Goal: Information Seeking & Learning: Learn about a topic

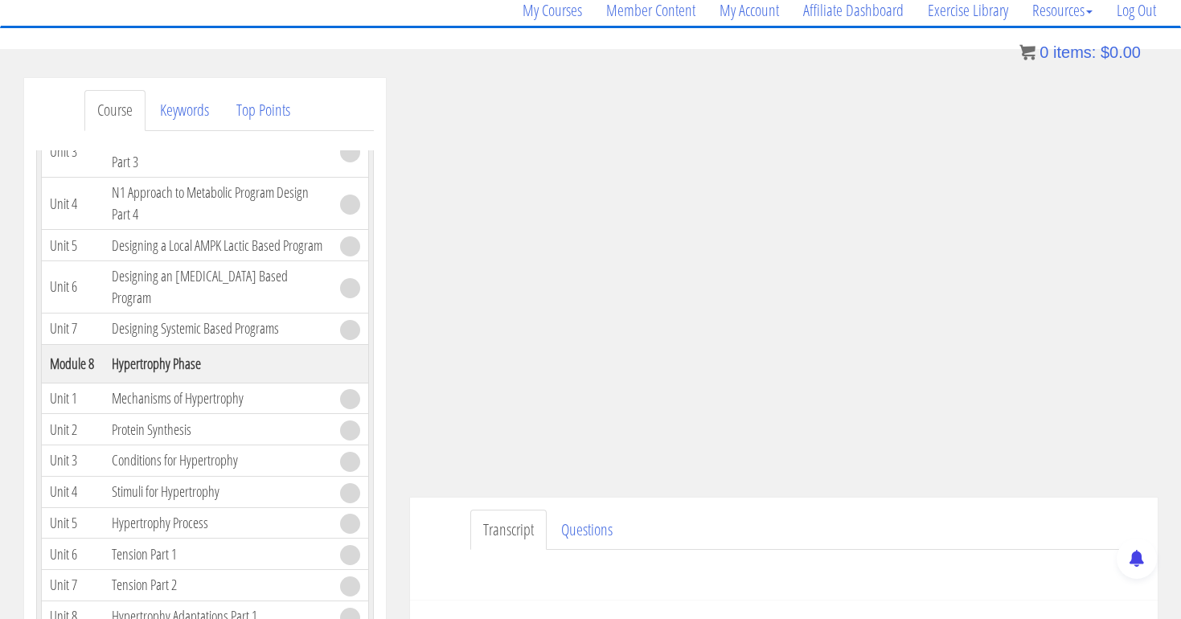
scroll to position [117, 0]
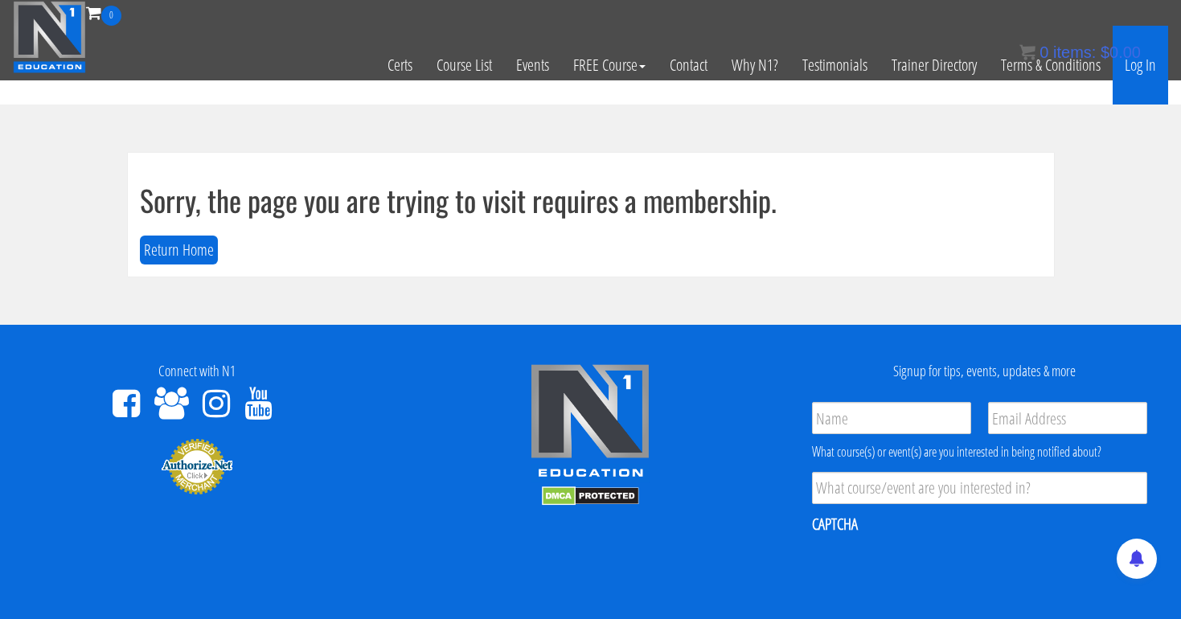
click at [1149, 51] on link "Log In" at bounding box center [1140, 65] width 55 height 79
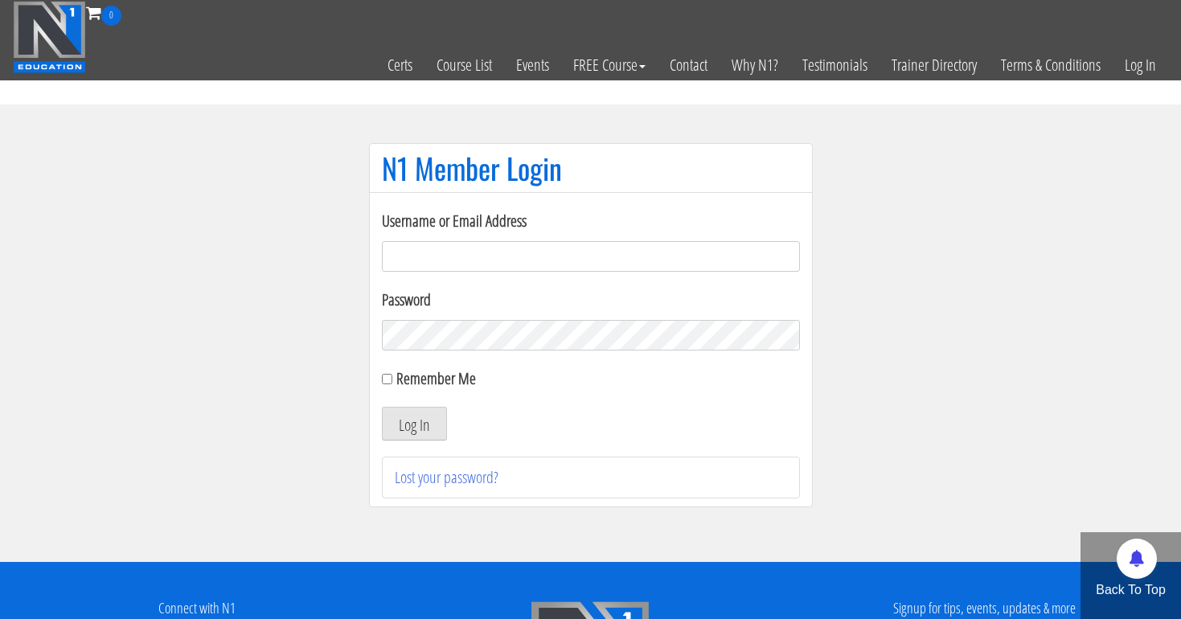
type input "[EMAIL_ADDRESS][DOMAIN_NAME]"
click at [413, 424] on button "Log In" at bounding box center [414, 424] width 65 height 34
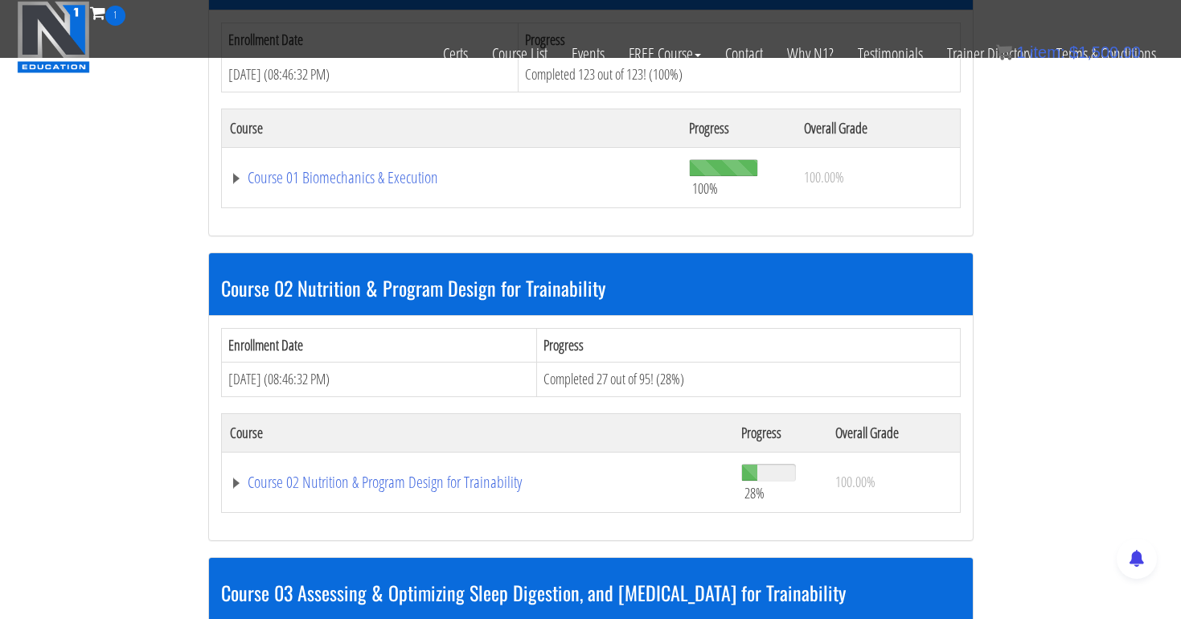
scroll to position [609, 0]
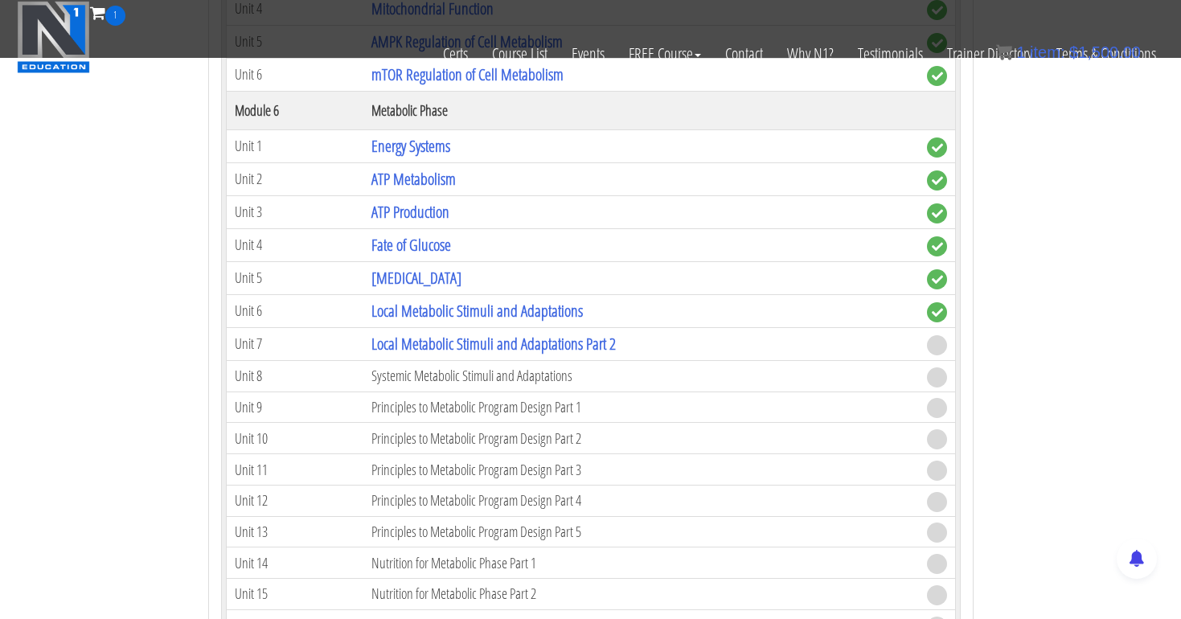
scroll to position [1894, 0]
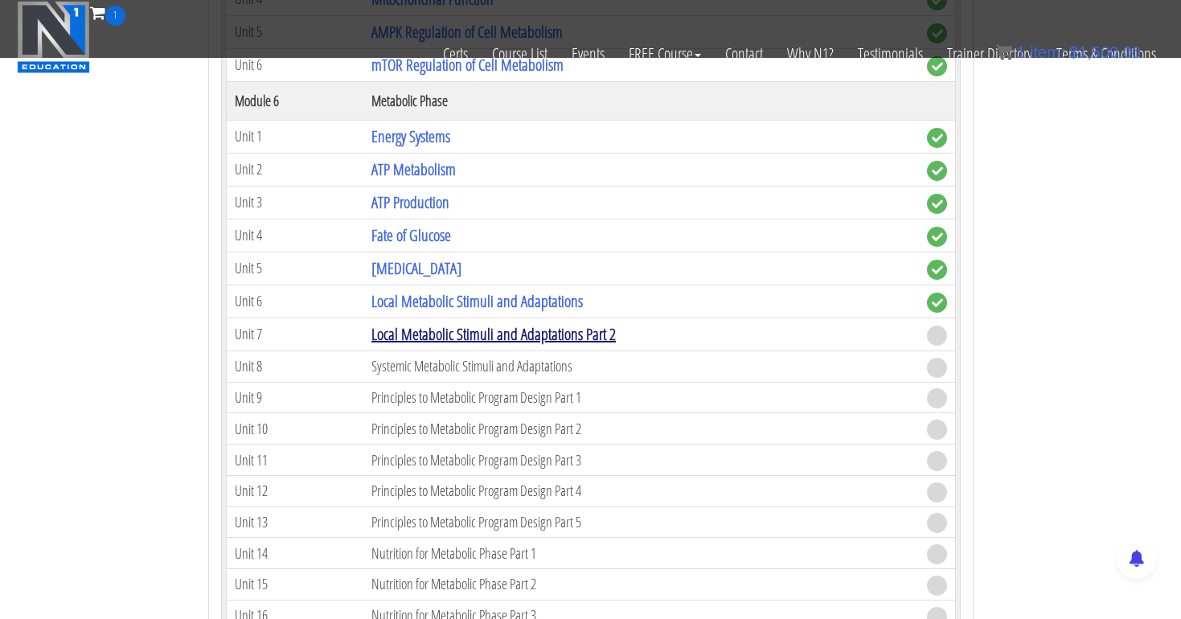
click at [515, 330] on link "Local Metabolic Stimuli and Adaptations Part 2" at bounding box center [493, 334] width 244 height 22
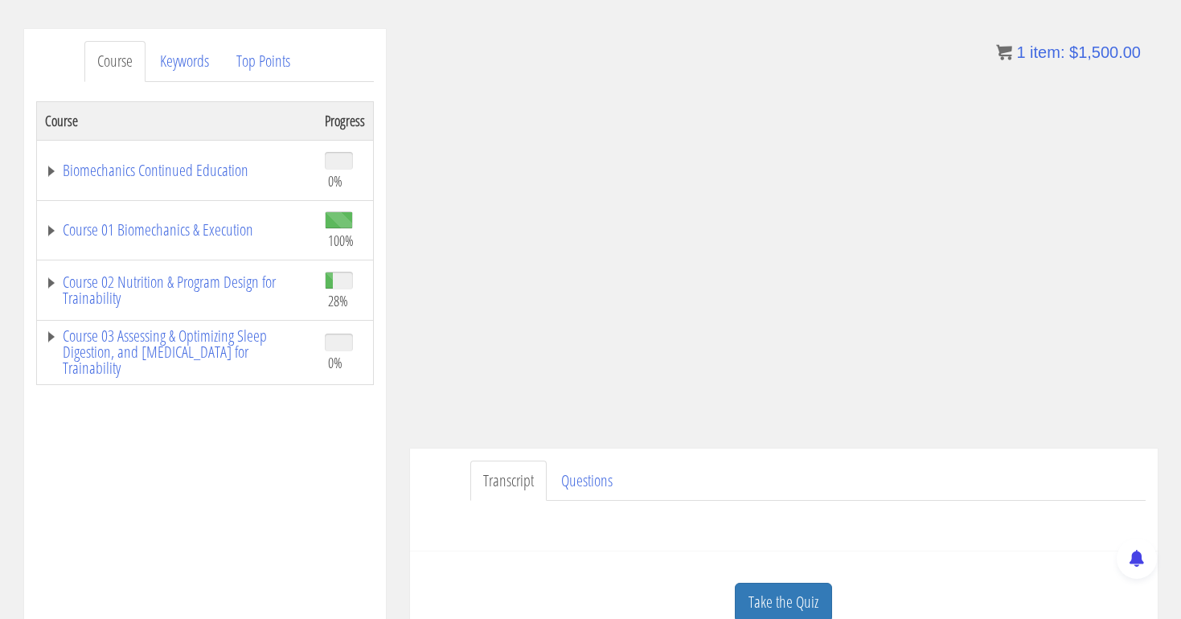
scroll to position [198, 0]
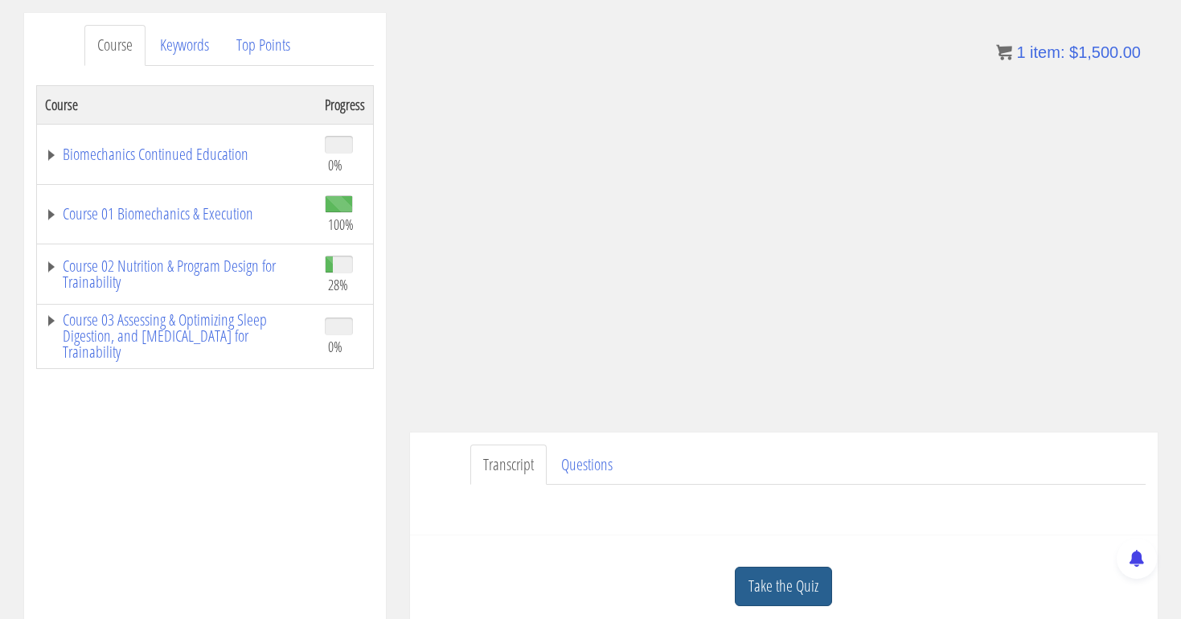
click at [791, 584] on link "Take the Quiz" at bounding box center [783, 586] width 97 height 39
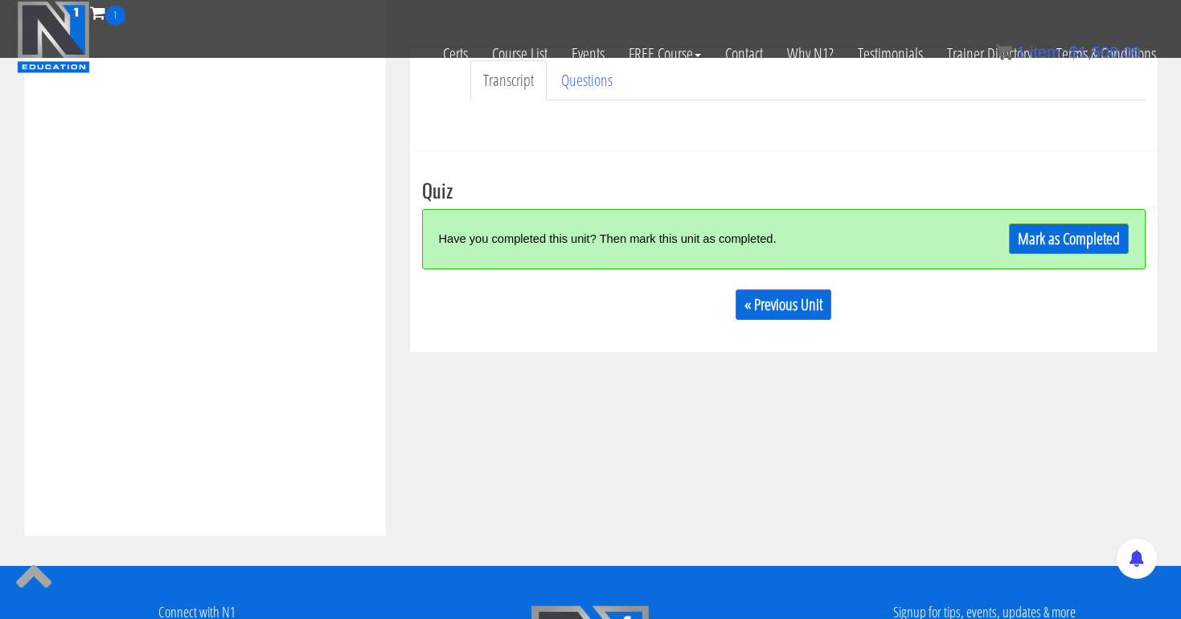
scroll to position [478, 0]
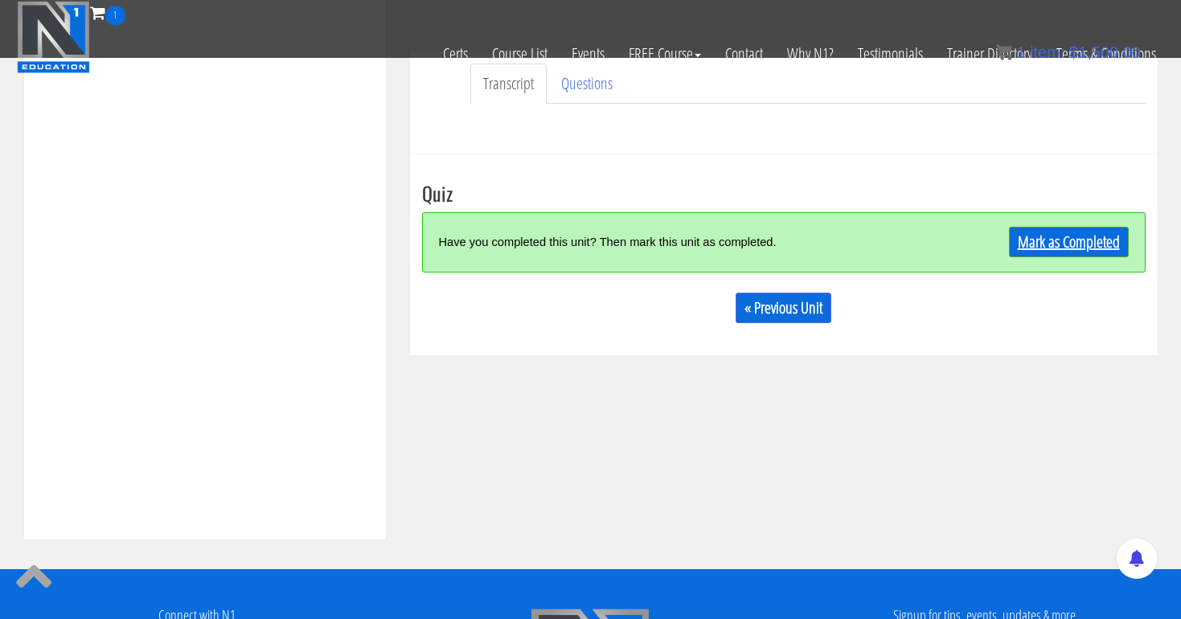
click at [1036, 236] on link "Mark as Completed" at bounding box center [1069, 242] width 120 height 31
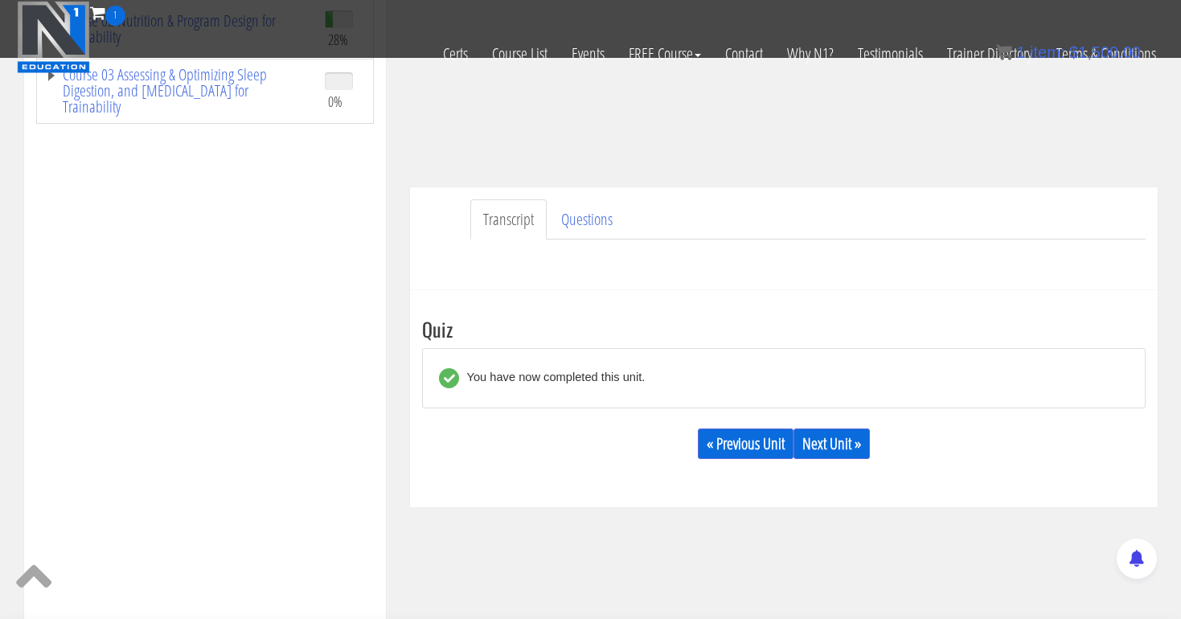
scroll to position [372, 0]
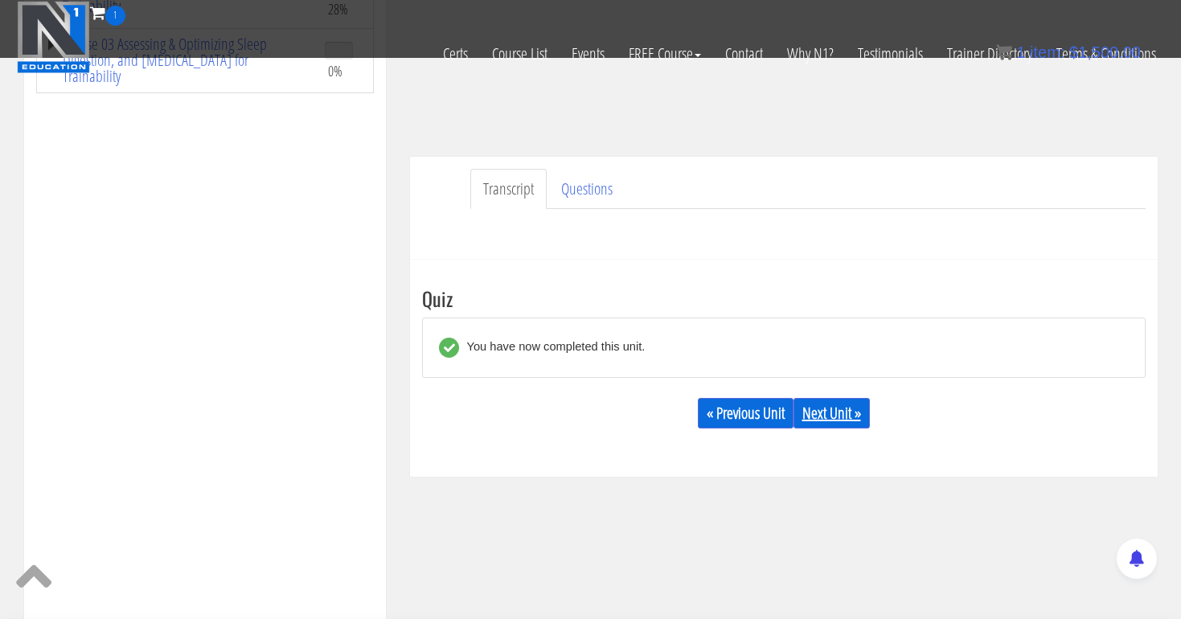
click at [851, 415] on link "Next Unit »" at bounding box center [832, 413] width 76 height 31
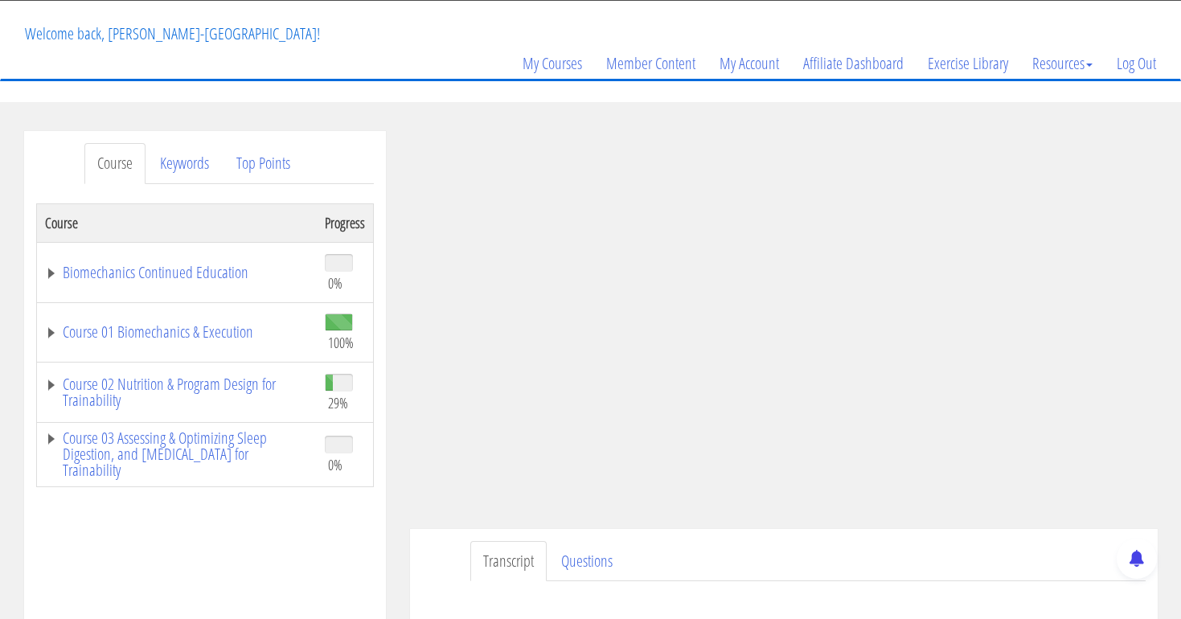
scroll to position [111, 0]
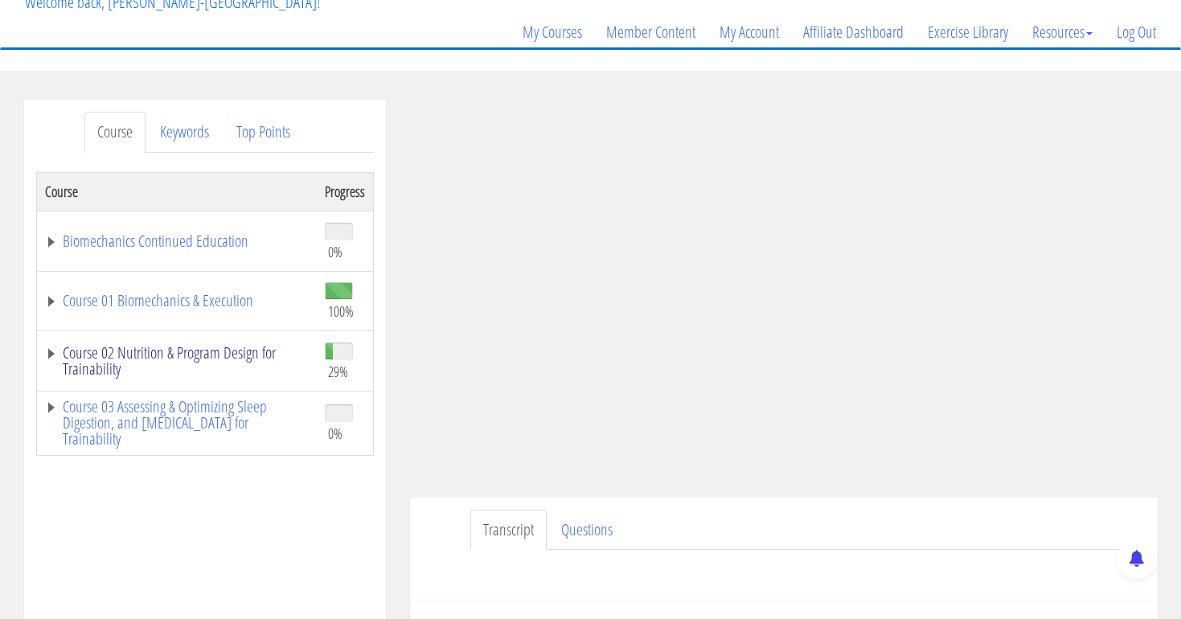
click at [208, 352] on link "Course 02 Nutrition & Program Design for Trainability" at bounding box center [177, 361] width 264 height 32
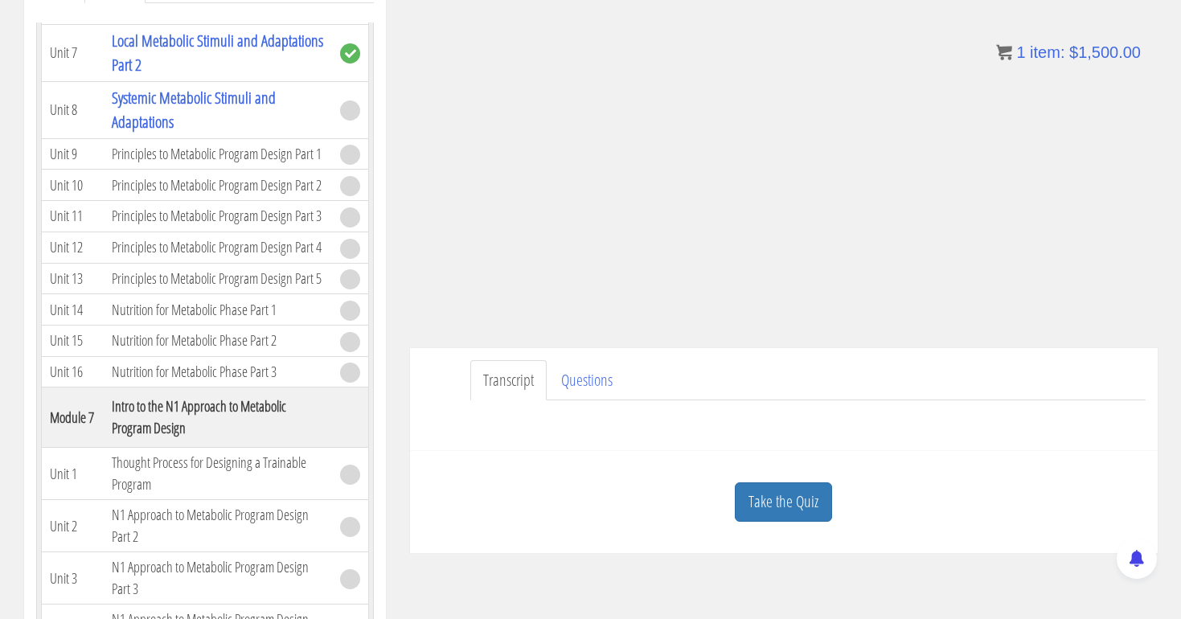
scroll to position [327, 0]
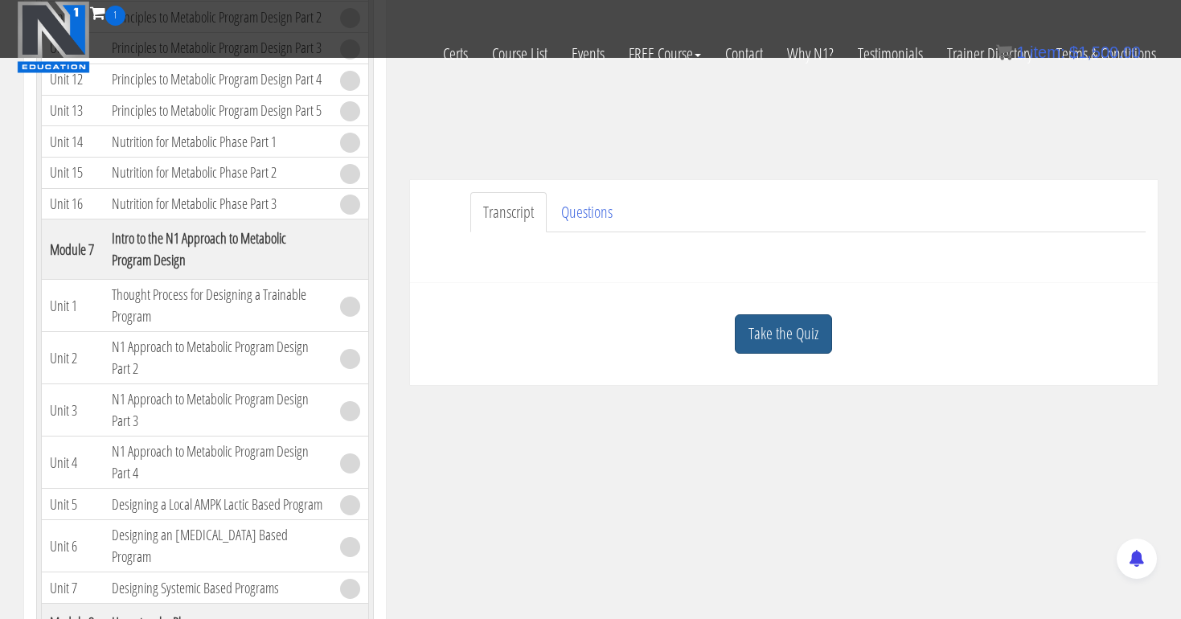
click at [771, 343] on link "Take the Quiz" at bounding box center [783, 333] width 97 height 39
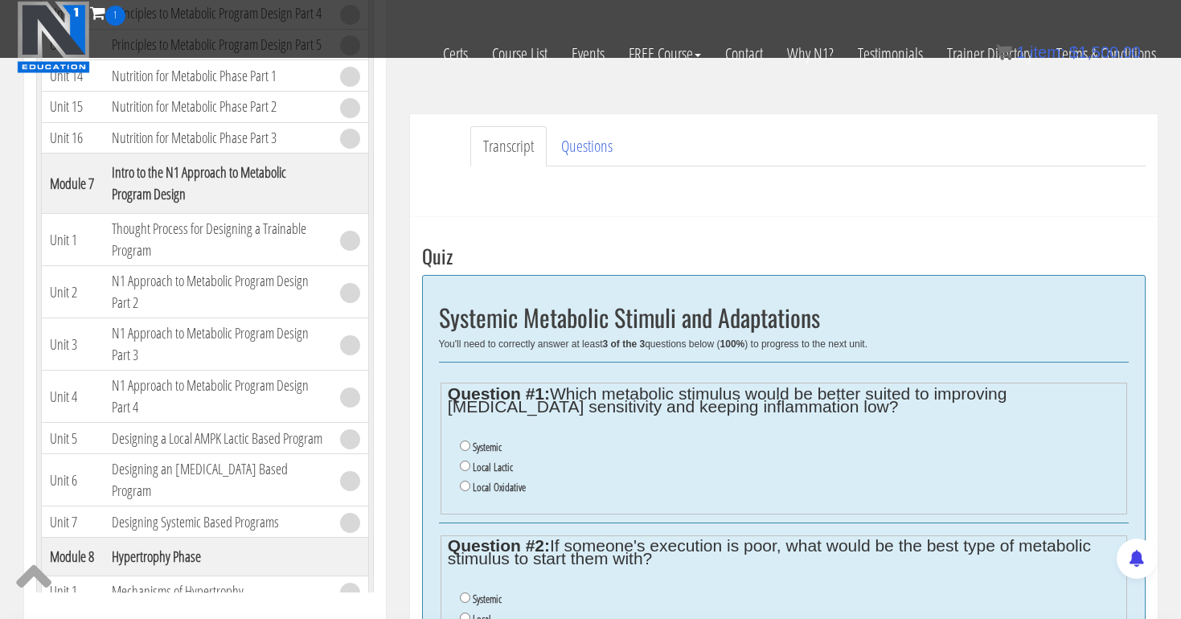
scroll to position [393, 0]
click at [462, 481] on input "Local Oxidative" at bounding box center [465, 486] width 10 height 10
radio input "true"
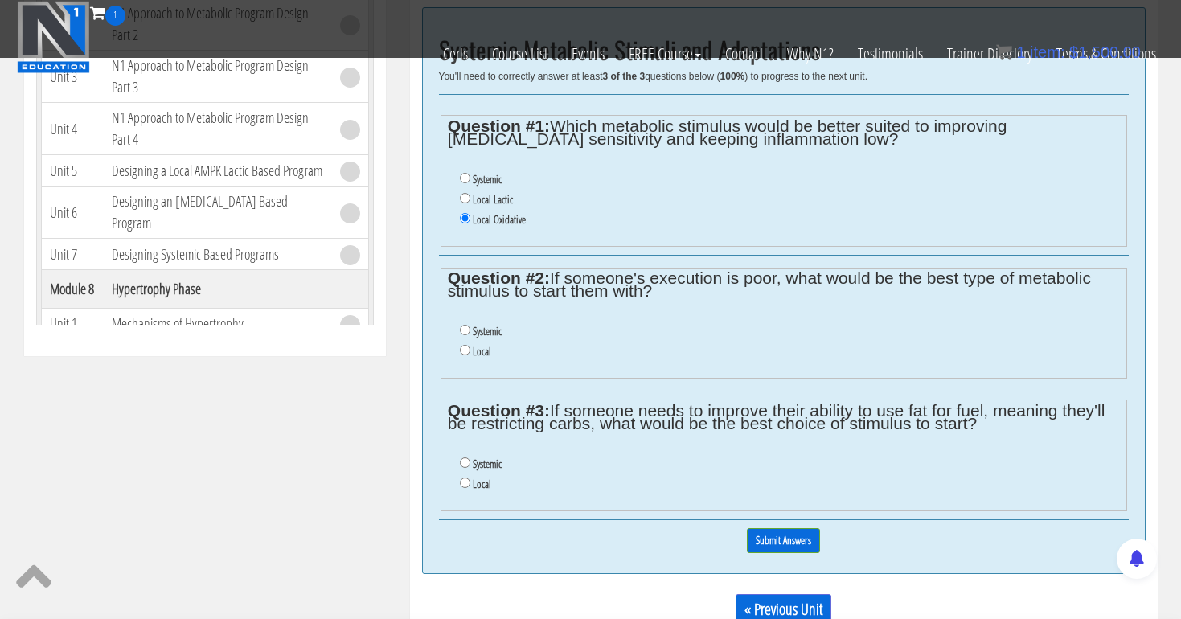
scroll to position [669, 0]
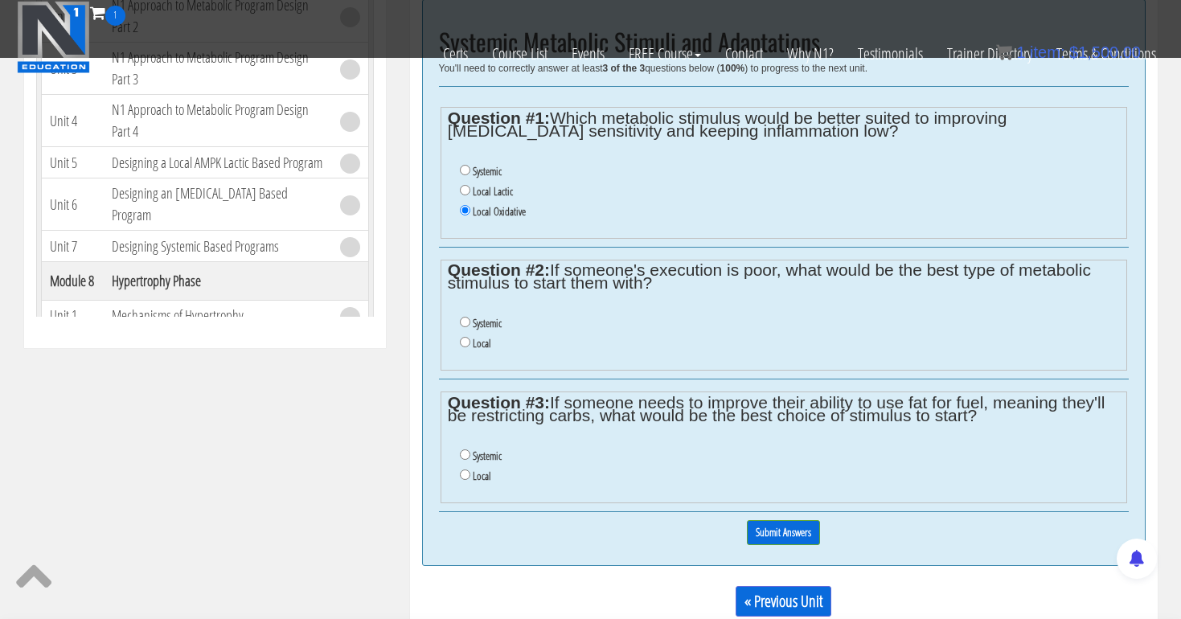
click at [465, 317] on input "Systemic" at bounding box center [465, 322] width 10 height 10
radio input "true"
click at [461, 470] on input "Local" at bounding box center [465, 475] width 10 height 10
radio input "true"
click at [787, 520] on input "Submit Answers" at bounding box center [783, 532] width 73 height 25
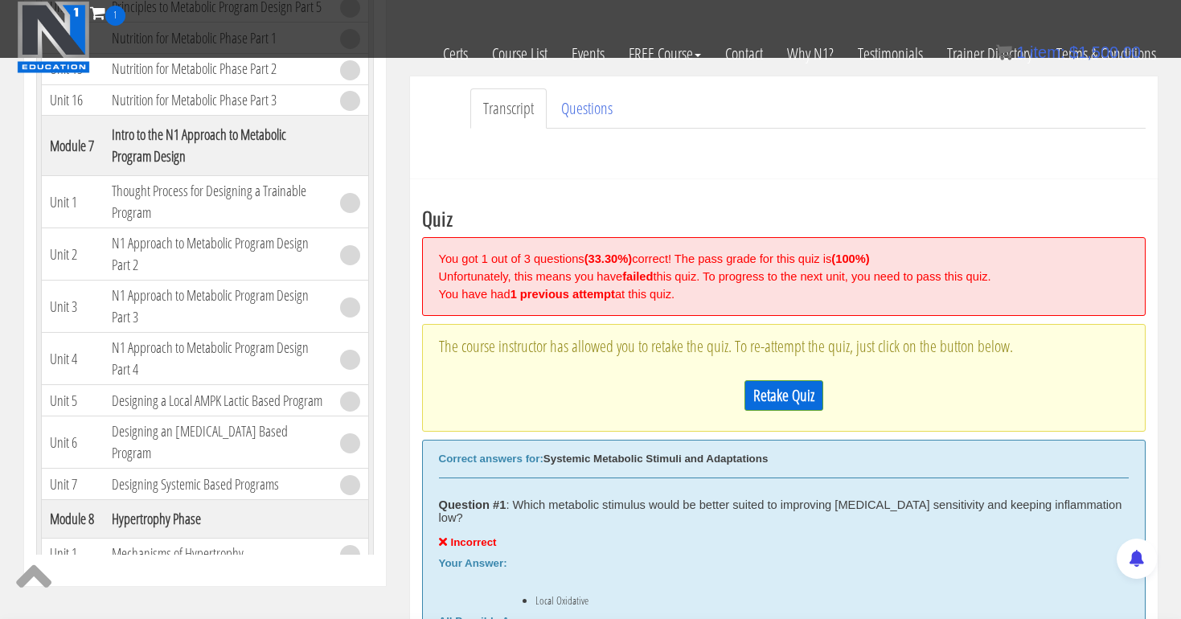
scroll to position [389, 0]
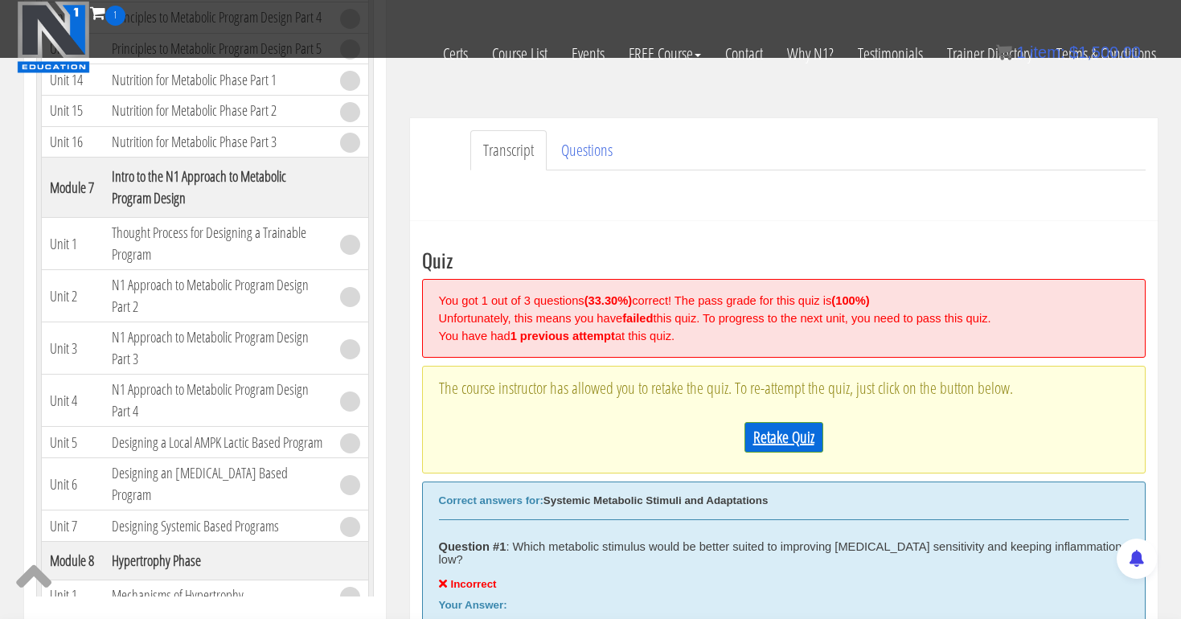
click at [781, 428] on link "Retake Quiz" at bounding box center [783, 437] width 79 height 31
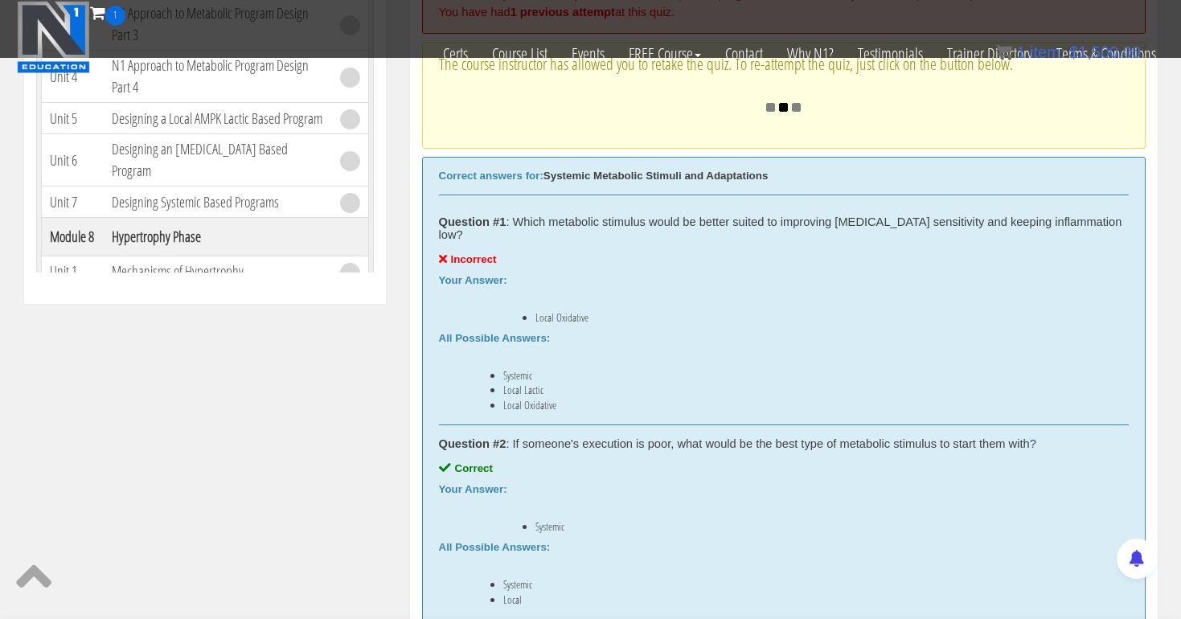
scroll to position [728, 0]
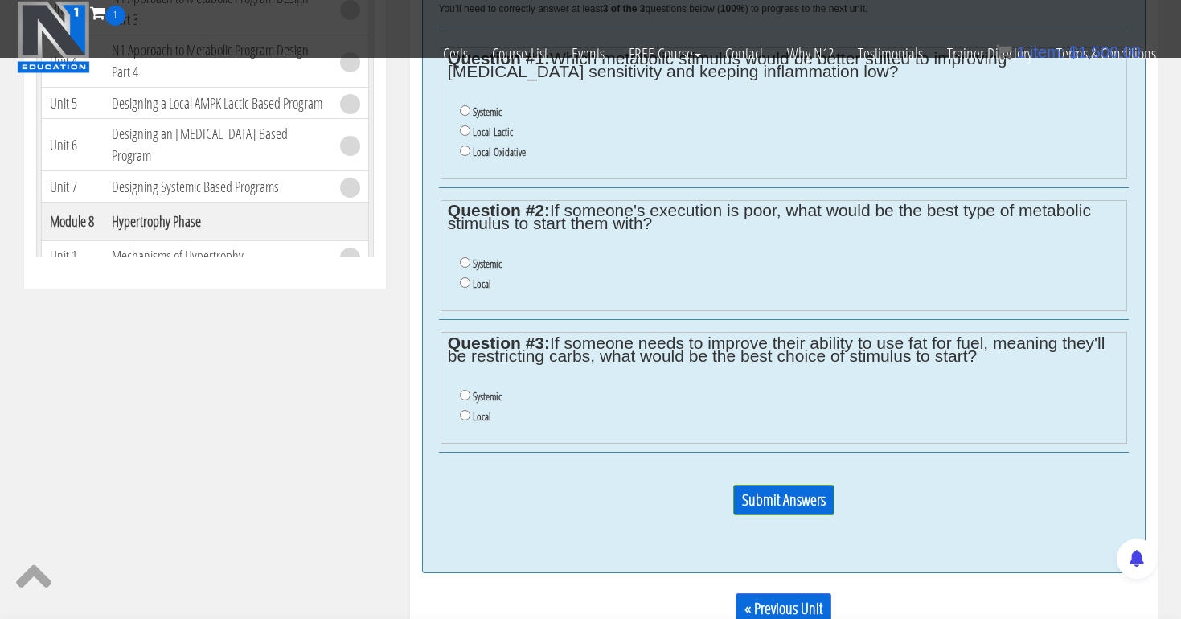
click at [463, 257] on input "Systemic" at bounding box center [465, 262] width 10 height 10
radio input "true"
click at [462, 390] on input "Systemic" at bounding box center [465, 395] width 10 height 10
radio input "true"
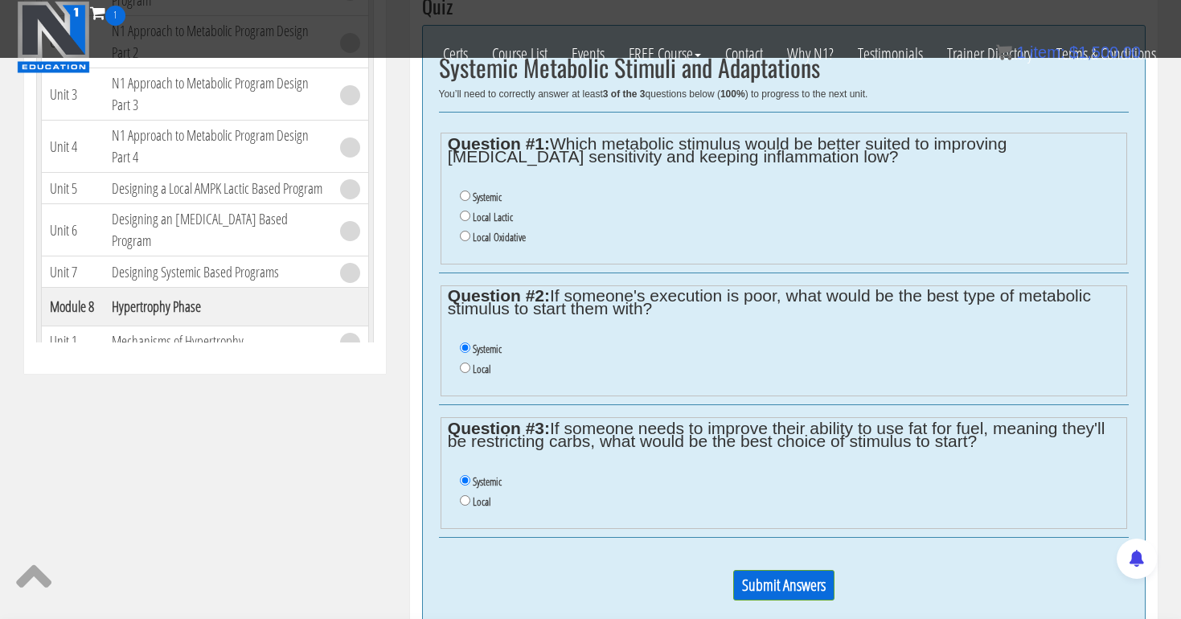
scroll to position [636, 0]
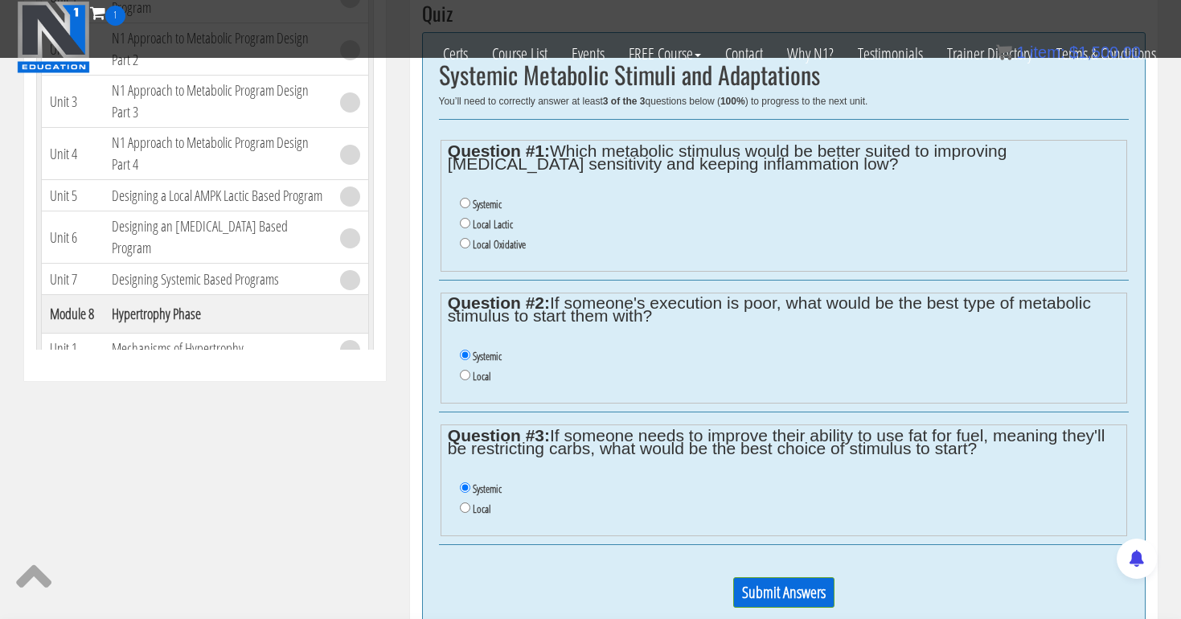
click at [464, 219] on input "Local Lactic" at bounding box center [465, 223] width 10 height 10
radio input "true"
click at [766, 577] on input "Submit Answers" at bounding box center [783, 592] width 101 height 31
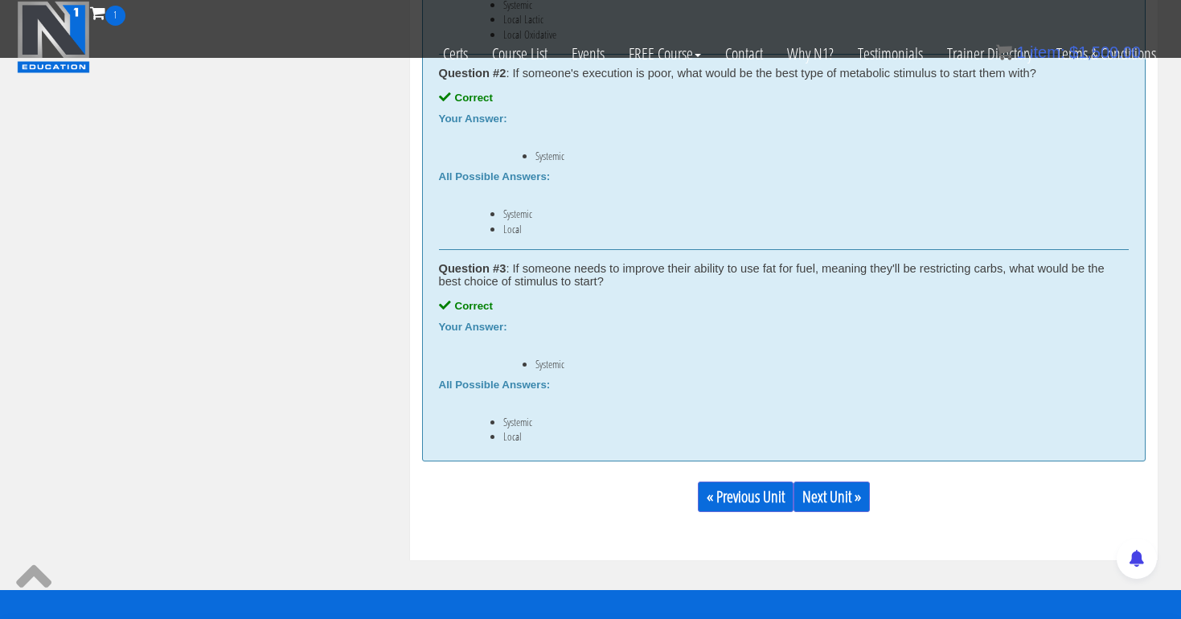
scroll to position [1075, 0]
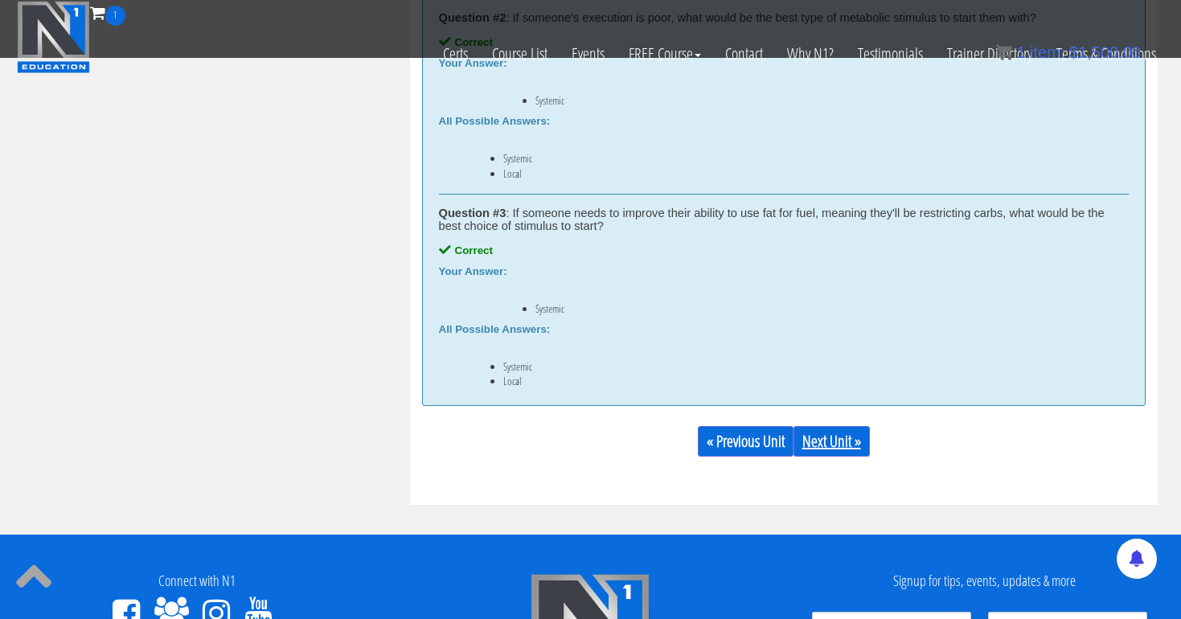
click at [860, 426] on link "Next Unit »" at bounding box center [832, 441] width 76 height 31
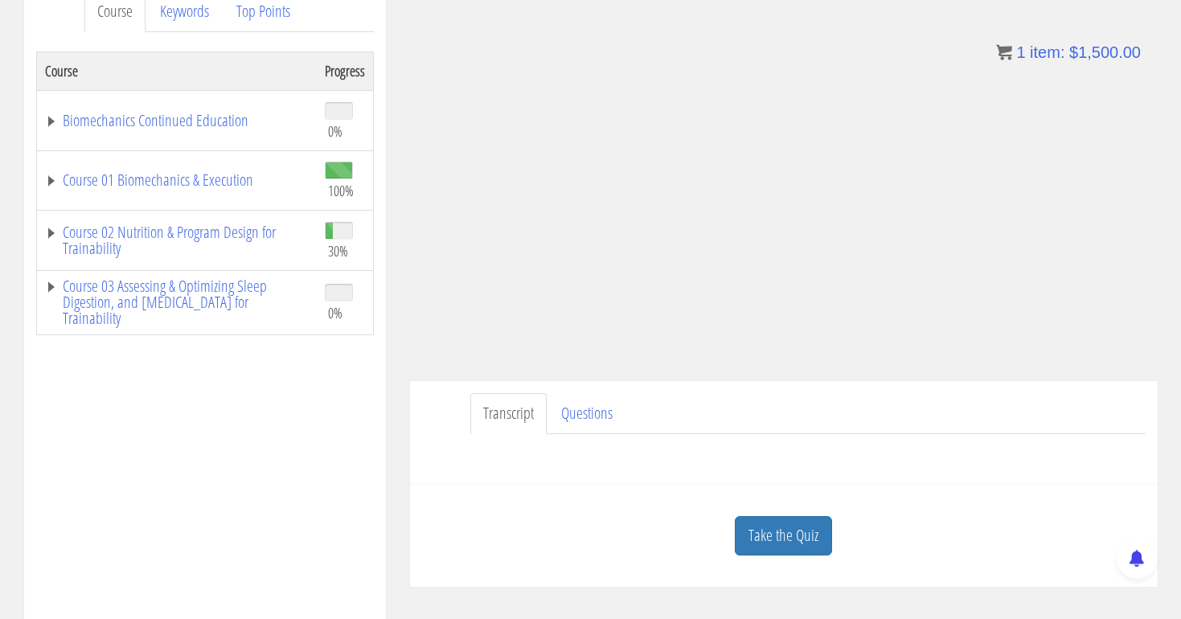
scroll to position [279, 0]
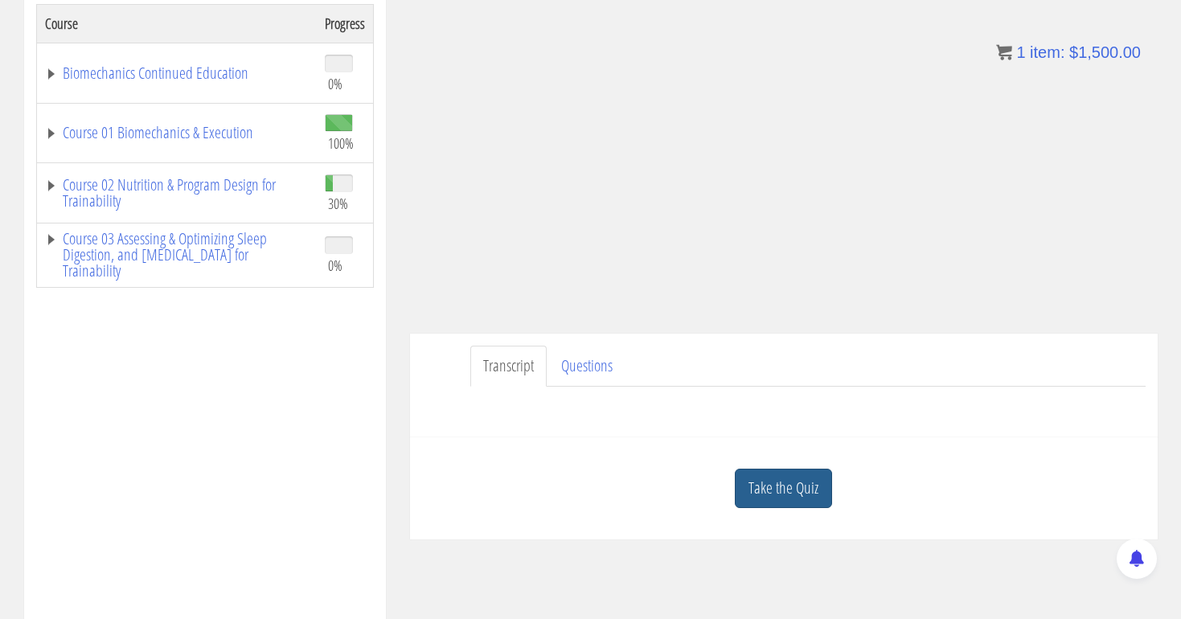
click at [774, 479] on link "Take the Quiz" at bounding box center [783, 488] width 97 height 39
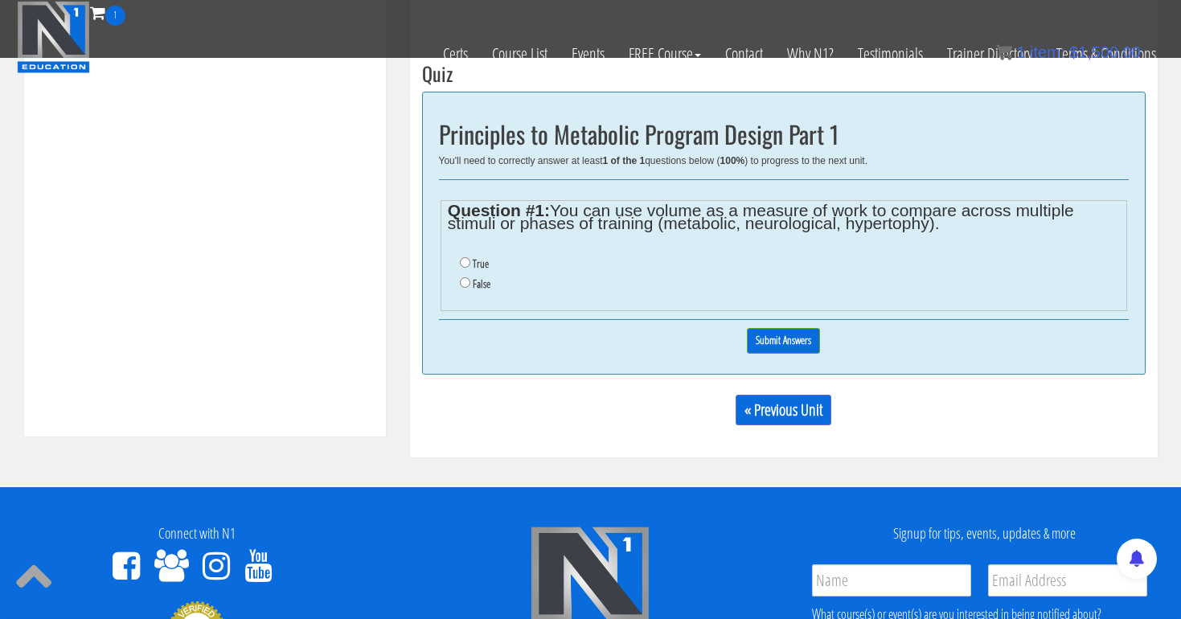
scroll to position [582, 0]
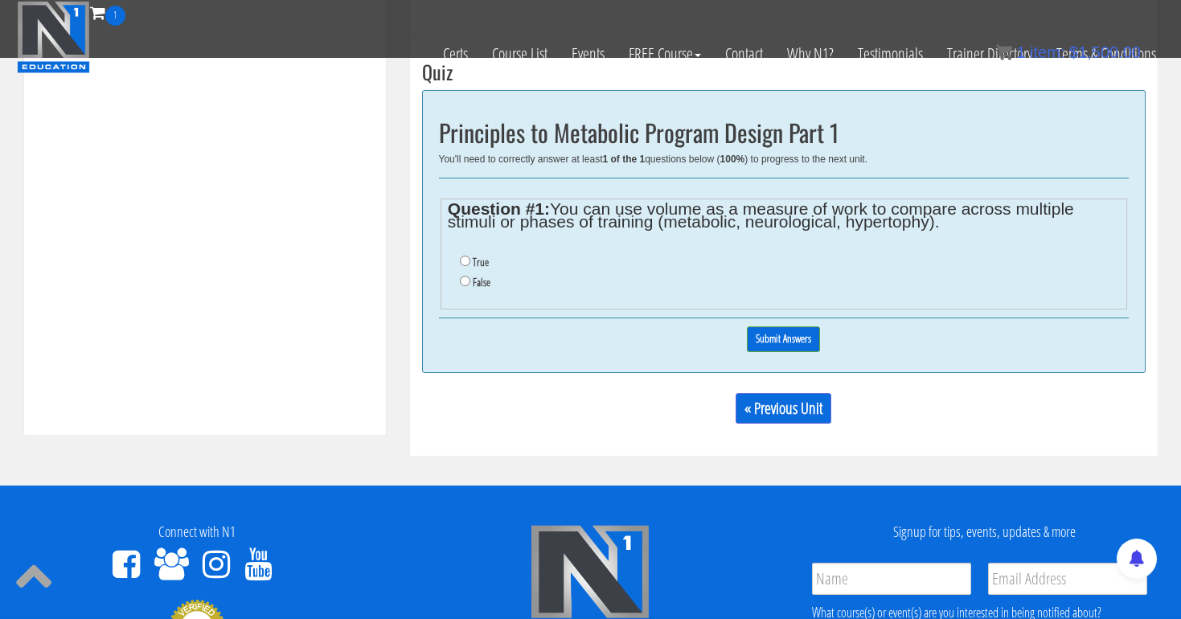
click at [462, 260] on input "True" at bounding box center [465, 261] width 10 height 10
radio input "true"
click at [761, 329] on input "Submit Answers" at bounding box center [783, 338] width 73 height 25
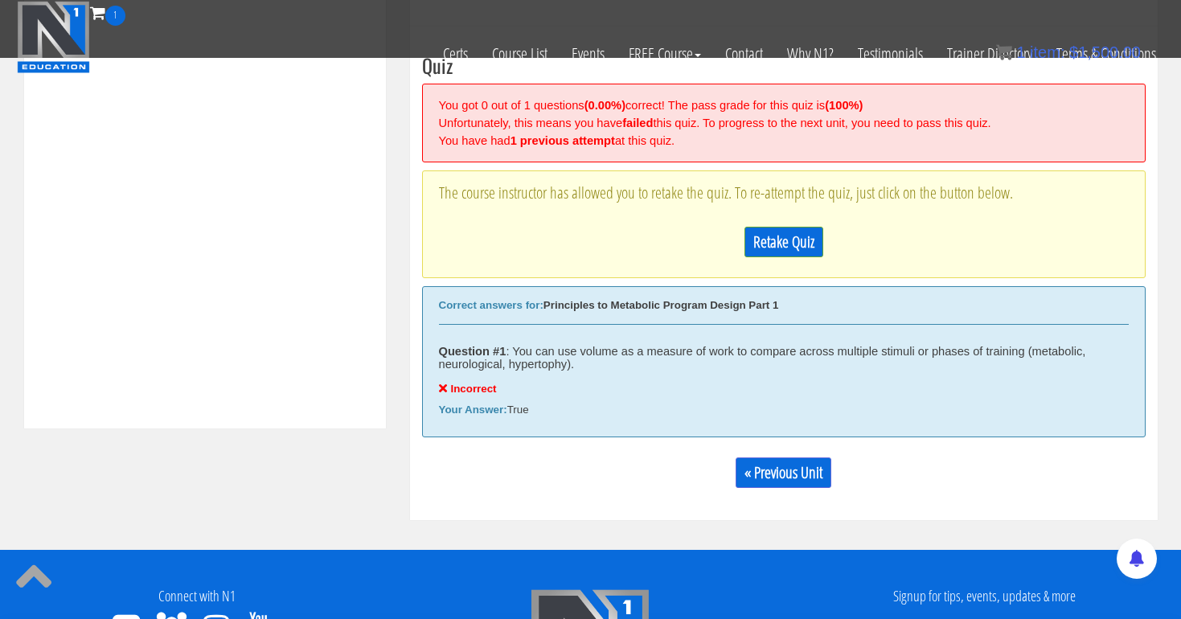
scroll to position [591, 0]
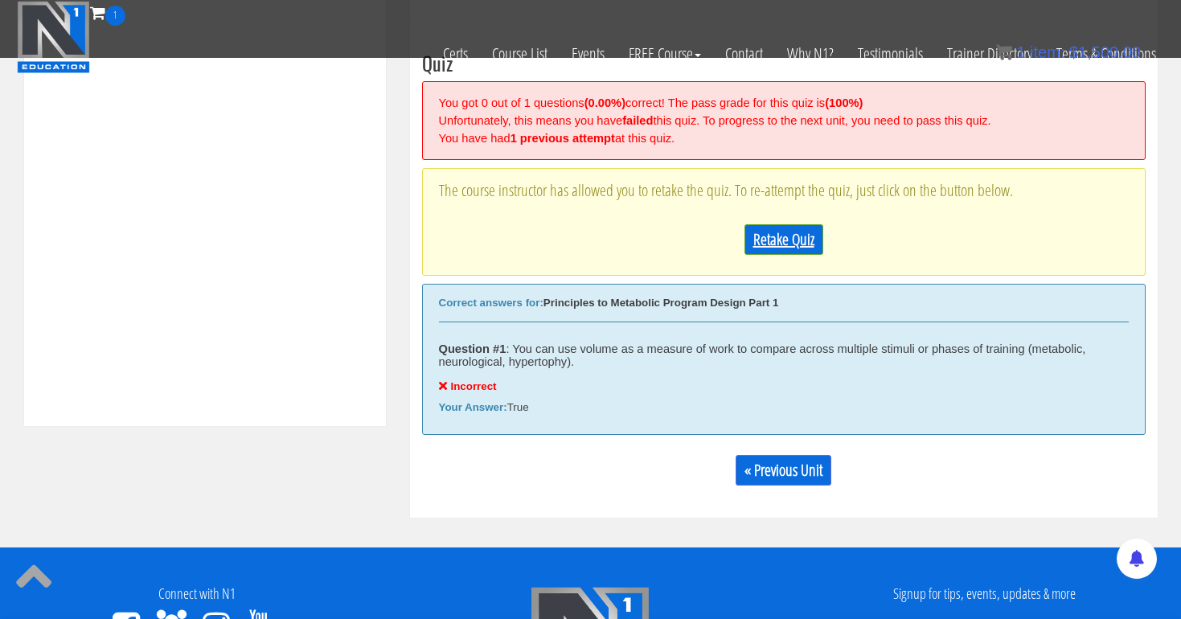
click at [778, 236] on link "Retake Quiz" at bounding box center [783, 239] width 79 height 31
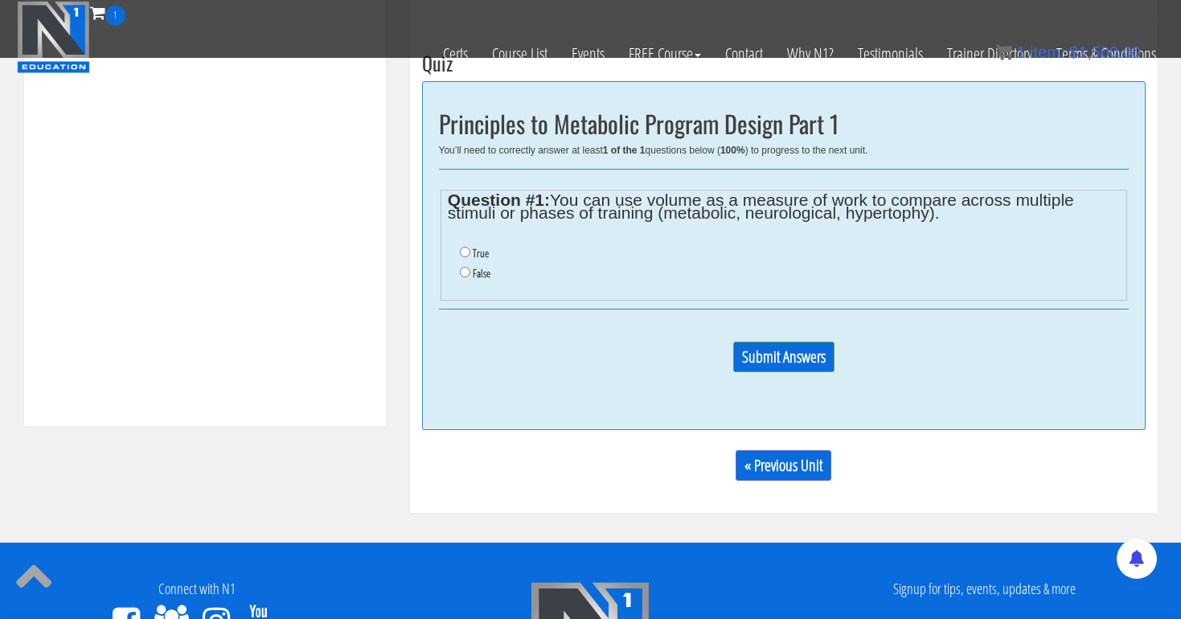
click at [461, 269] on input "False" at bounding box center [465, 272] width 10 height 10
radio input "true"
click at [795, 353] on input "Submit Answers" at bounding box center [783, 357] width 101 height 31
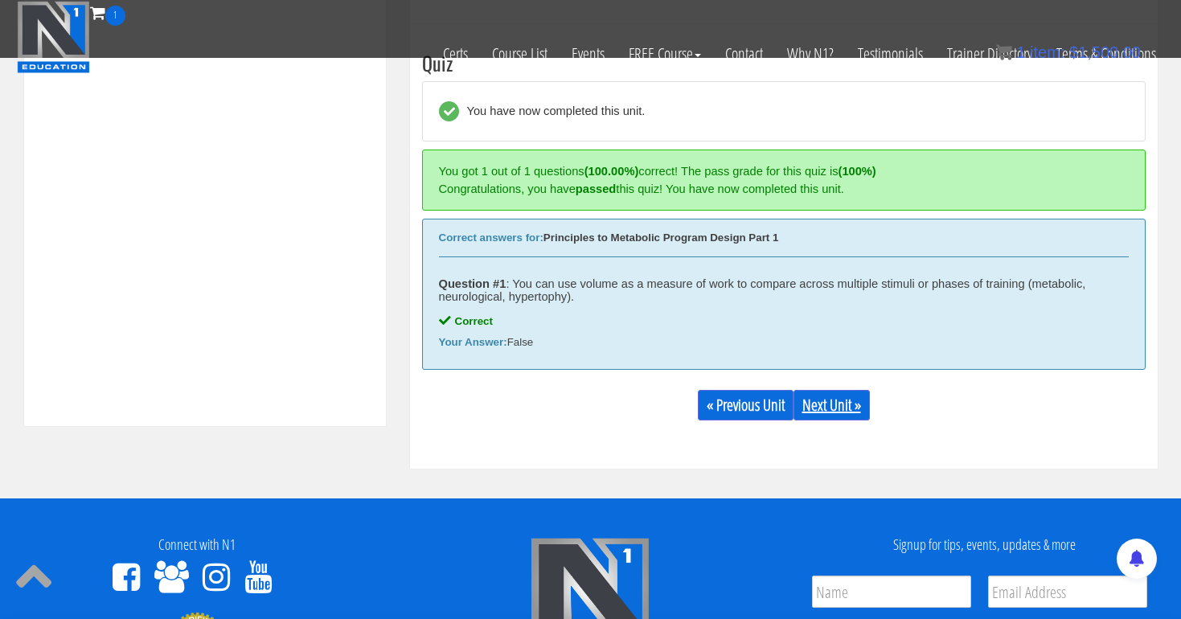
click at [826, 400] on link "Next Unit »" at bounding box center [832, 405] width 76 height 31
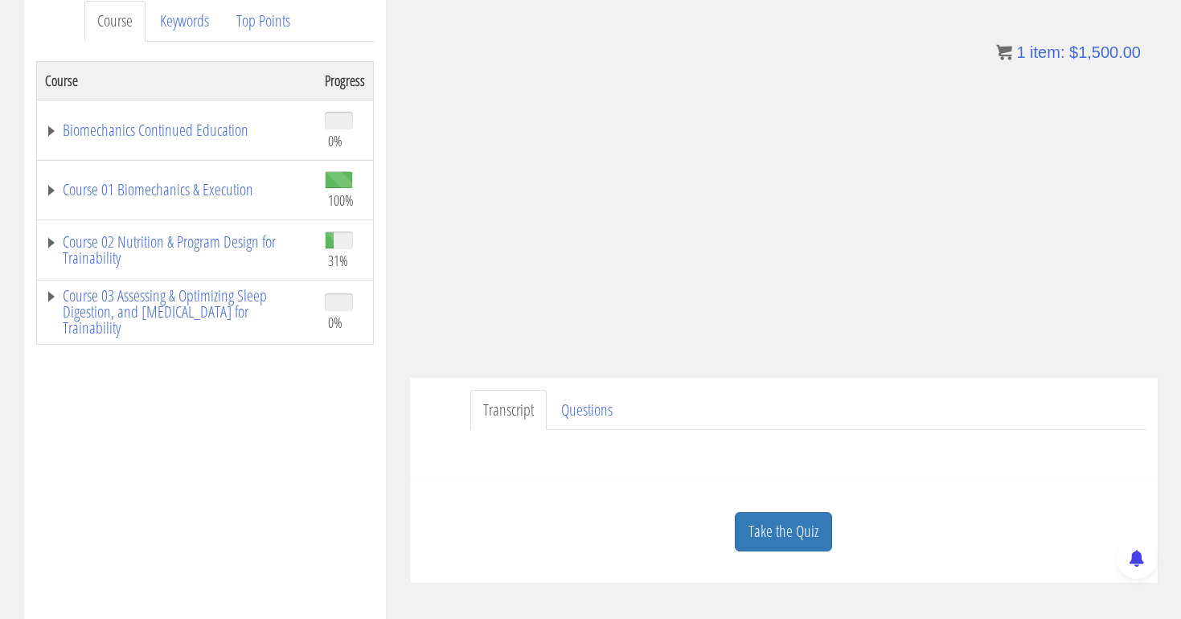
scroll to position [251, 0]
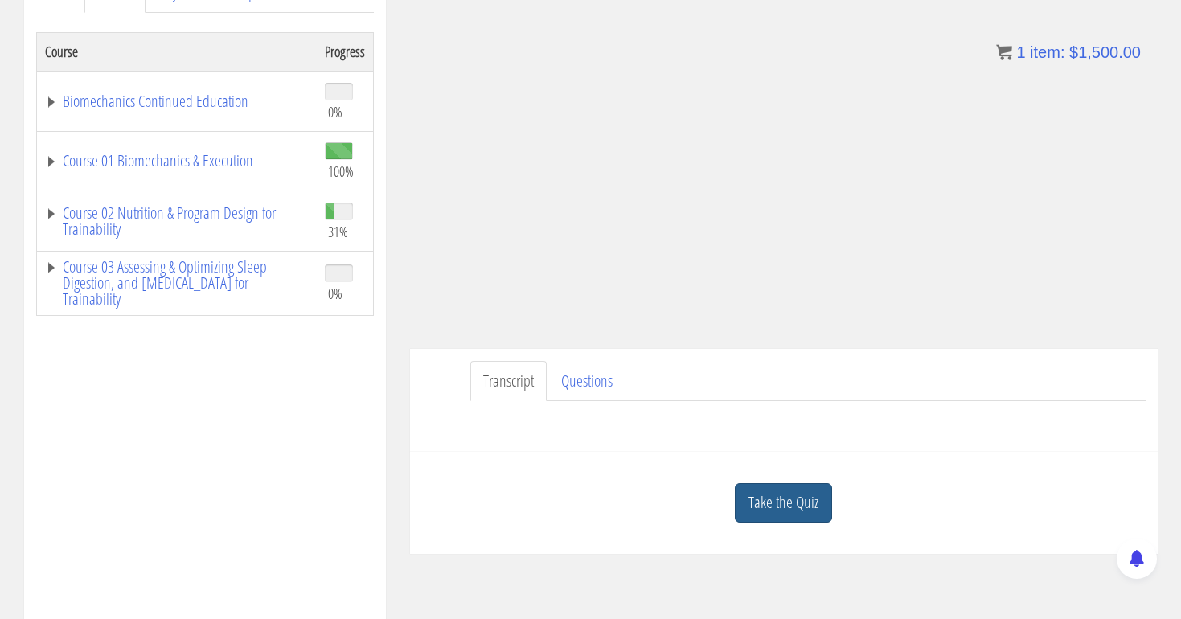
click at [785, 497] on link "Take the Quiz" at bounding box center [783, 502] width 97 height 39
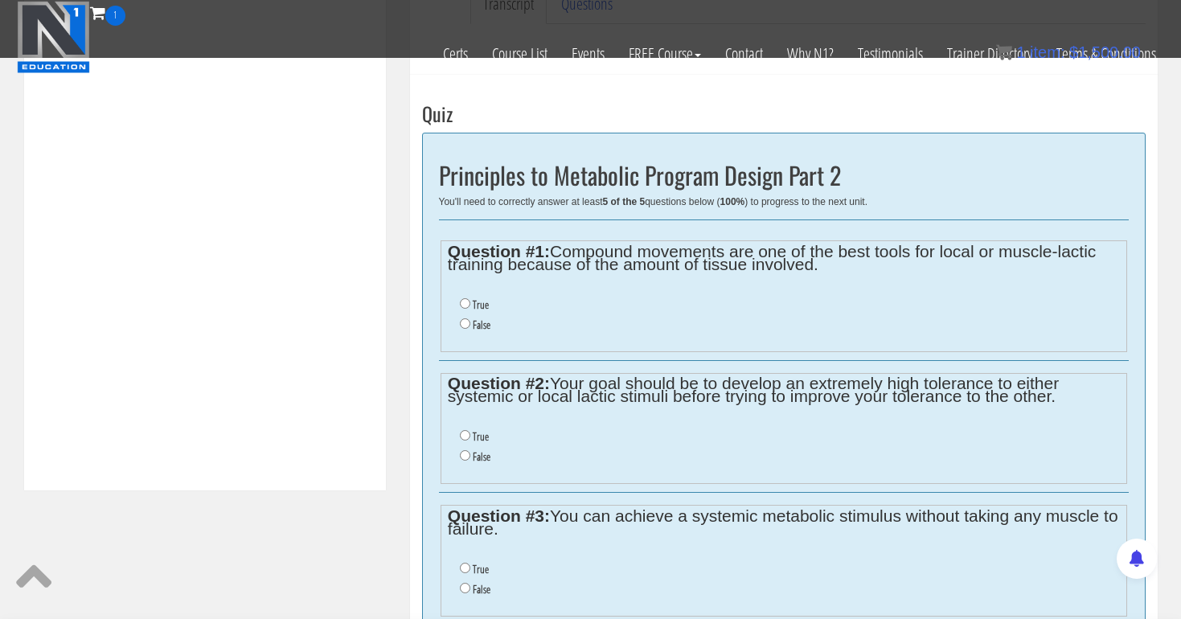
scroll to position [531, 0]
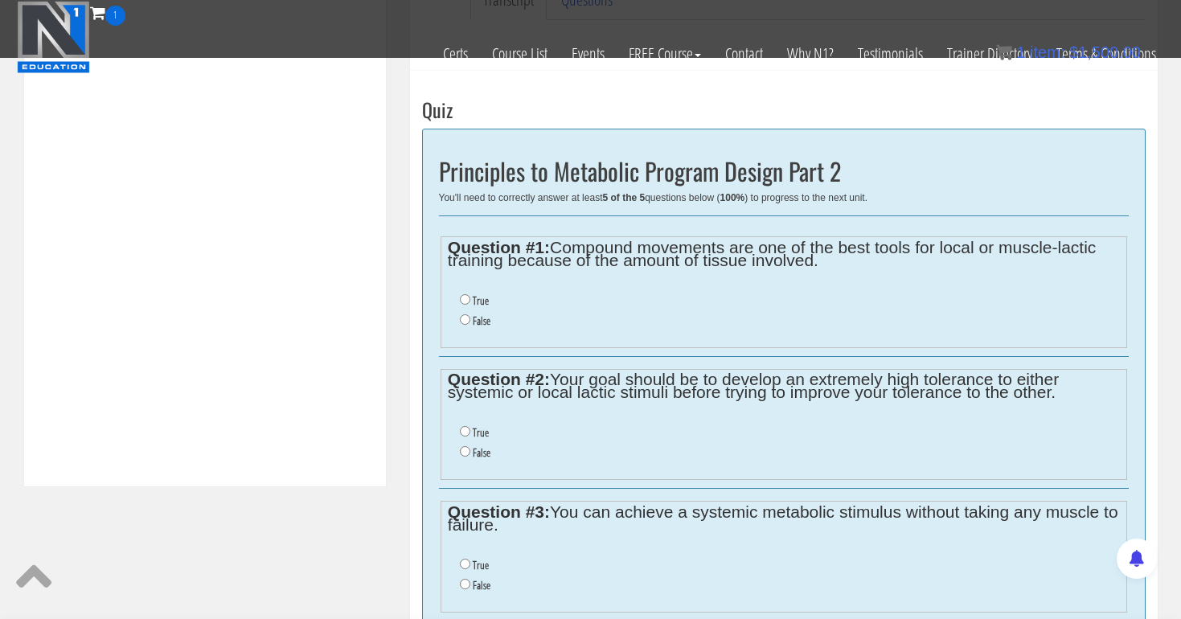
click at [465, 300] on input "True" at bounding box center [465, 299] width 10 height 10
radio input "true"
click at [461, 446] on input "False" at bounding box center [465, 451] width 10 height 10
radio input "true"
click at [463, 559] on input "True" at bounding box center [465, 564] width 10 height 10
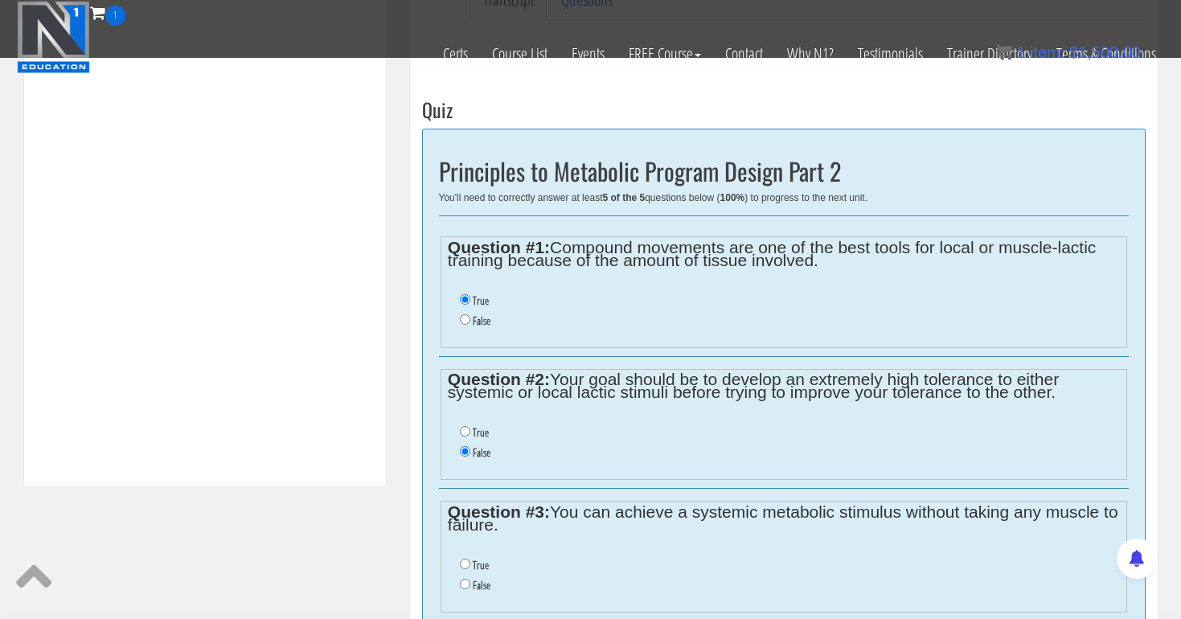
radio input "true"
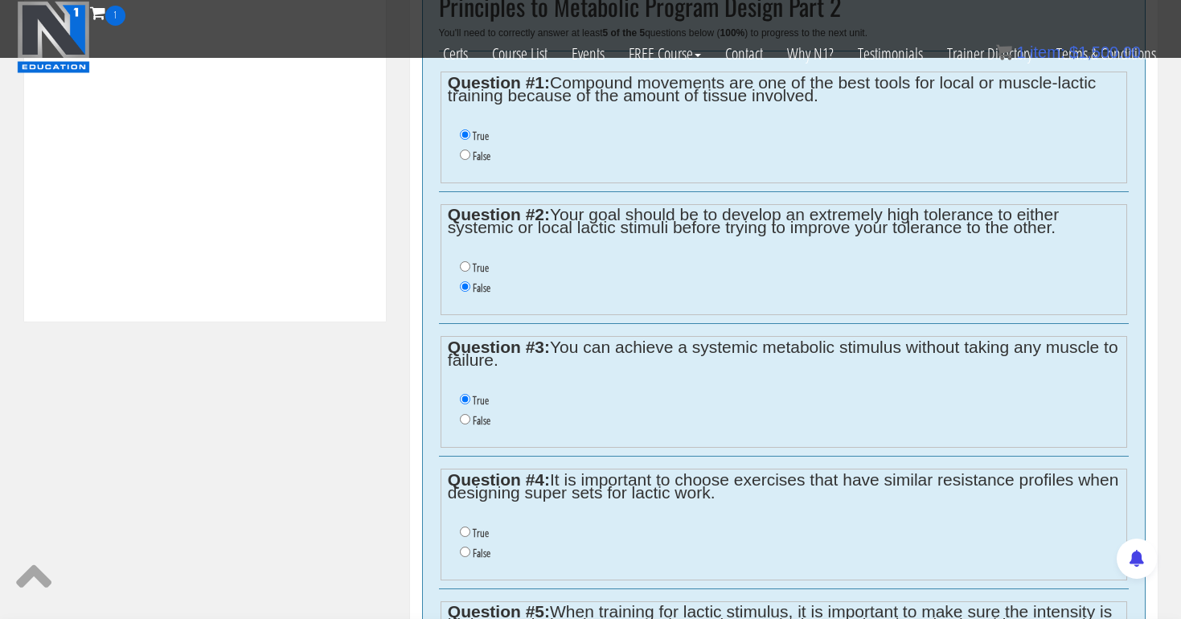
scroll to position [697, 0]
click at [463, 545] on input "False" at bounding box center [465, 550] width 10 height 10
radio input "true"
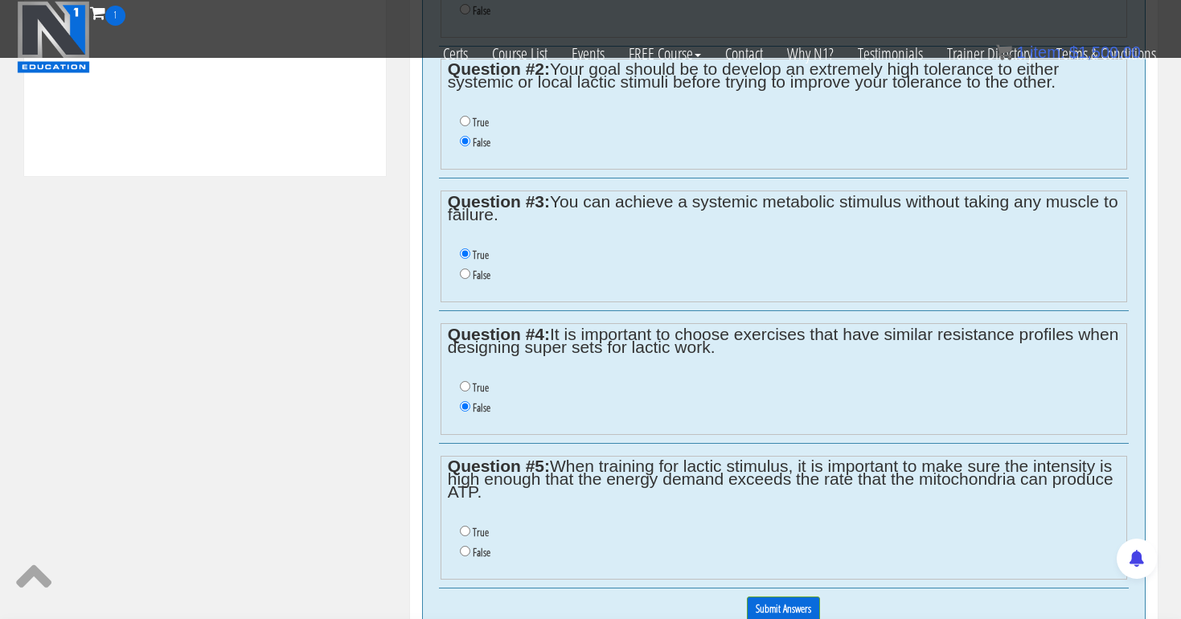
scroll to position [843, 0]
click at [465, 524] on input "True" at bounding box center [465, 529] width 10 height 10
radio input "true"
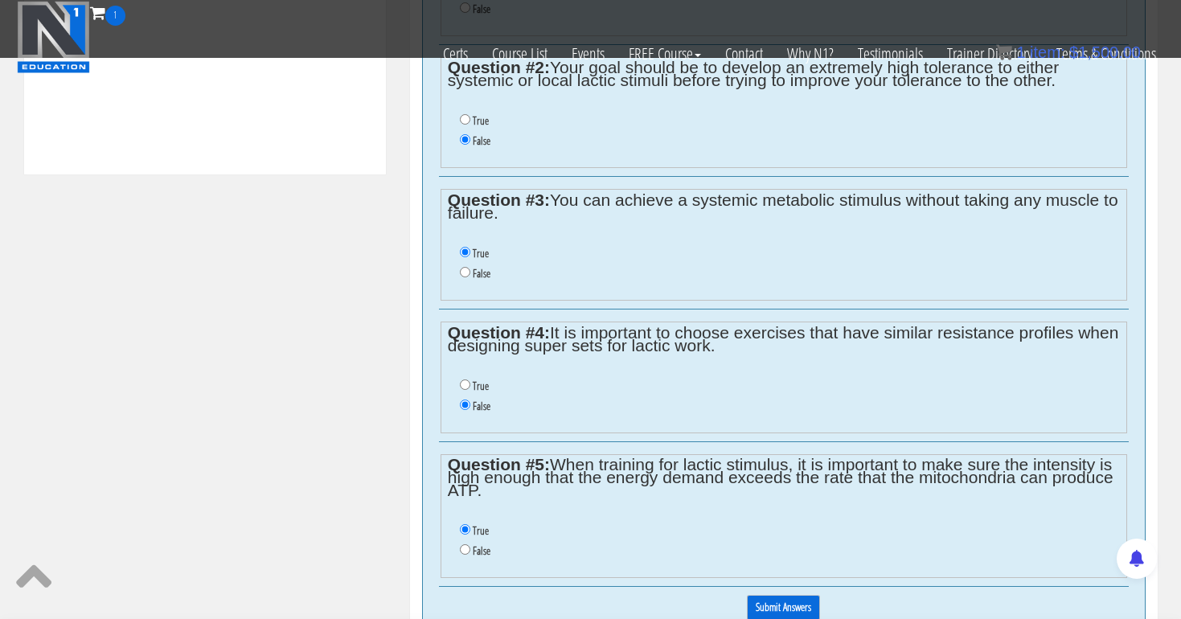
click at [779, 595] on input "Submit Answers" at bounding box center [783, 607] width 73 height 25
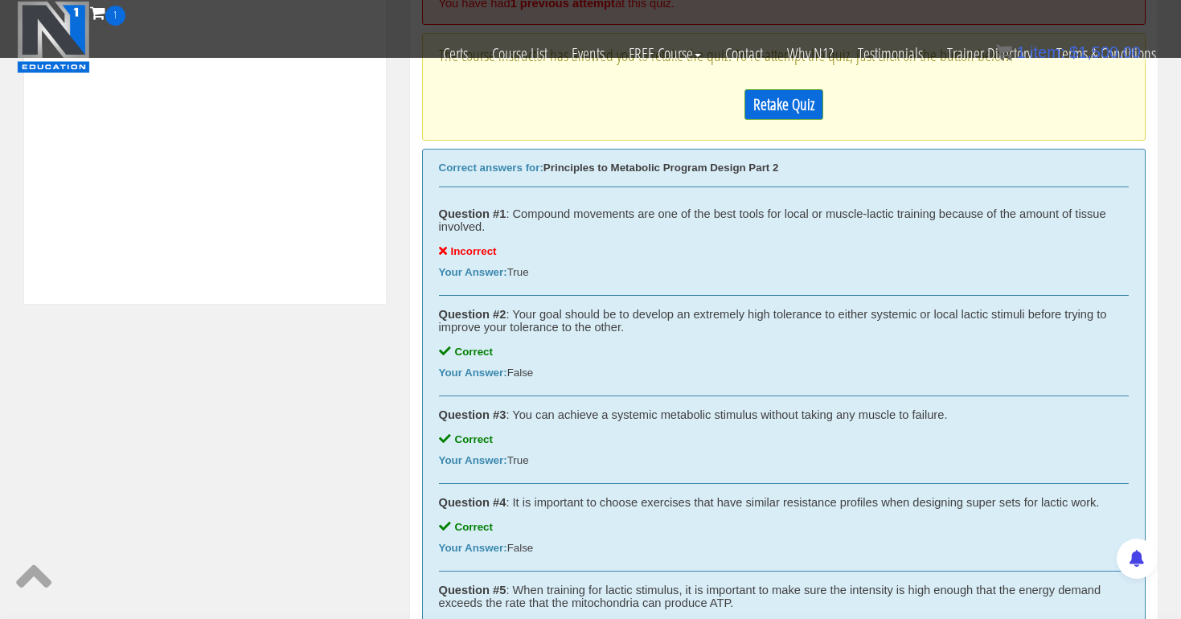
scroll to position [681, 0]
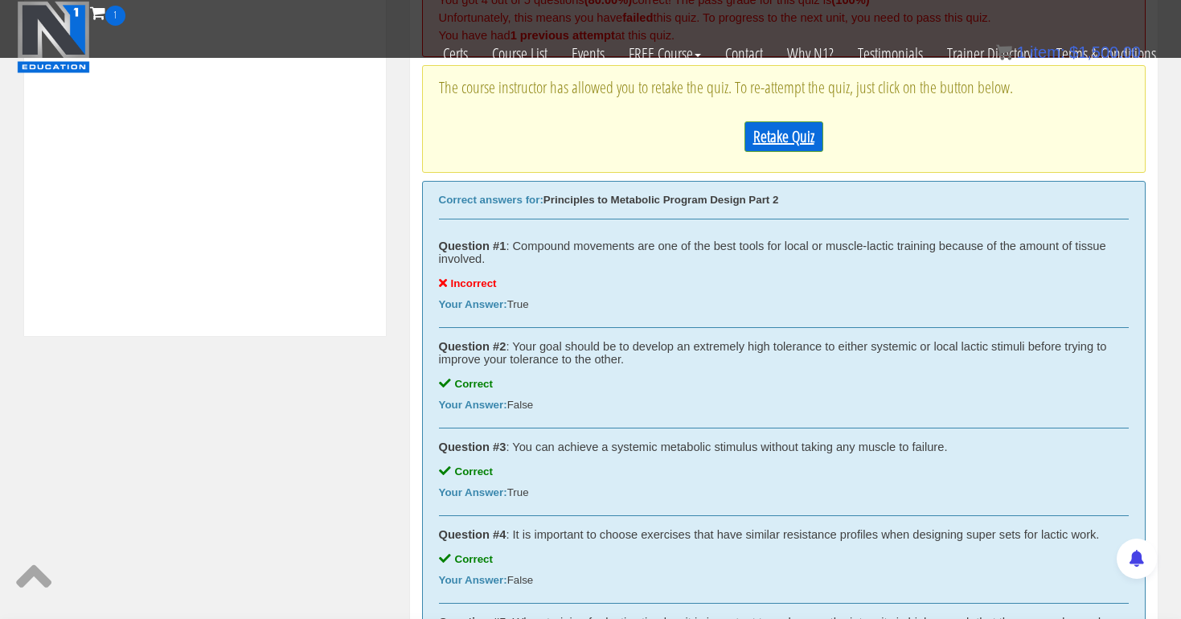
click at [786, 135] on link "Retake Quiz" at bounding box center [783, 136] width 79 height 31
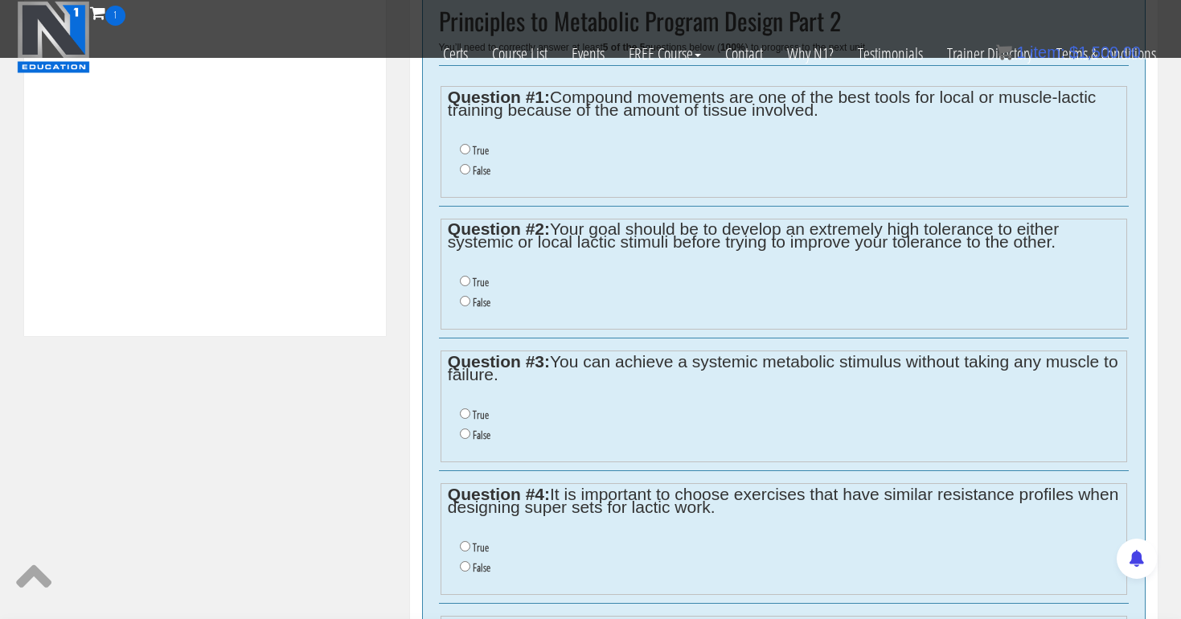
click at [460, 164] on input "False" at bounding box center [465, 169] width 10 height 10
radio input "true"
click at [463, 296] on input "False" at bounding box center [465, 301] width 10 height 10
radio input "true"
click at [462, 408] on input "True" at bounding box center [465, 413] width 10 height 10
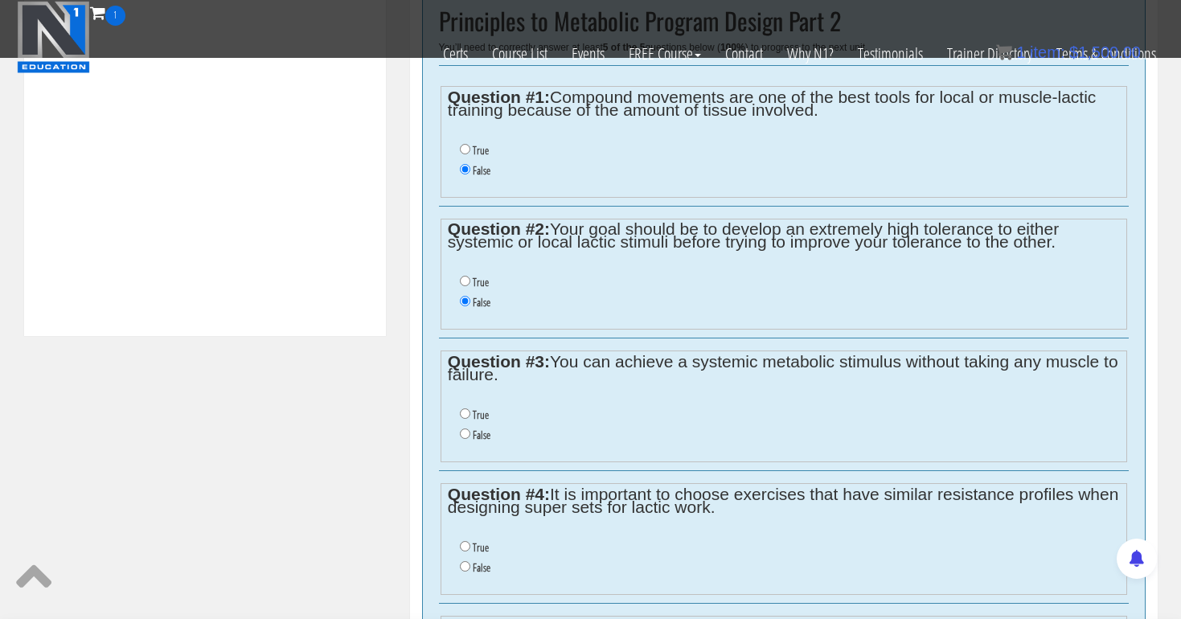
radio input "true"
click at [463, 561] on input "False" at bounding box center [465, 566] width 10 height 10
radio input "true"
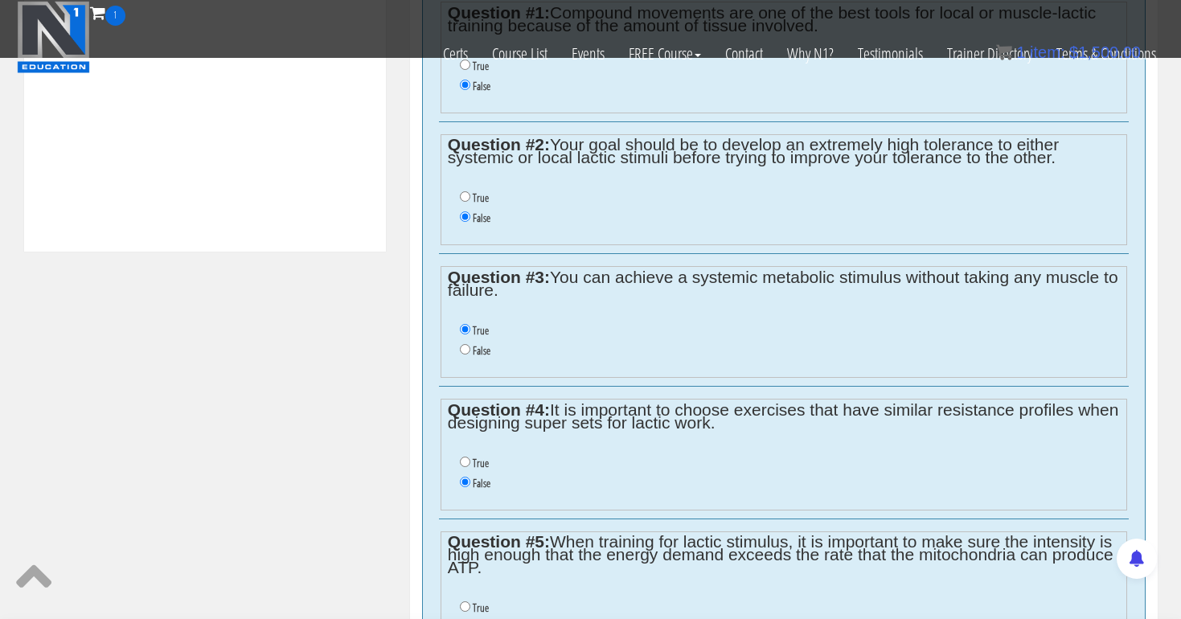
scroll to position [780, 0]
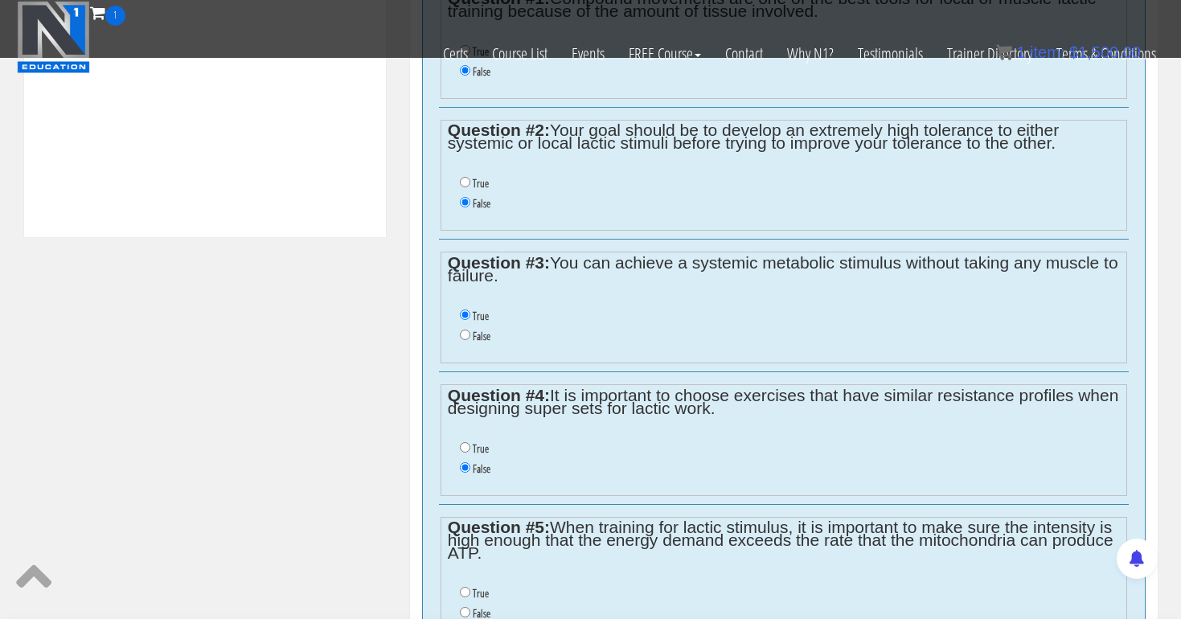
click at [463, 587] on input "True" at bounding box center [465, 592] width 10 height 10
radio input "true"
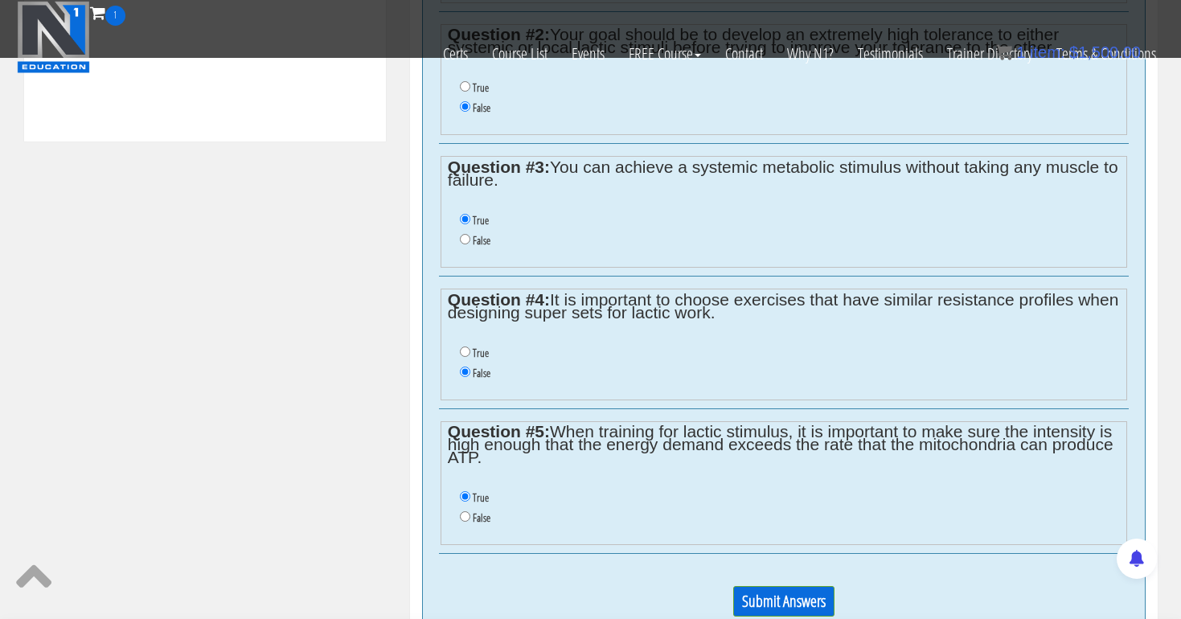
scroll to position [928, 0]
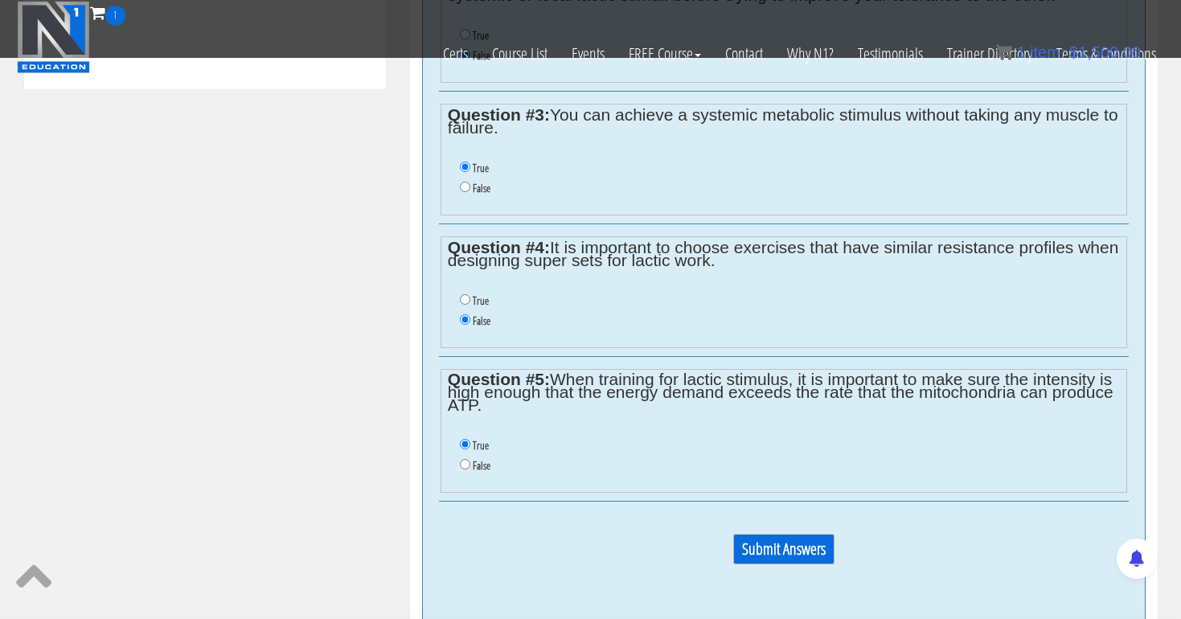
click at [823, 534] on input "Submit Answers" at bounding box center [783, 549] width 101 height 31
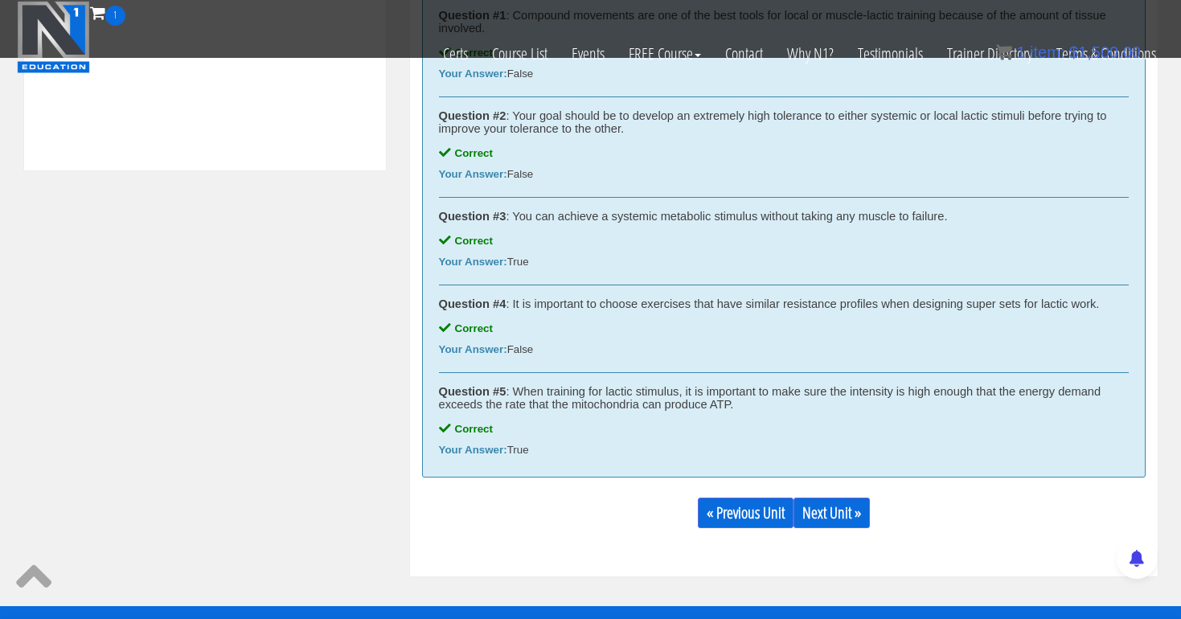
scroll to position [883, 0]
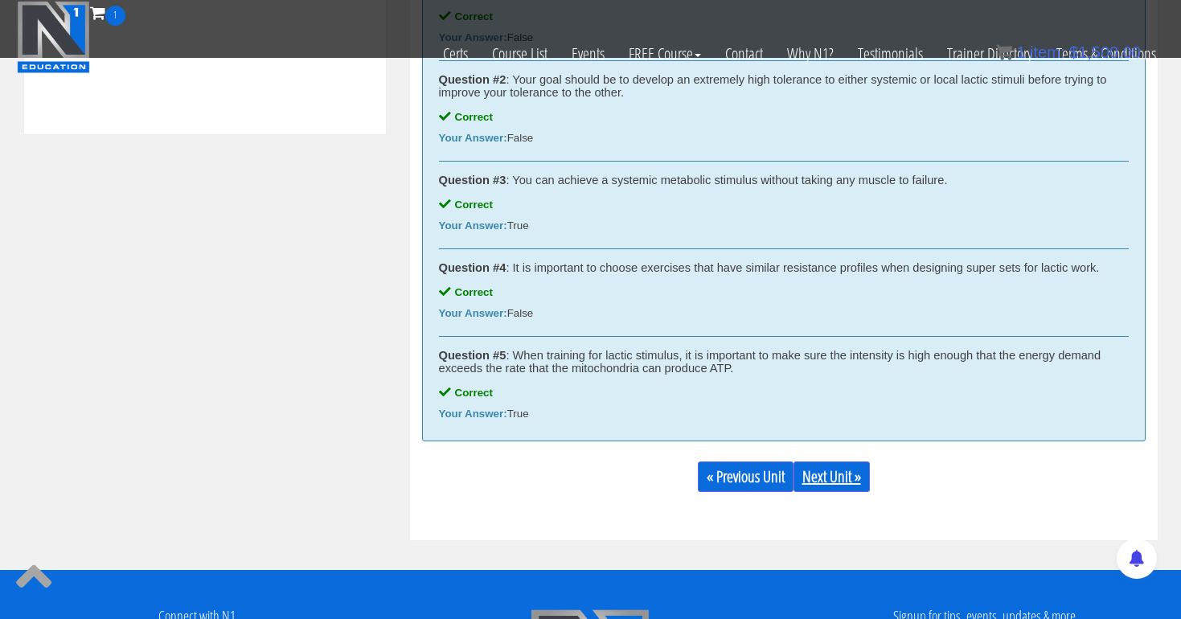
click at [836, 474] on link "Next Unit »" at bounding box center [832, 476] width 76 height 31
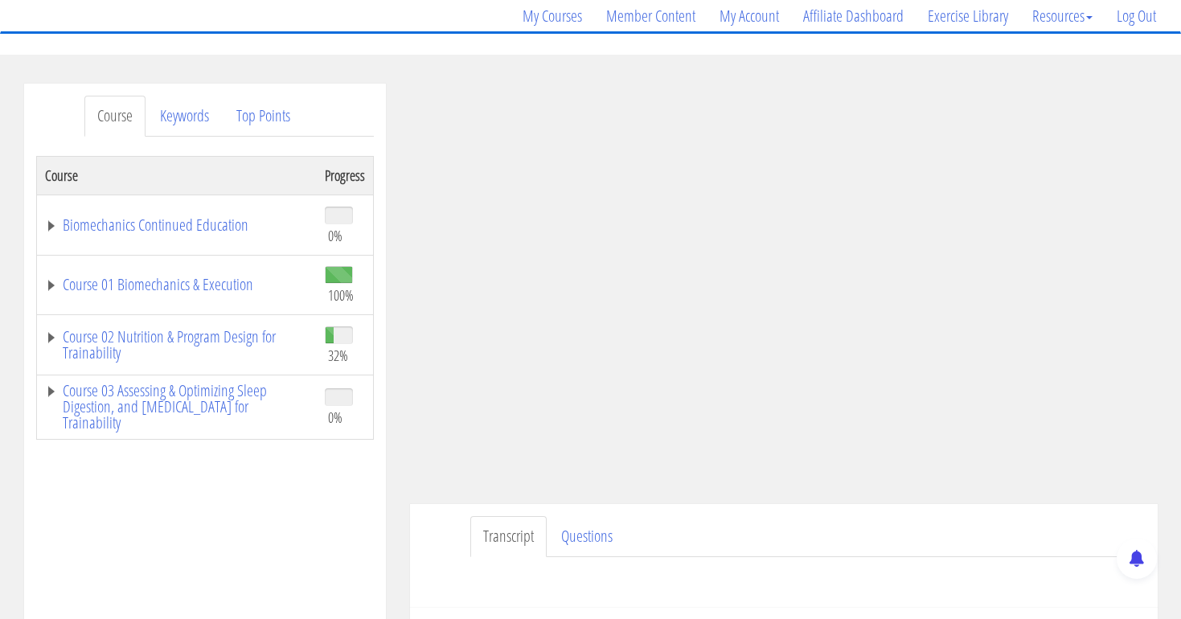
scroll to position [129, 0]
click at [246, 336] on link "Course 02 Nutrition & Program Design for Trainability" at bounding box center [177, 343] width 264 height 32
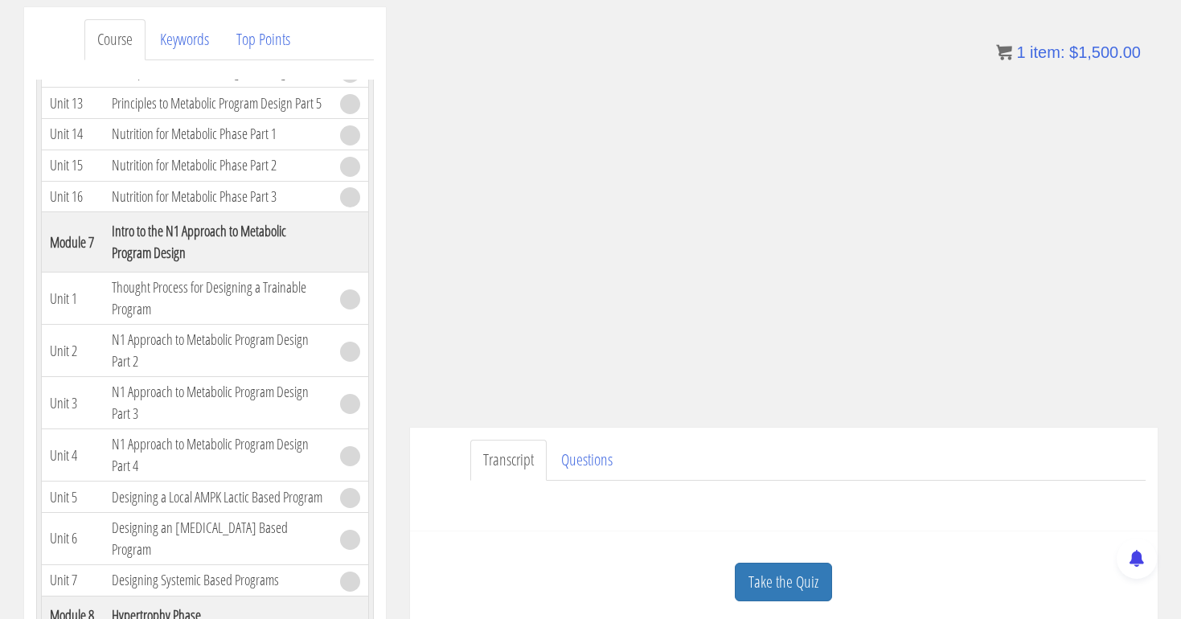
scroll to position [231, 0]
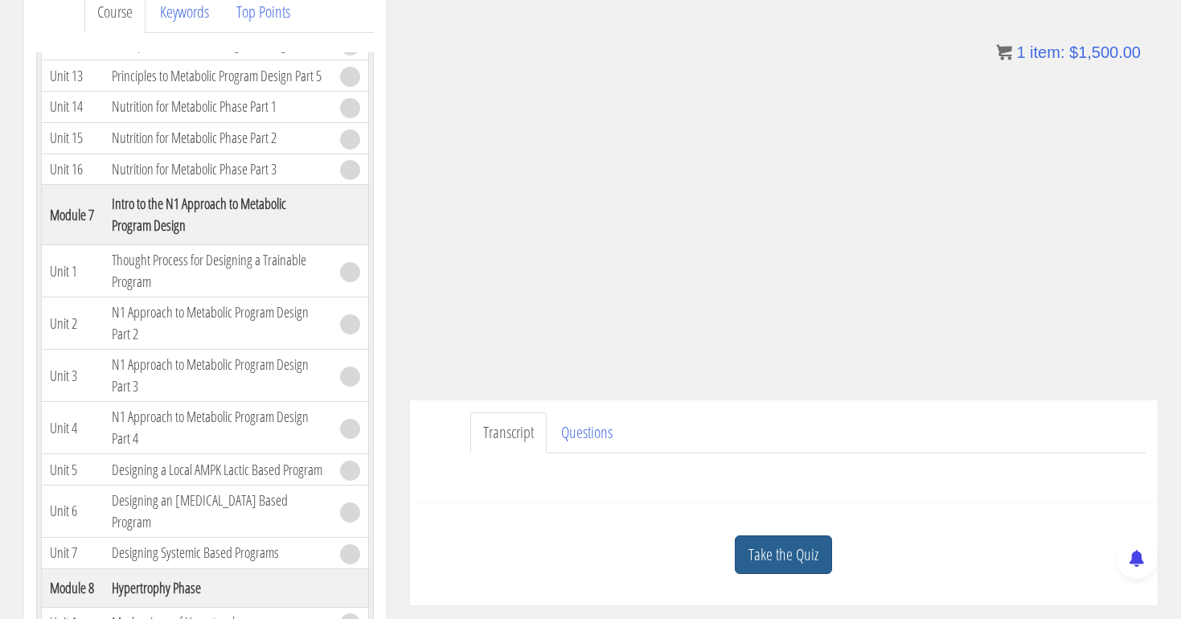
click at [774, 556] on link "Take the Quiz" at bounding box center [783, 554] width 97 height 39
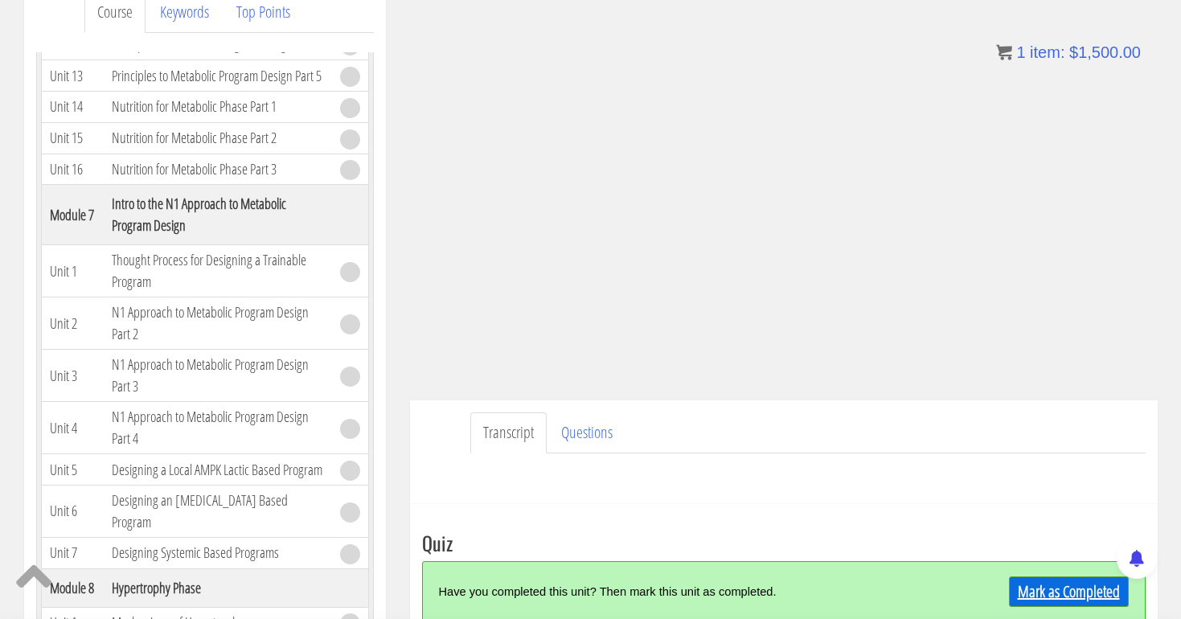
click at [1072, 593] on link "Mark as Completed" at bounding box center [1069, 591] width 120 height 31
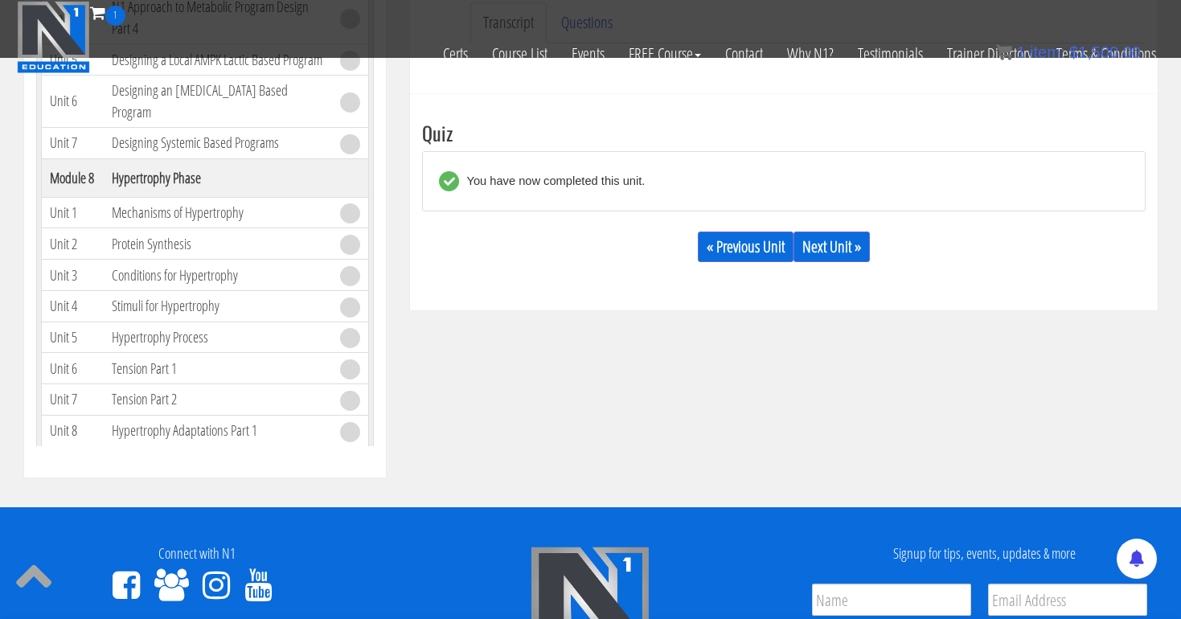
scroll to position [538, 0]
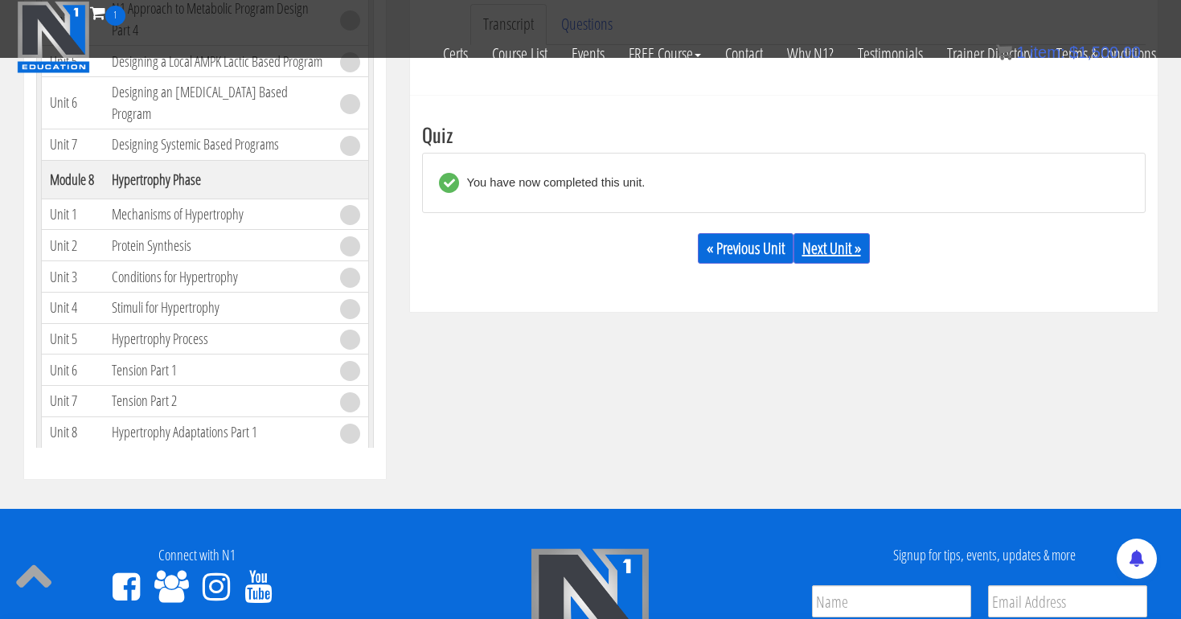
click at [833, 244] on link "Next Unit »" at bounding box center [832, 248] width 76 height 31
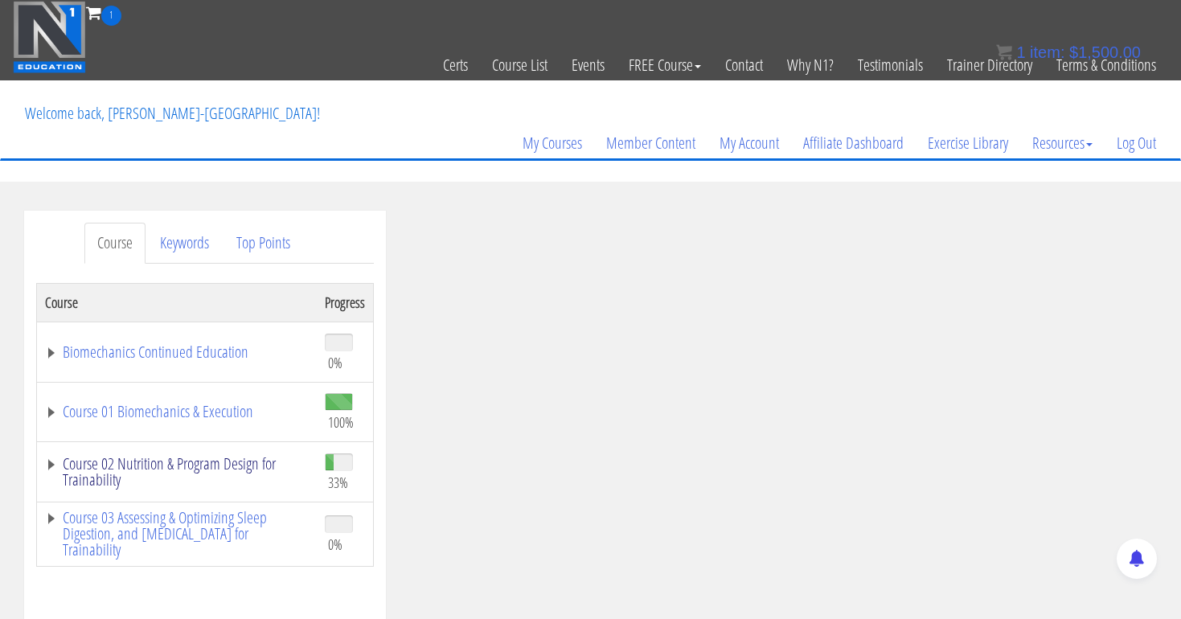
click at [181, 458] on link "Course 02 Nutrition & Program Design for Trainability" at bounding box center [177, 472] width 264 height 32
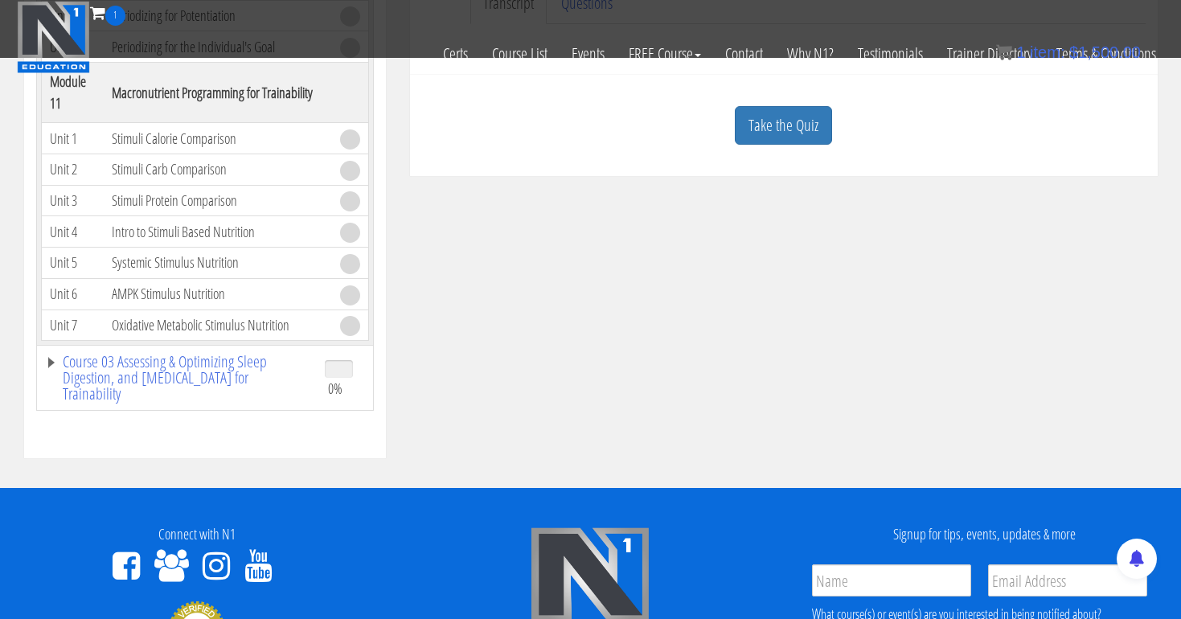
scroll to position [573, 0]
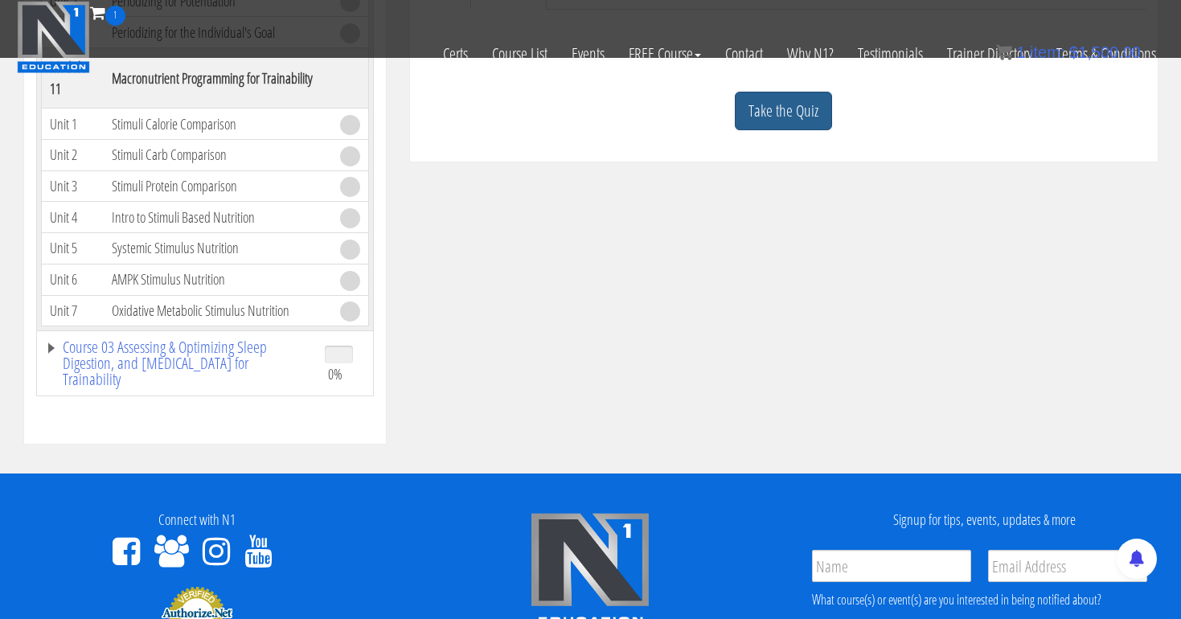
click at [773, 107] on link "Take the Quiz" at bounding box center [783, 111] width 97 height 39
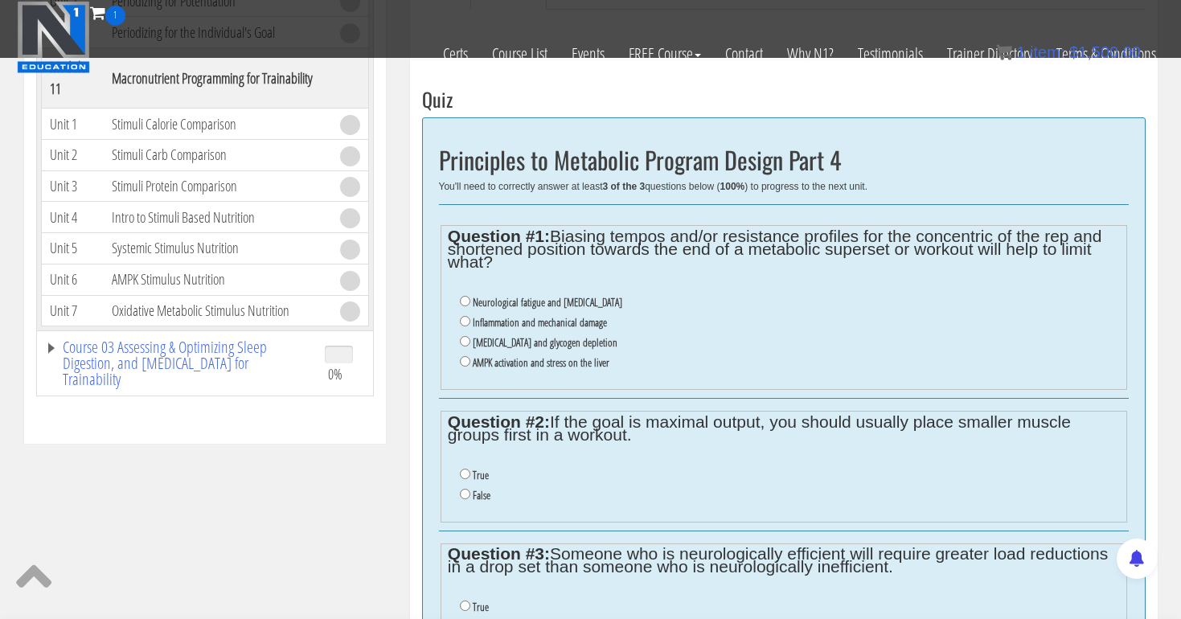
click at [465, 298] on input "Neurological fatigue and lactic acid" at bounding box center [465, 301] width 10 height 10
radio input "true"
click at [464, 489] on input "False" at bounding box center [465, 494] width 10 height 10
radio input "true"
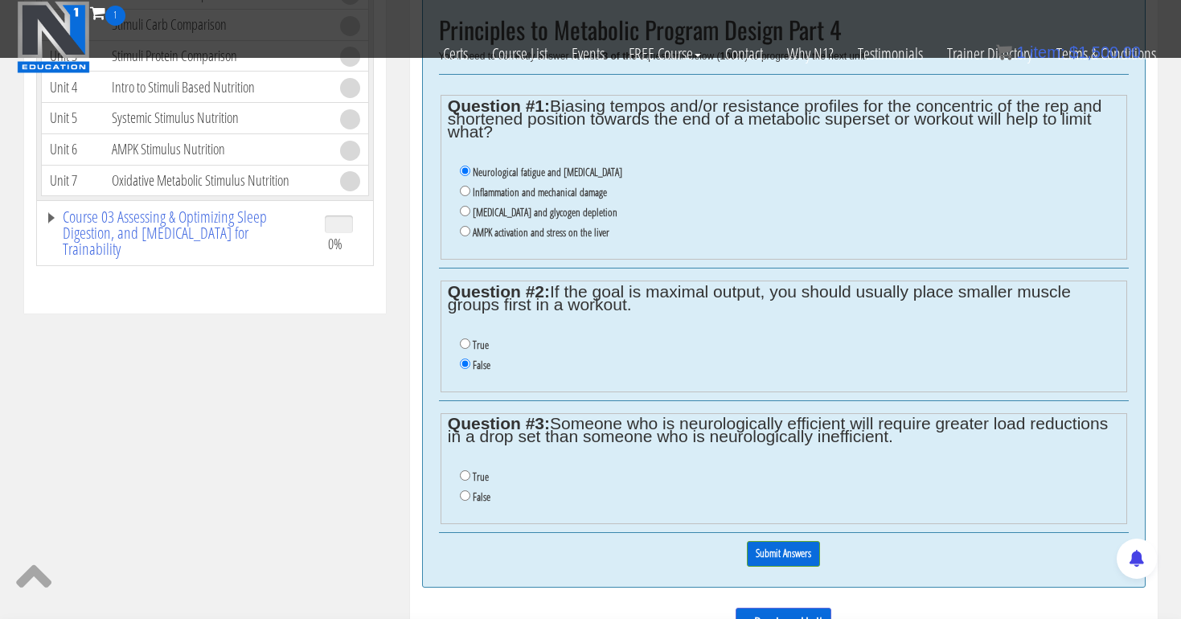
scroll to position [703, 0]
click at [465, 490] on input "False" at bounding box center [465, 495] width 10 height 10
radio input "true"
click at [789, 541] on input "Submit Answers" at bounding box center [783, 553] width 73 height 25
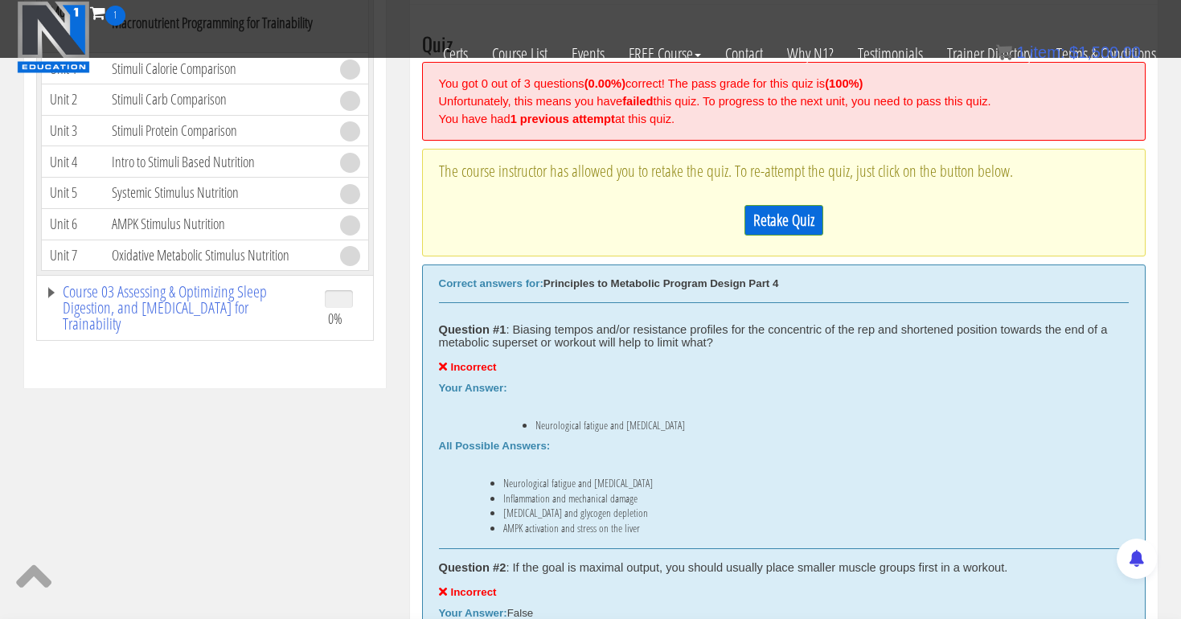
scroll to position [591, 0]
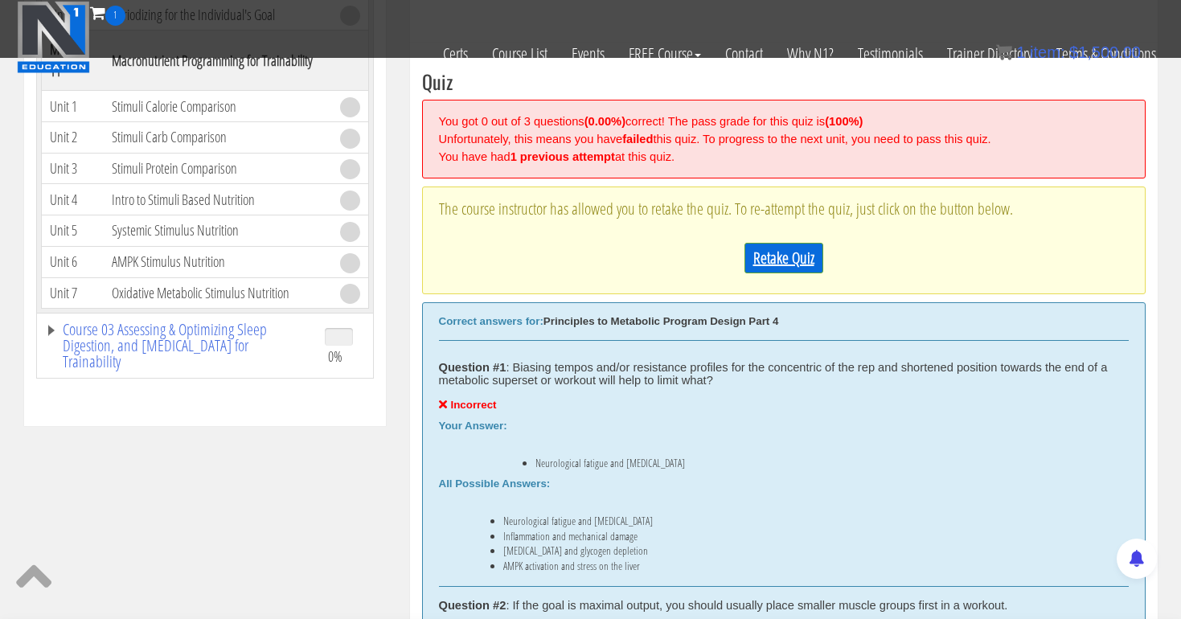
click at [786, 259] on link "Retake Quiz" at bounding box center [783, 258] width 79 height 31
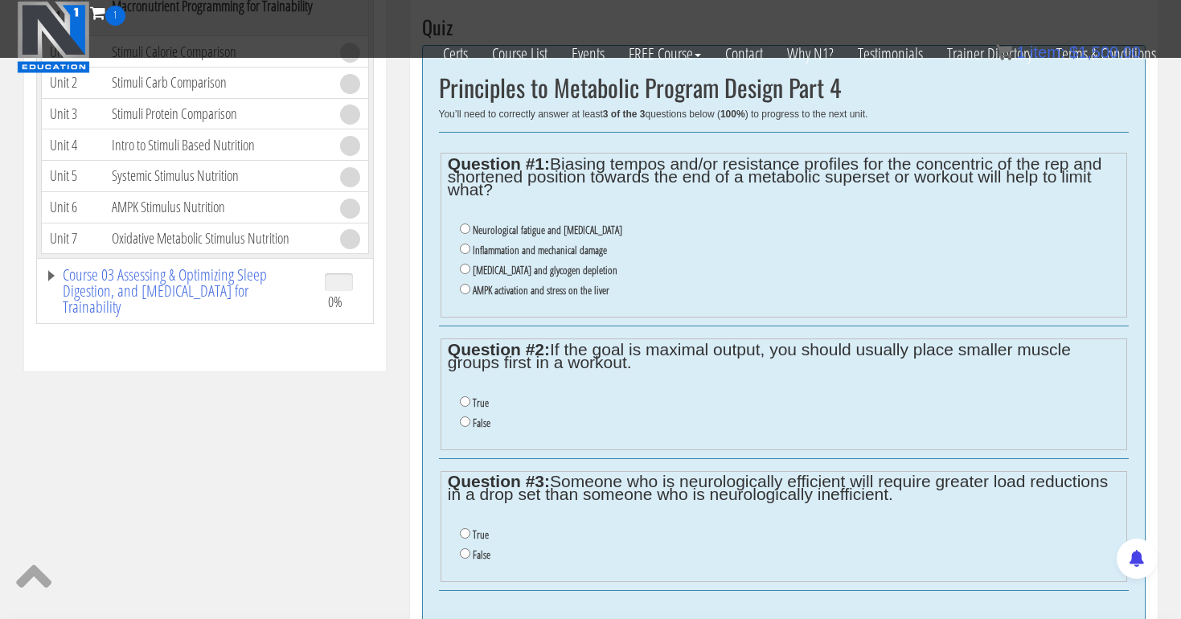
scroll to position [636, 0]
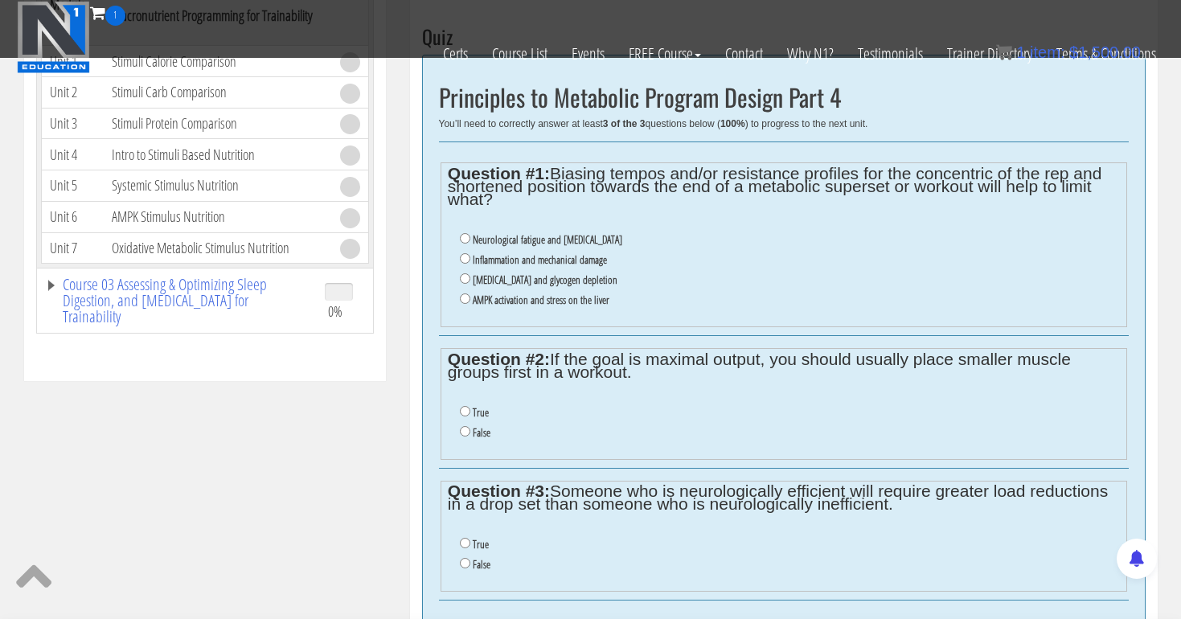
click at [461, 273] on input "Oxidative stress and glycogen depletion" at bounding box center [465, 278] width 10 height 10
radio input "true"
click at [465, 255] on input "Inflammation and mechanical damage" at bounding box center [465, 258] width 10 height 10
radio input "true"
click at [464, 406] on input "True" at bounding box center [465, 411] width 10 height 10
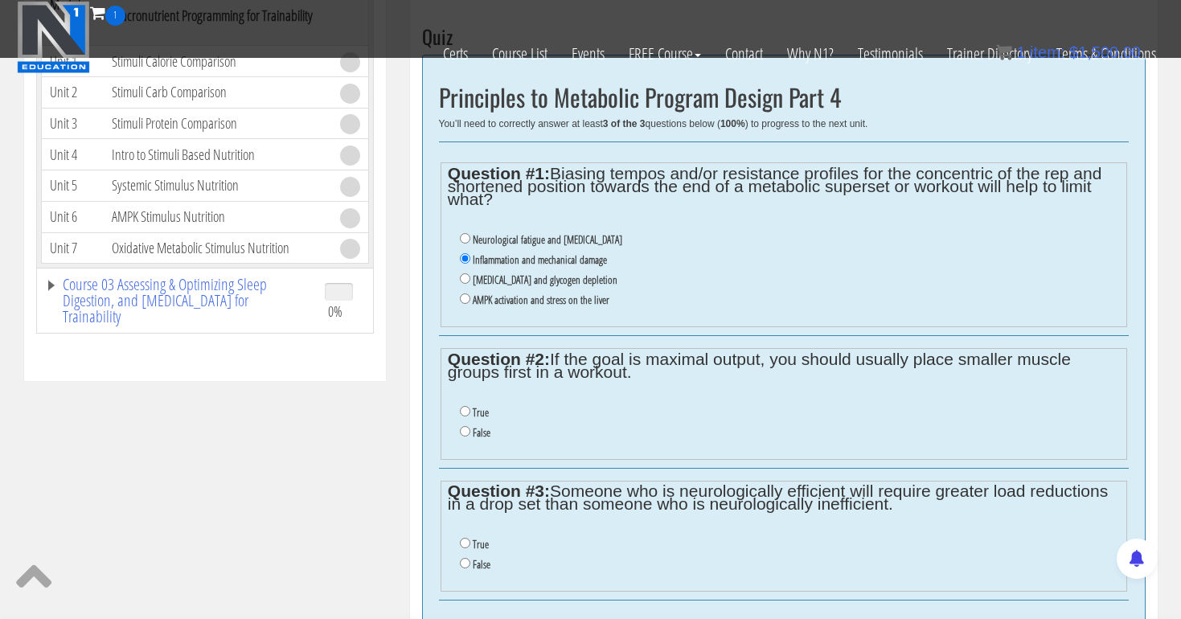
radio input "true"
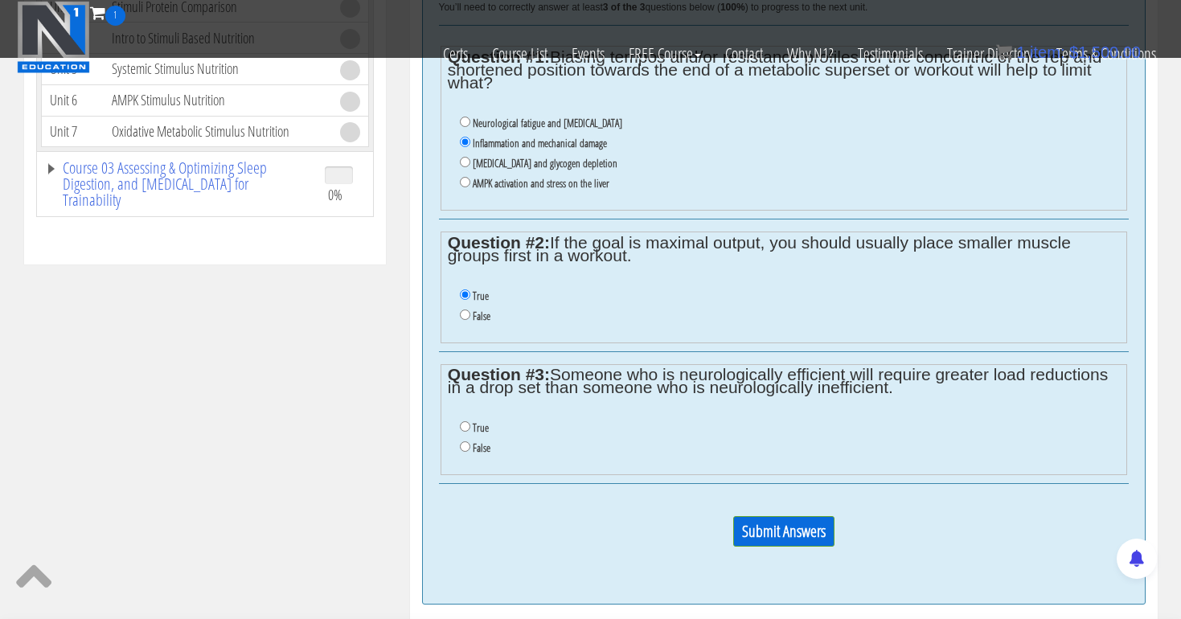
scroll to position [754, 0]
click at [461, 440] on input "False" at bounding box center [465, 445] width 10 height 10
radio input "true"
click at [781, 515] on input "Submit Answers" at bounding box center [783, 530] width 101 height 31
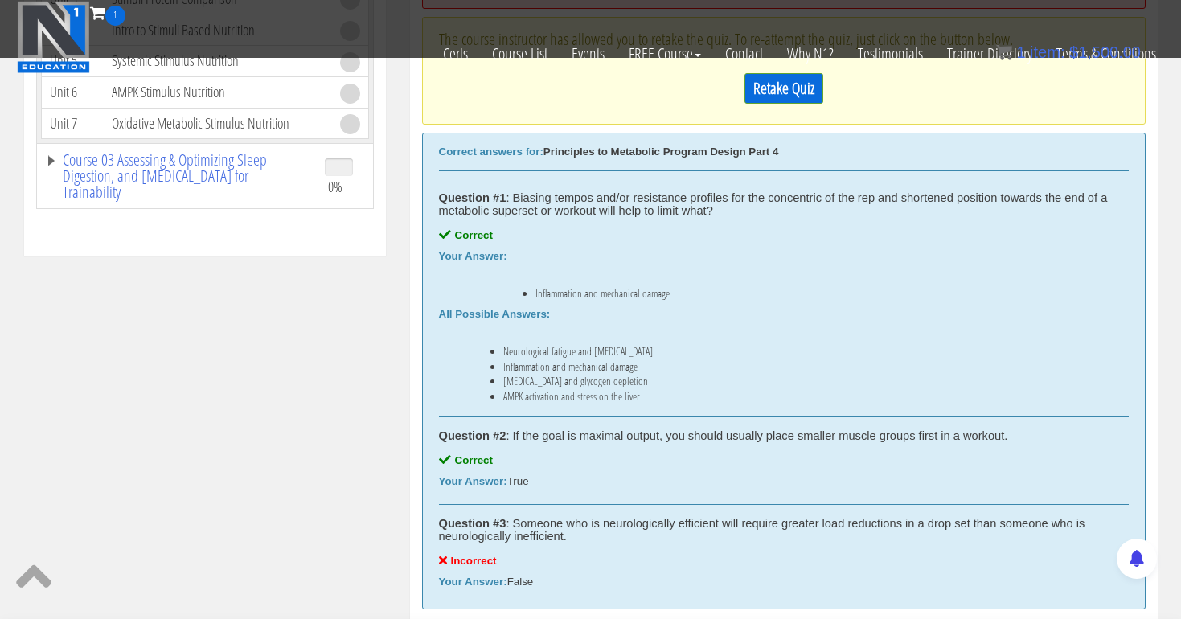
scroll to position [748, 0]
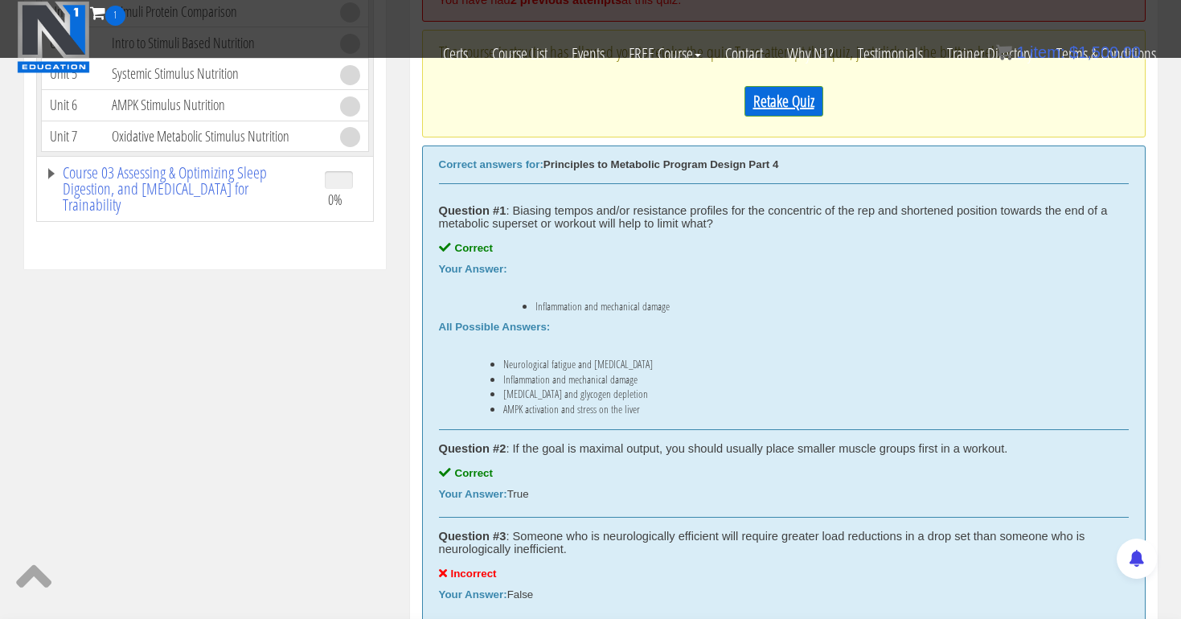
click at [789, 104] on link "Retake Quiz" at bounding box center [783, 101] width 79 height 31
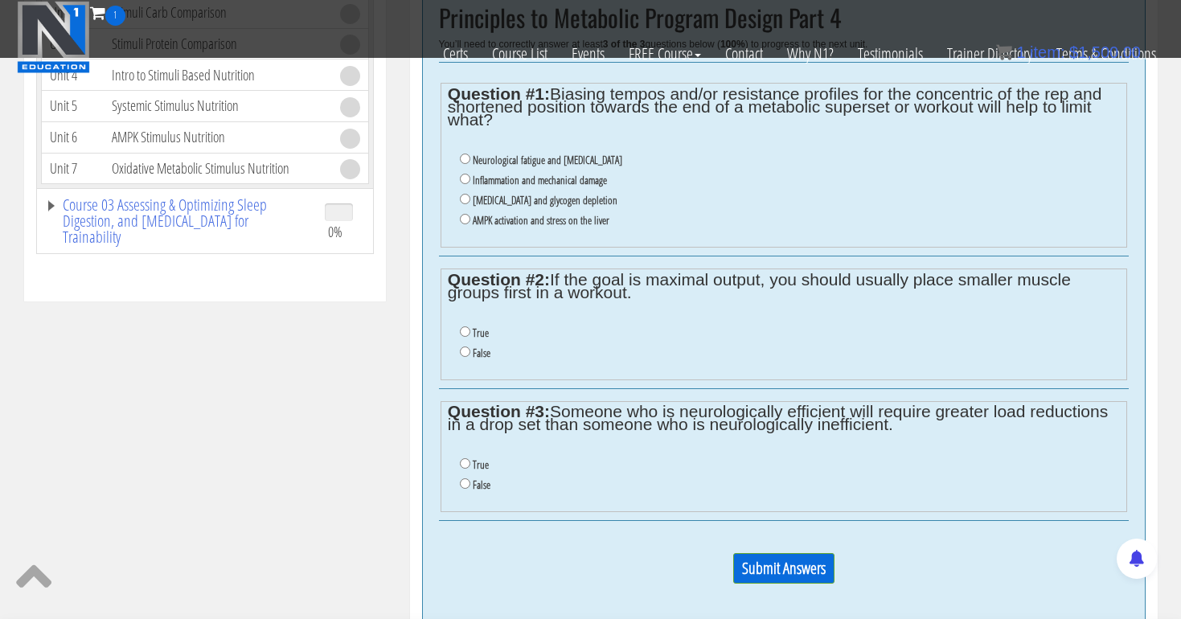
scroll to position [716, 0]
click at [464, 174] on input "Inflammation and mechanical damage" at bounding box center [465, 179] width 10 height 10
radio input "true"
click at [465, 326] on input "True" at bounding box center [465, 331] width 10 height 10
radio input "true"
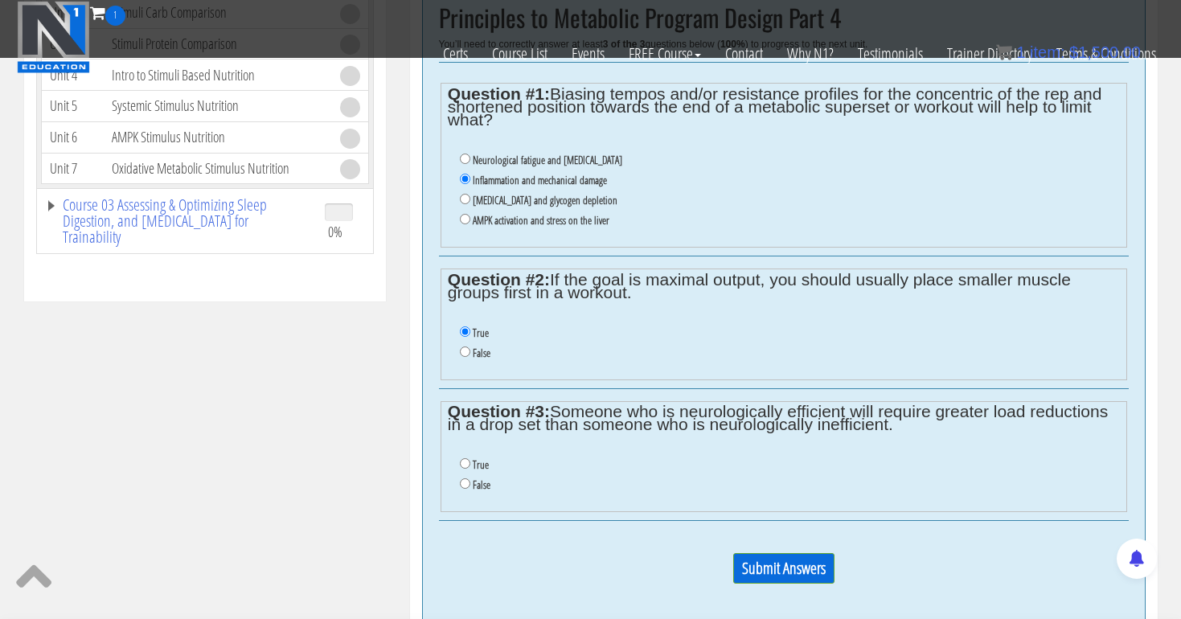
click at [463, 458] on input "True" at bounding box center [465, 463] width 10 height 10
radio input "true"
click at [785, 553] on input "Submit Answers" at bounding box center [783, 568] width 101 height 31
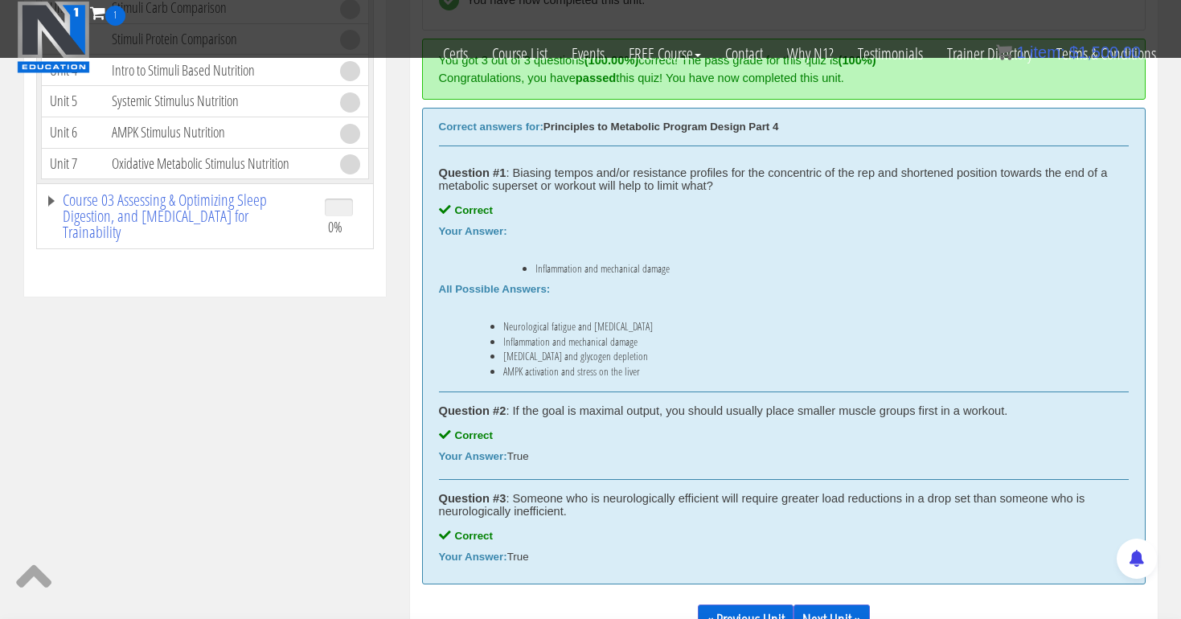
scroll to position [828, 0]
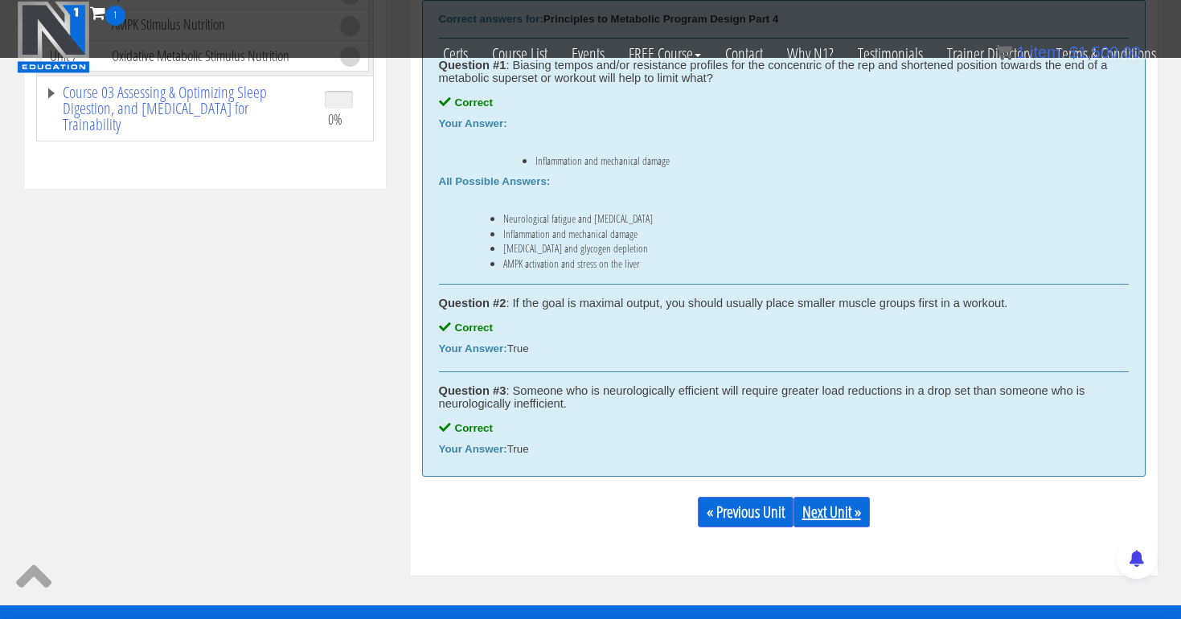
click at [852, 514] on link "Next Unit »" at bounding box center [832, 512] width 76 height 31
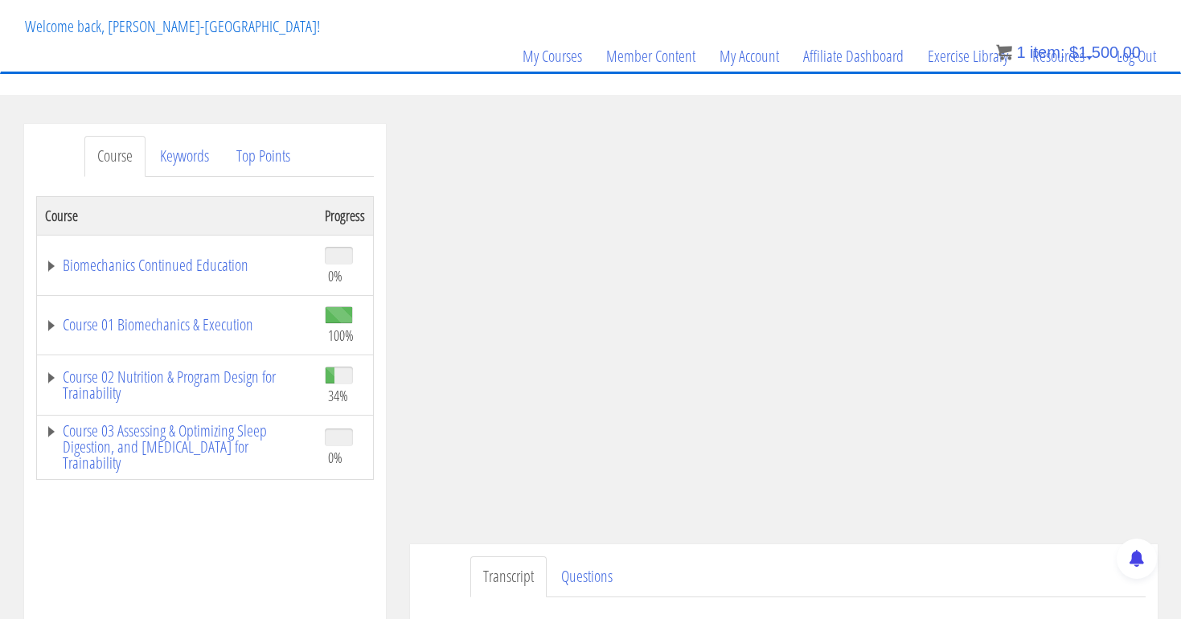
scroll to position [88, 0]
click at [165, 395] on link "Course 02 Nutrition & Program Design for Trainability" at bounding box center [177, 383] width 264 height 32
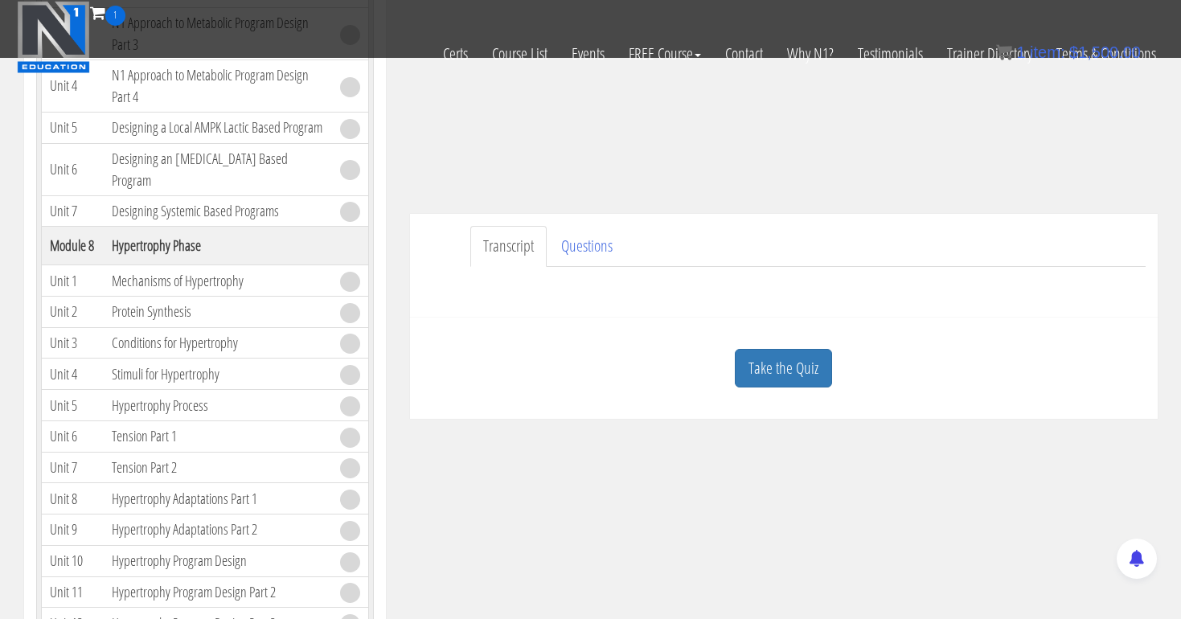
scroll to position [335, 0]
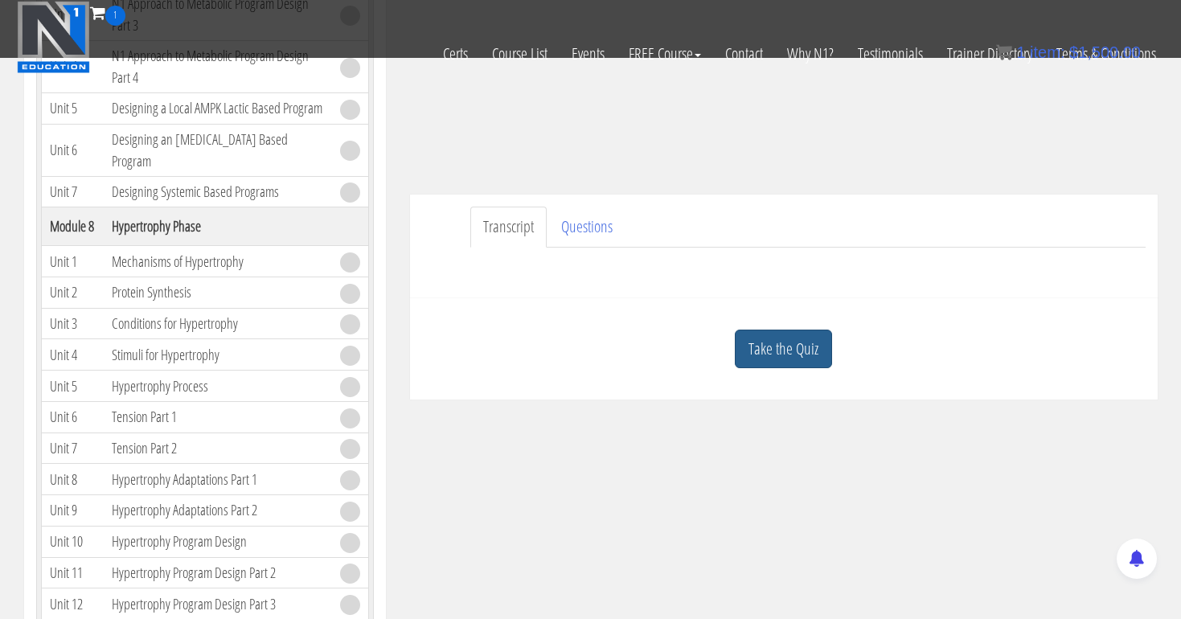
click at [790, 347] on link "Take the Quiz" at bounding box center [783, 349] width 97 height 39
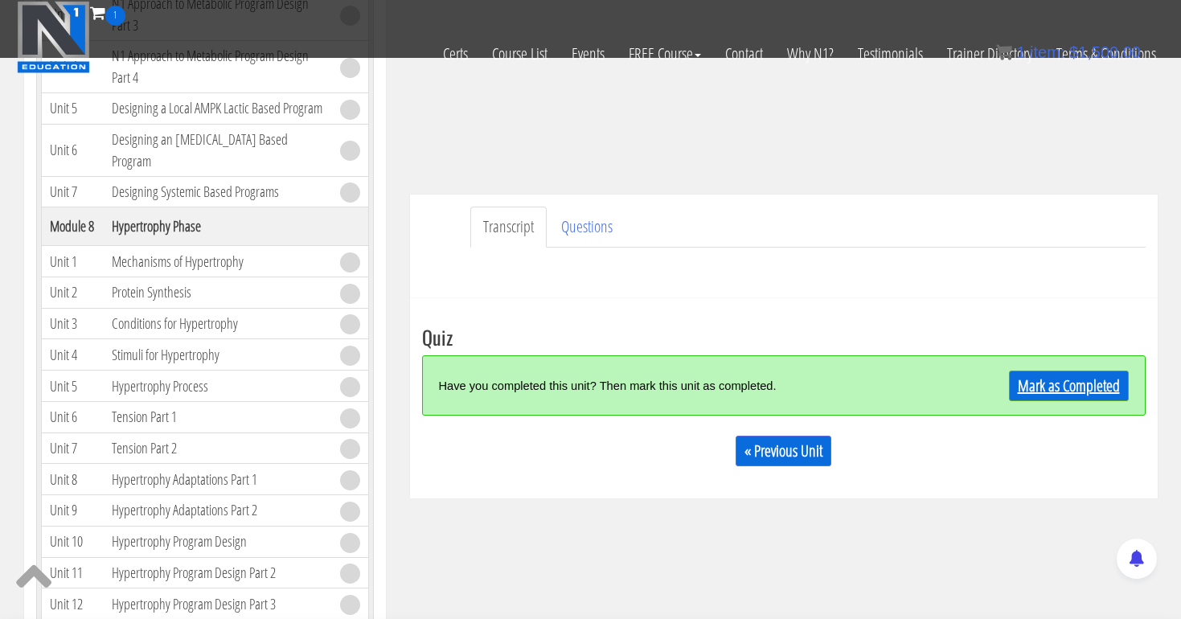
click at [1025, 383] on link "Mark as Completed" at bounding box center [1069, 386] width 120 height 31
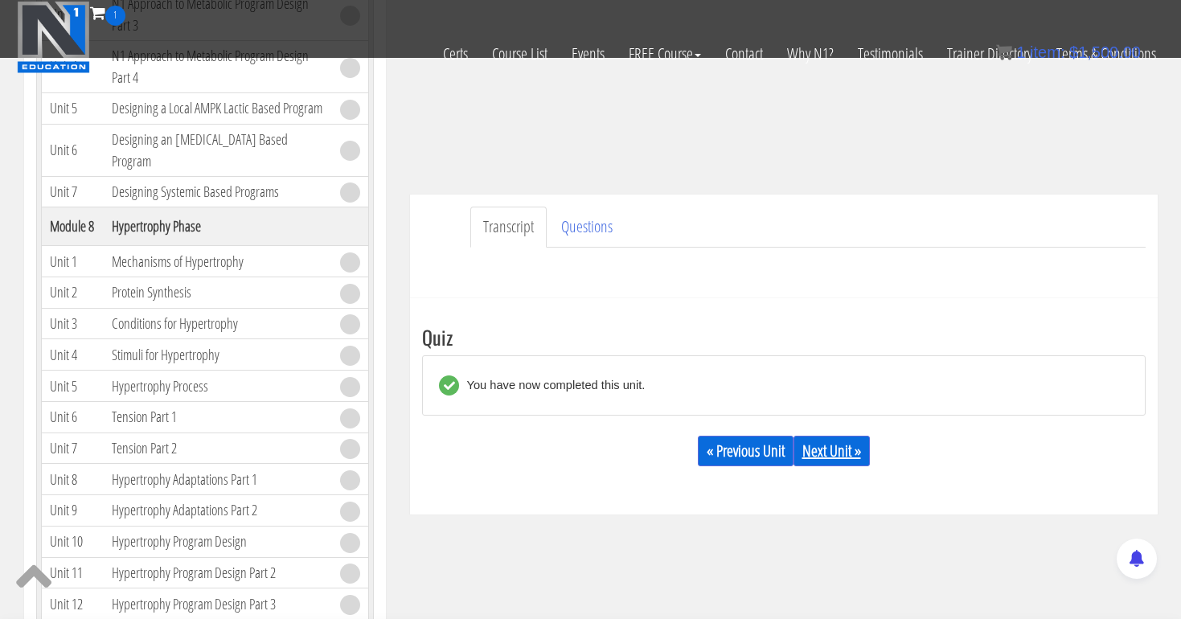
click at [853, 439] on link "Next Unit »" at bounding box center [832, 451] width 76 height 31
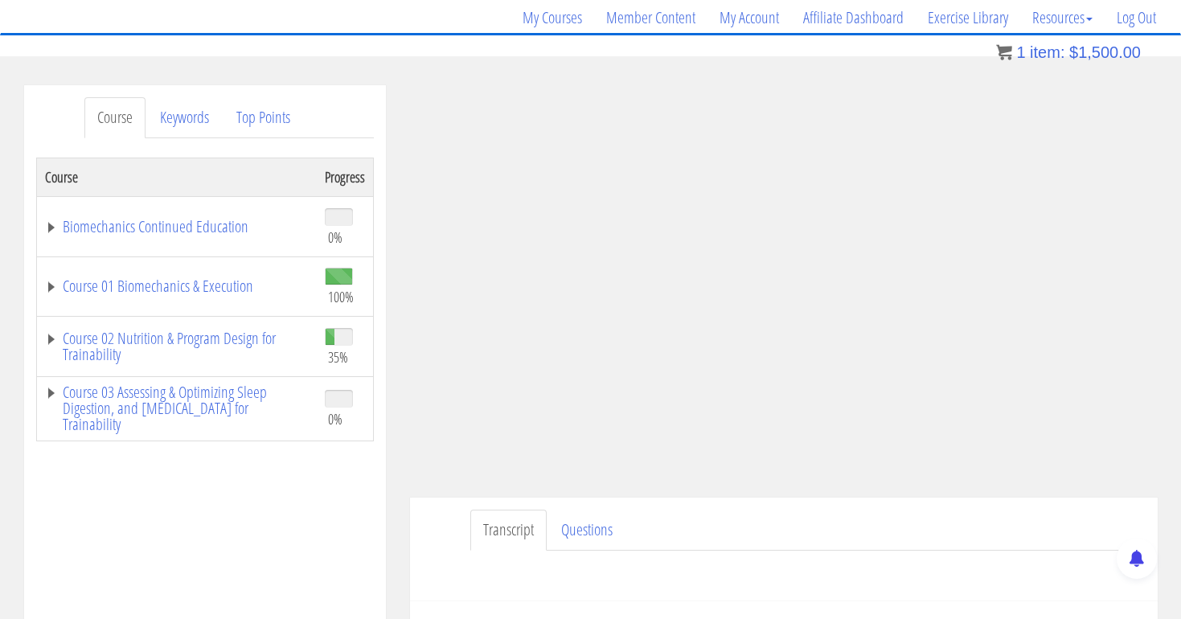
scroll to position [138, 0]
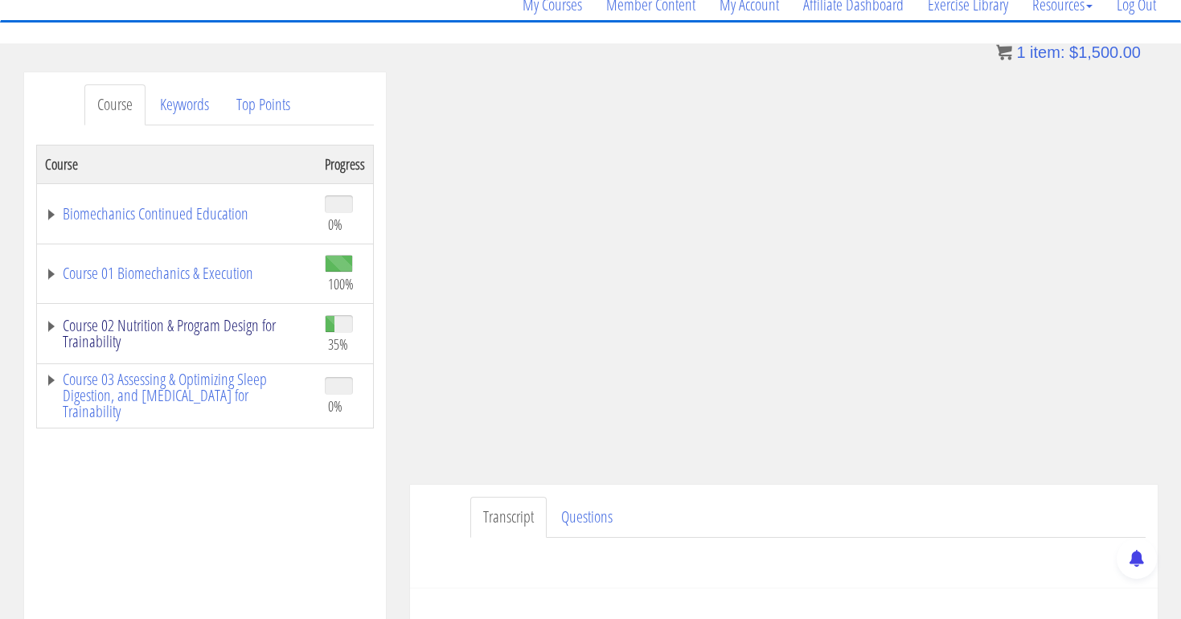
click at [245, 322] on link "Course 02 Nutrition & Program Design for Trainability" at bounding box center [177, 334] width 264 height 32
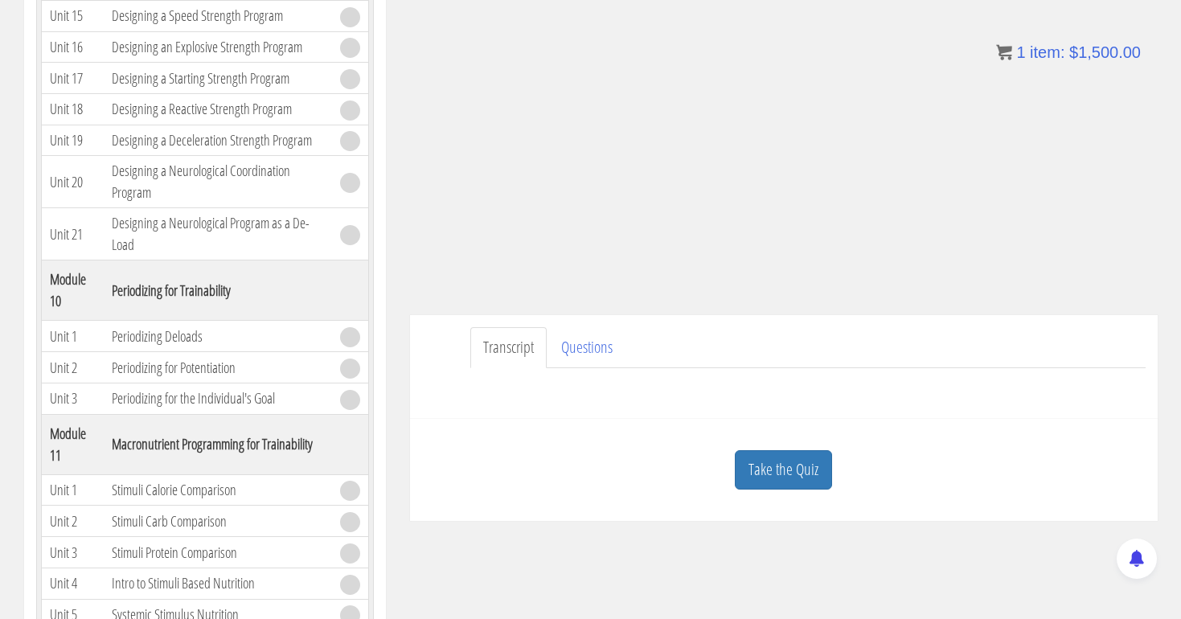
scroll to position [326, 0]
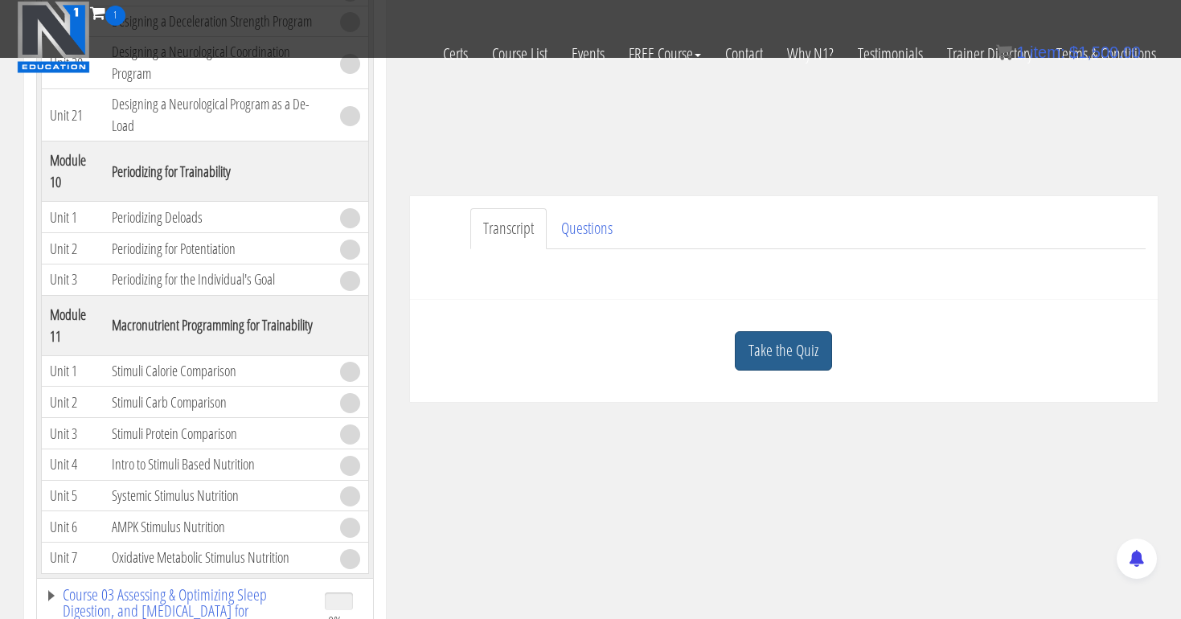
click at [791, 344] on link "Take the Quiz" at bounding box center [783, 350] width 97 height 39
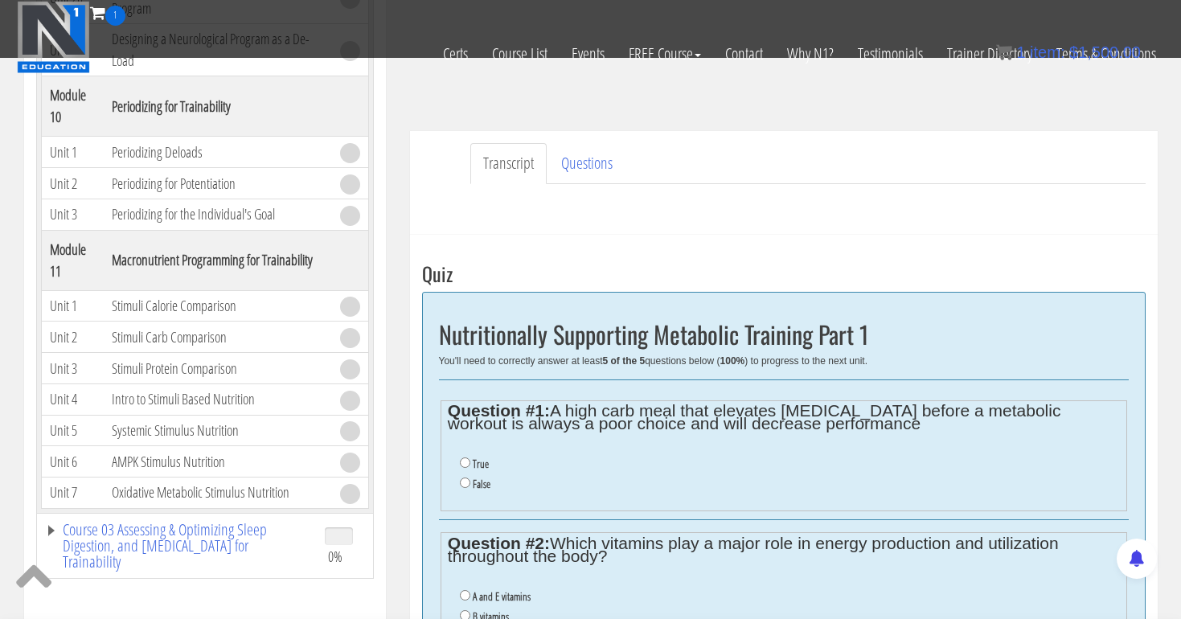
scroll to position [391, 0]
click at [463, 478] on input "False" at bounding box center [465, 483] width 10 height 10
radio input "true"
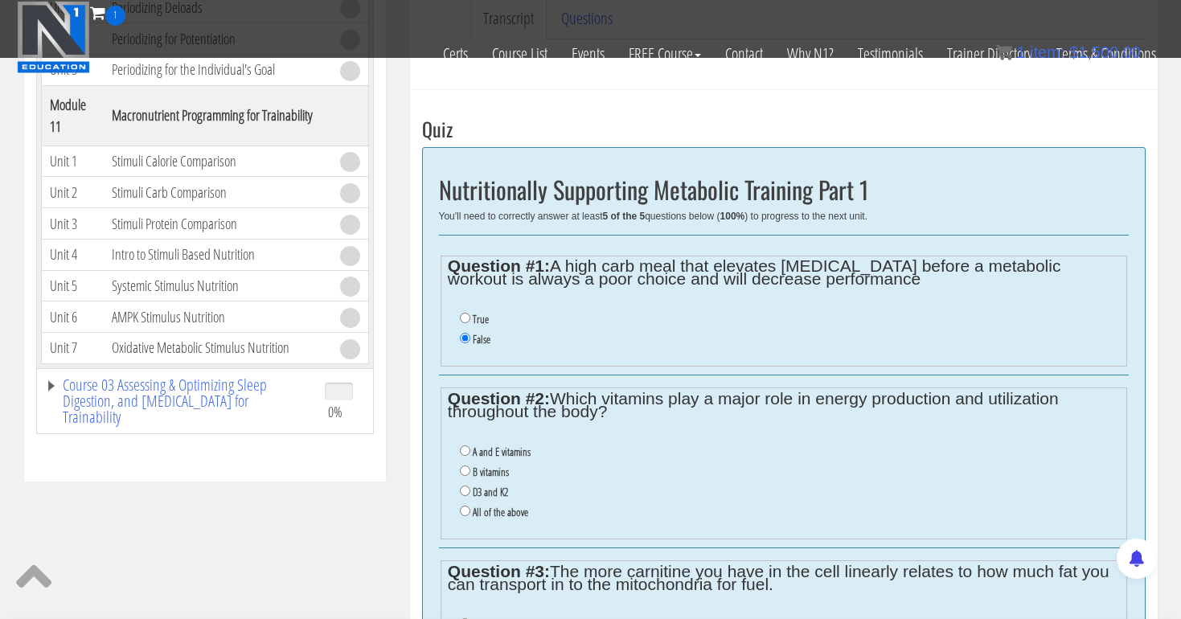
scroll to position [537, 0]
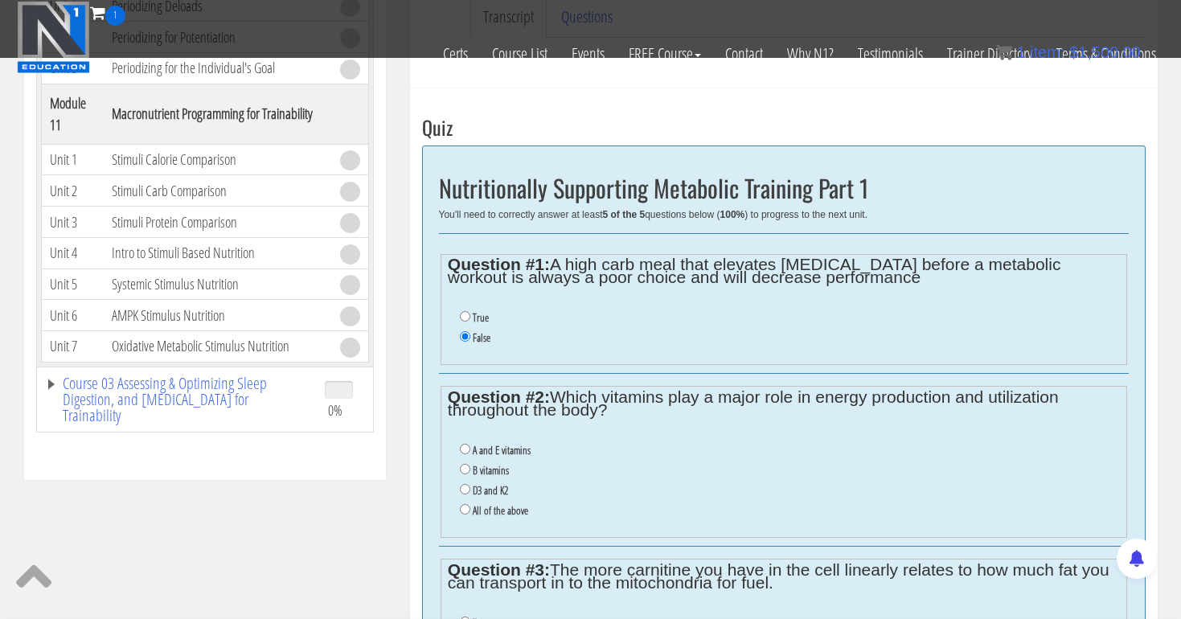
click at [460, 464] on input "B vitamins" at bounding box center [465, 469] width 10 height 10
radio input "true"
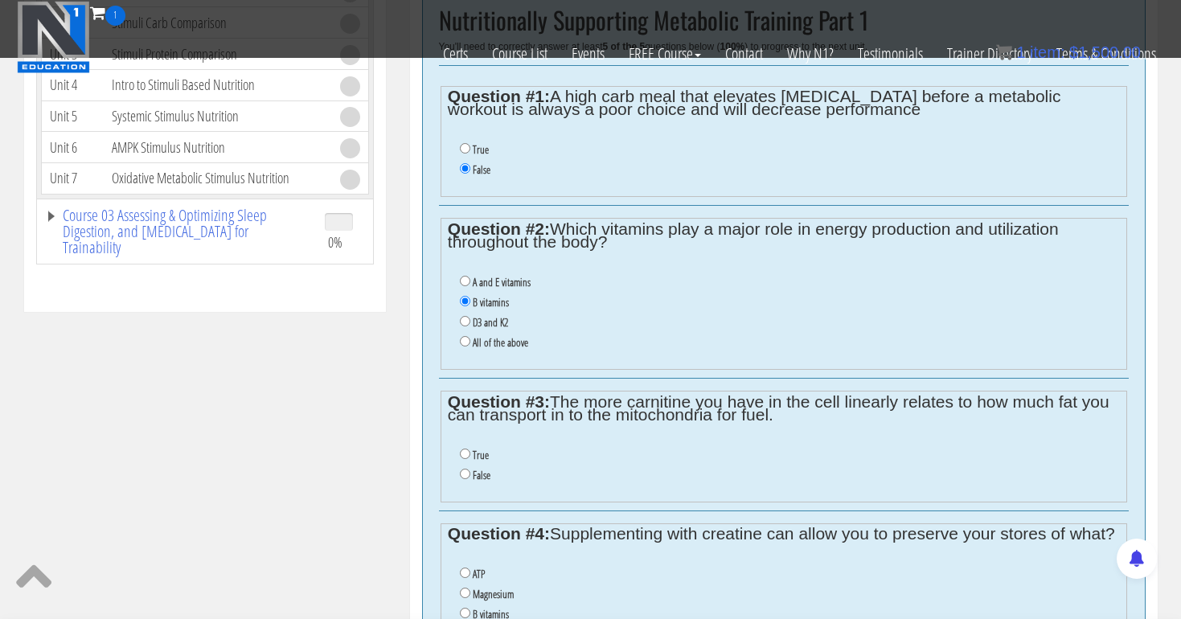
scroll to position [707, 0]
click at [464, 447] on input "True" at bounding box center [465, 452] width 10 height 10
radio input "true"
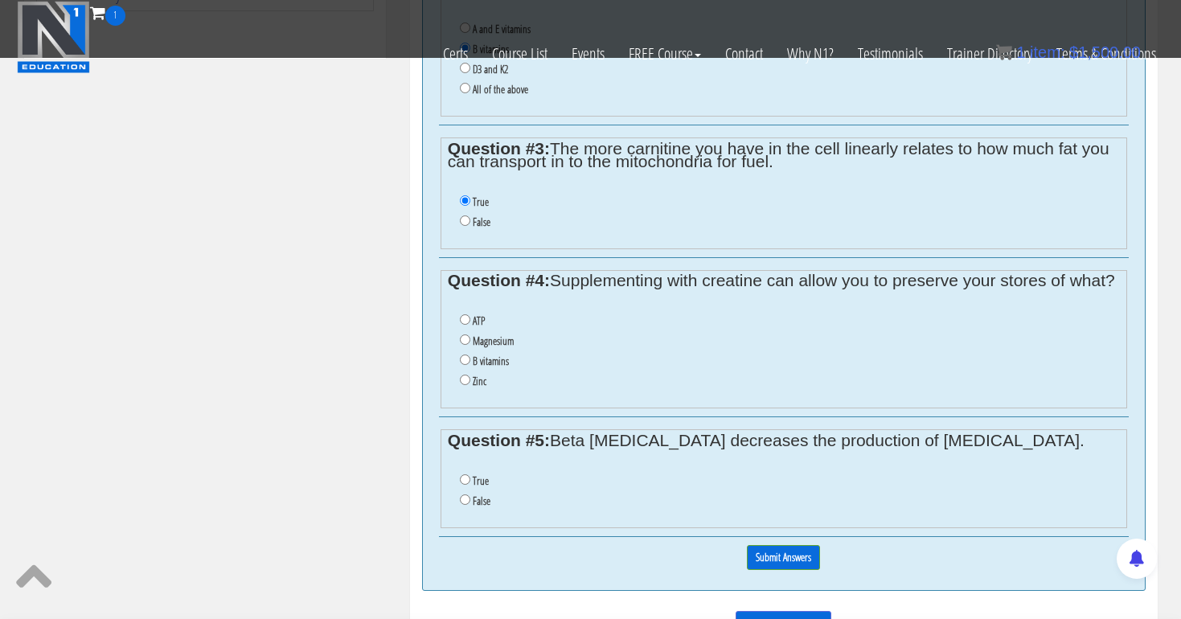
scroll to position [967, 0]
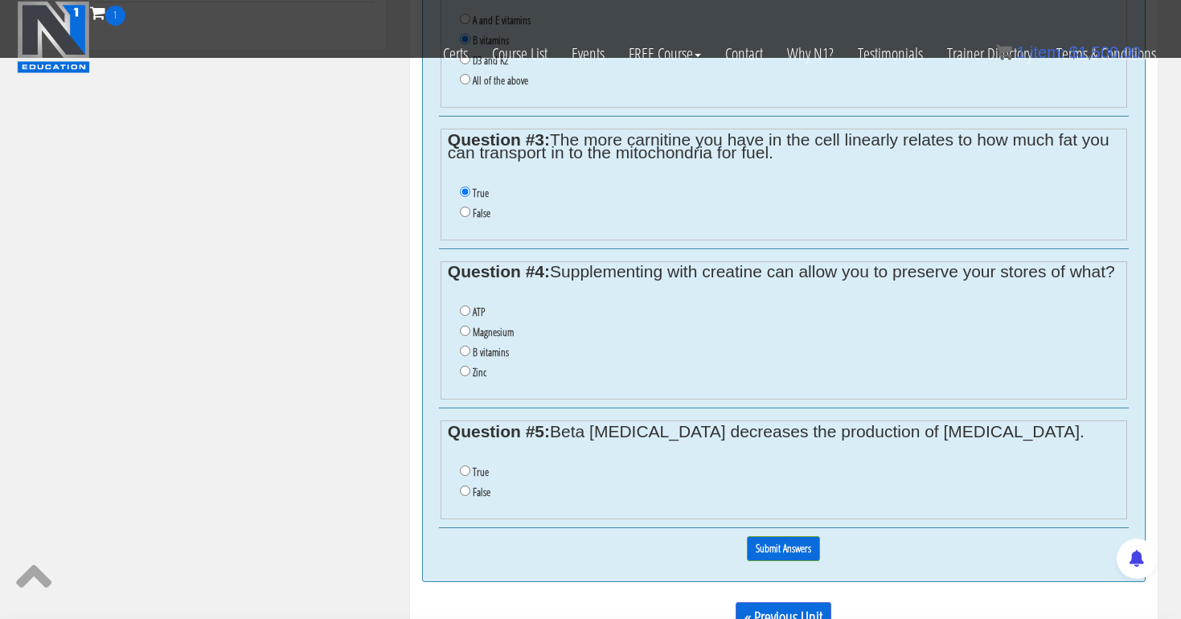
click at [463, 306] on input "ATP" at bounding box center [465, 311] width 10 height 10
radio input "true"
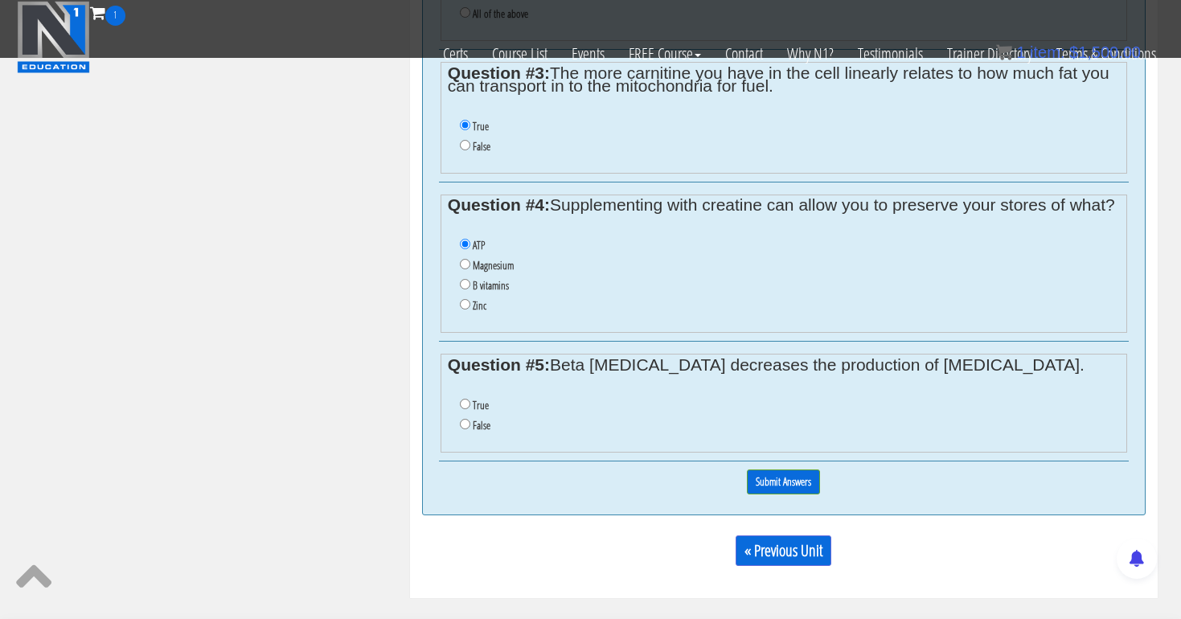
scroll to position [1036, 0]
click at [464, 417] on input "False" at bounding box center [465, 422] width 10 height 10
radio input "true"
click at [776, 468] on input "Submit Answers" at bounding box center [783, 480] width 73 height 25
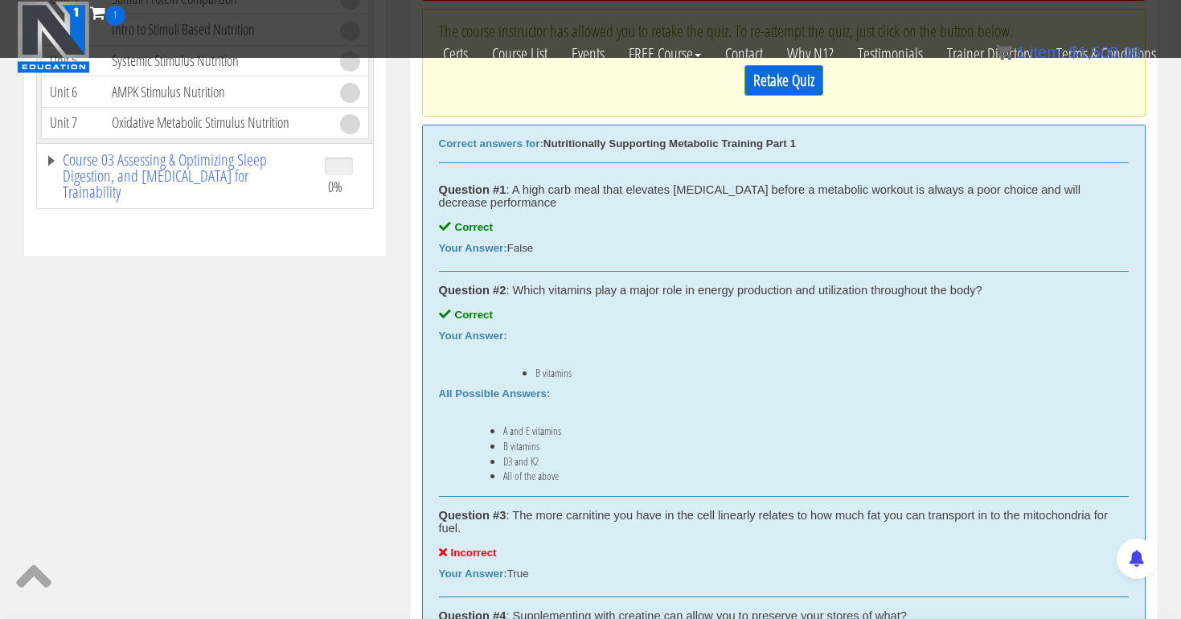
scroll to position [728, 0]
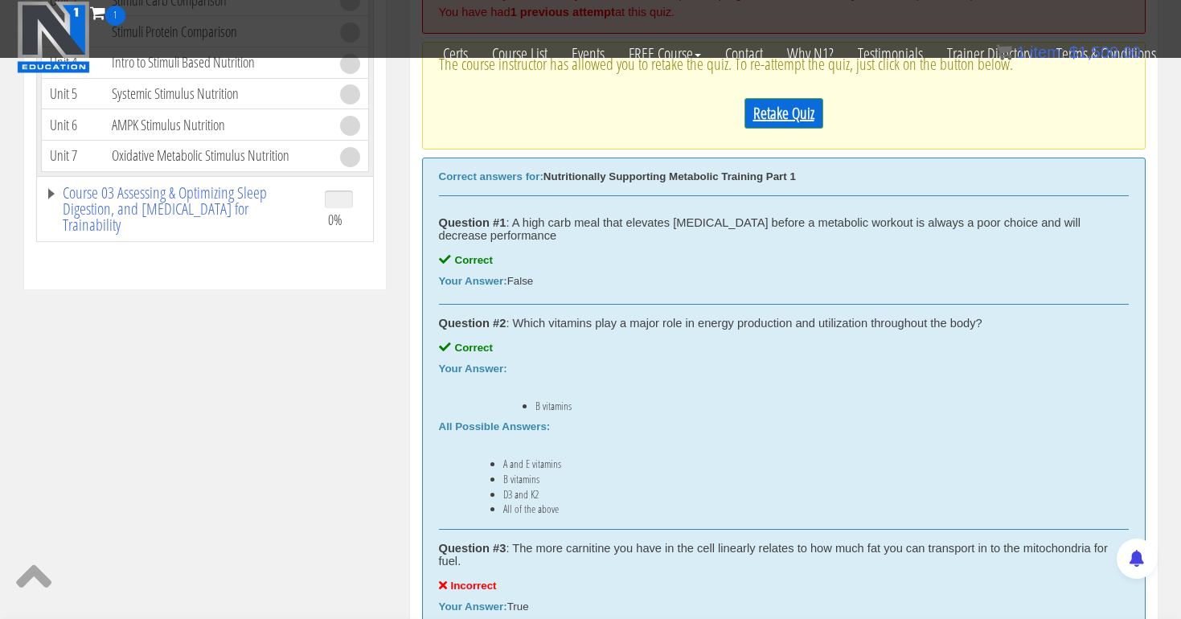
click at [799, 117] on link "Retake Quiz" at bounding box center [783, 113] width 79 height 31
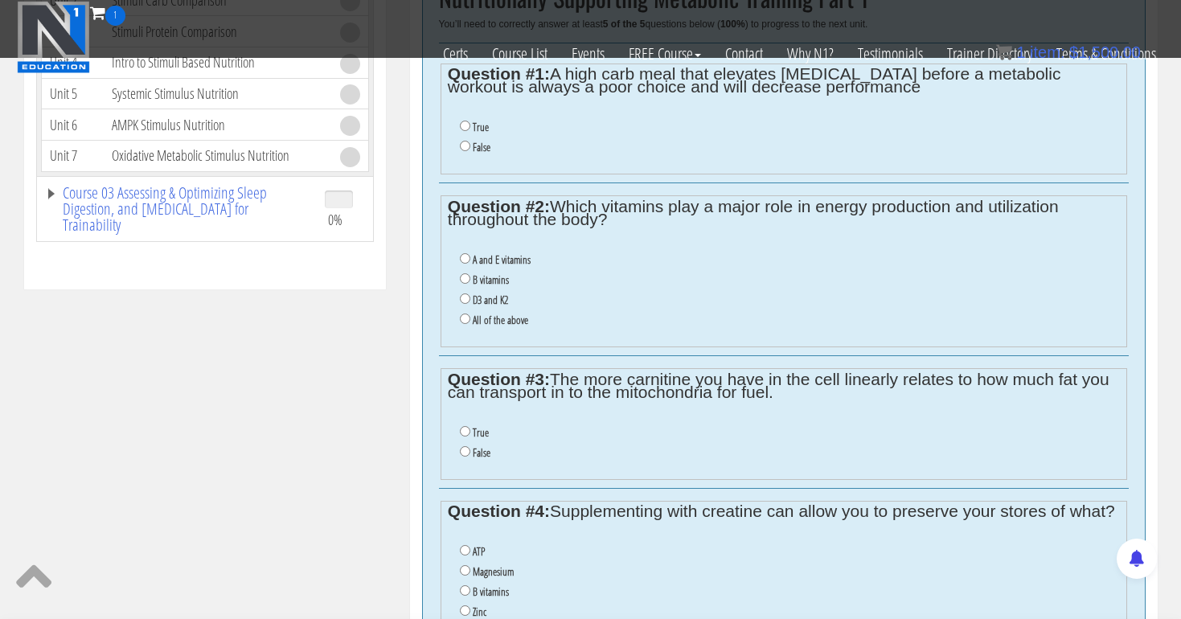
scroll to position [625, 0]
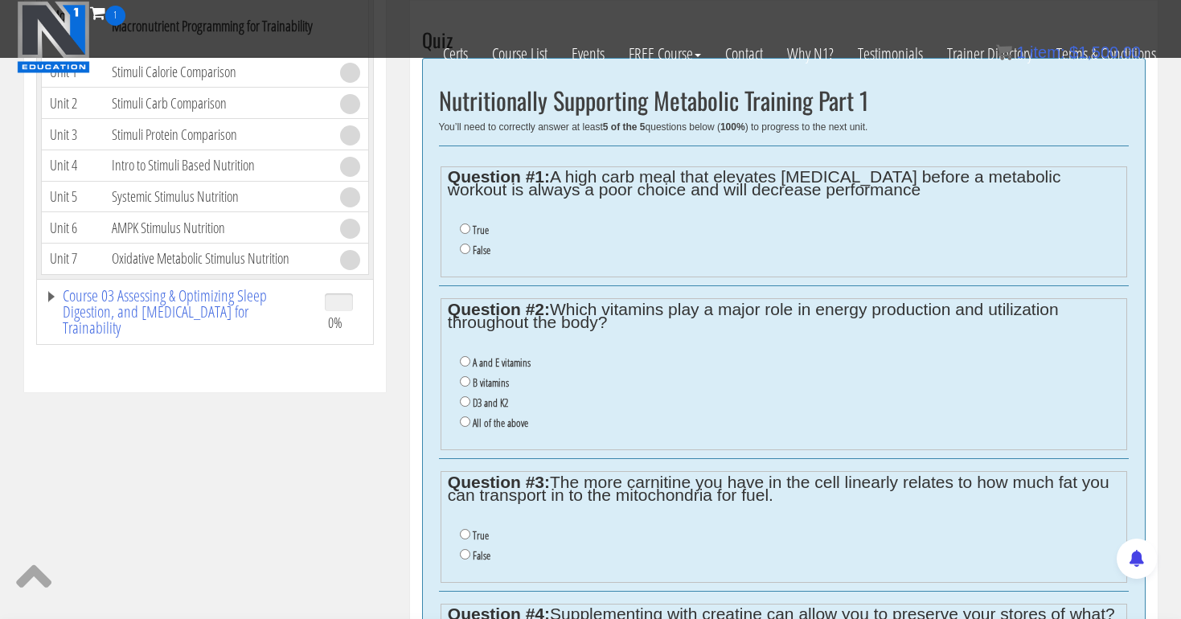
click at [465, 244] on input "False" at bounding box center [465, 249] width 10 height 10
radio input "true"
click at [463, 376] on input "B vitamins" at bounding box center [465, 381] width 10 height 10
radio input "true"
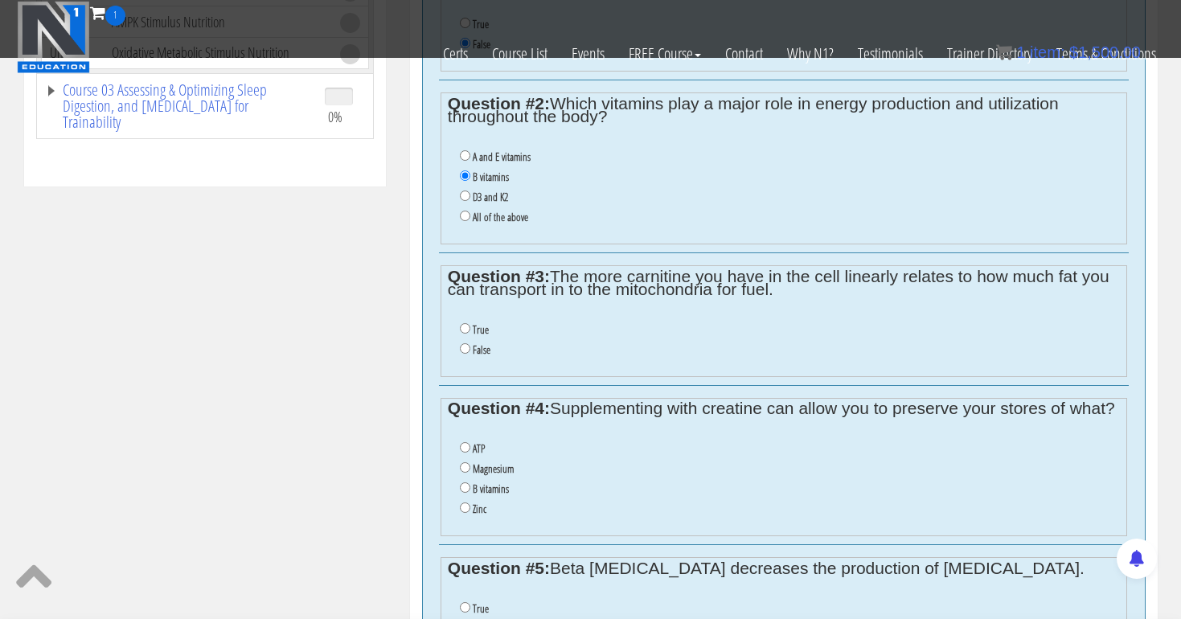
scroll to position [831, 0]
click at [462, 482] on input "B vitamins" at bounding box center [465, 487] width 10 height 10
radio input "true"
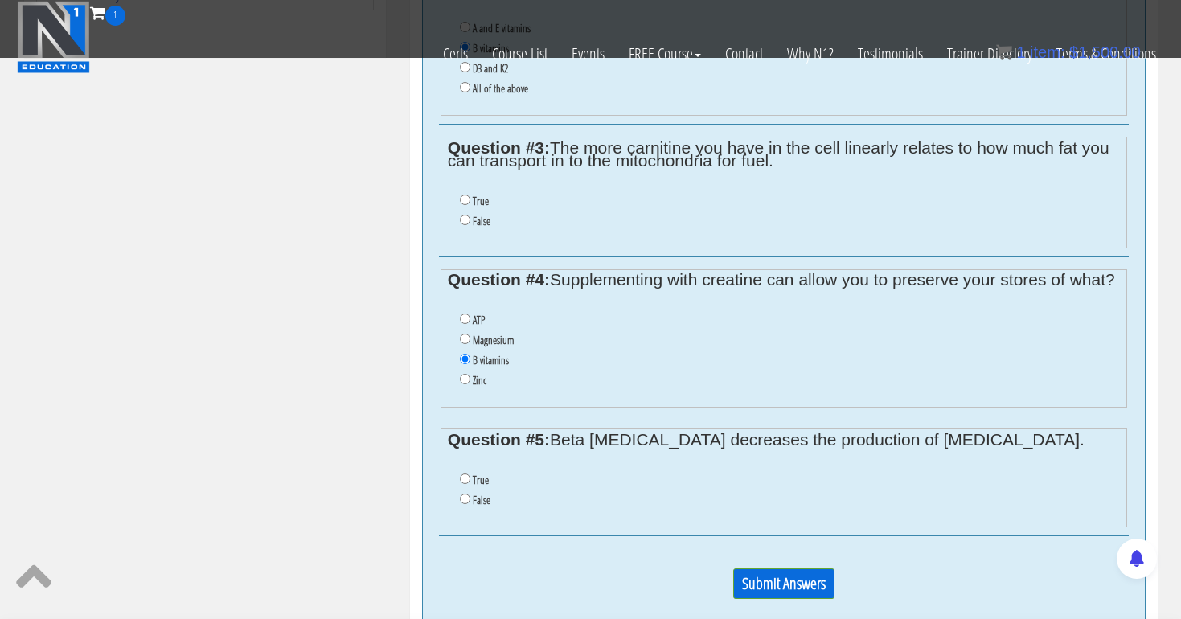
scroll to position [966, 0]
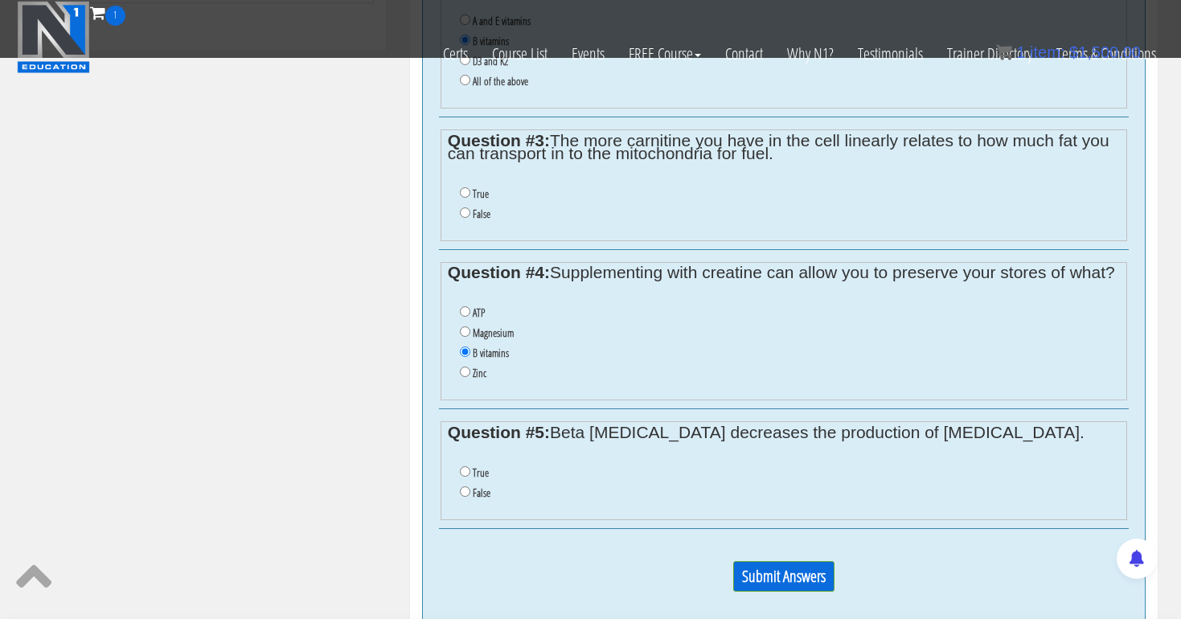
click at [463, 486] on input "False" at bounding box center [465, 491] width 10 height 10
radio input "true"
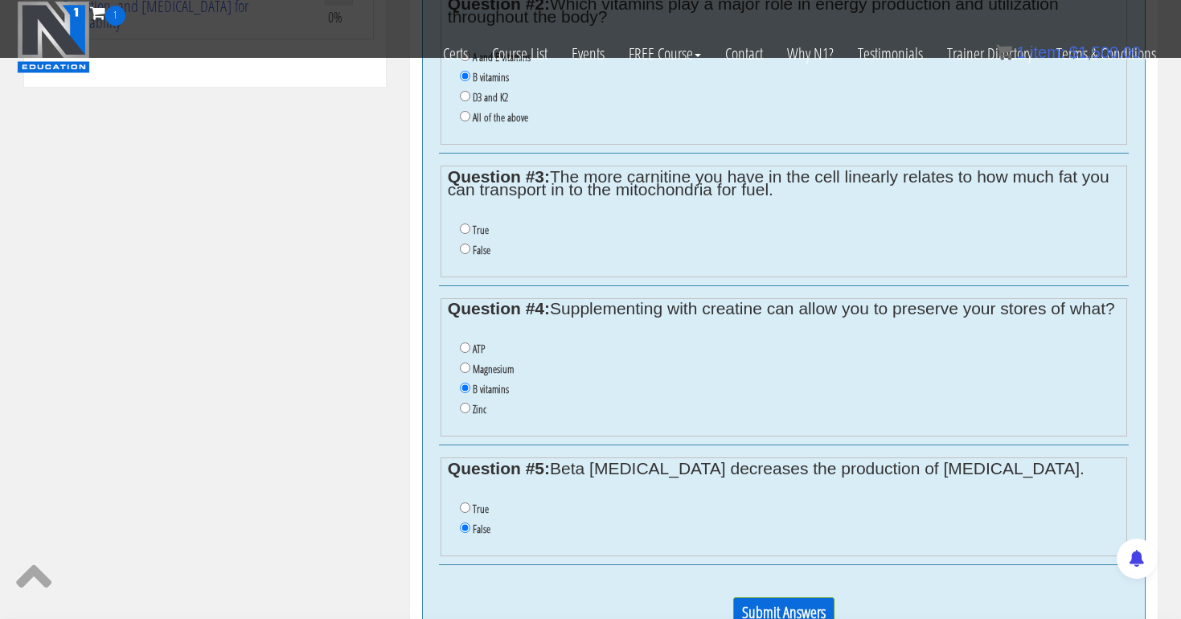
scroll to position [924, 0]
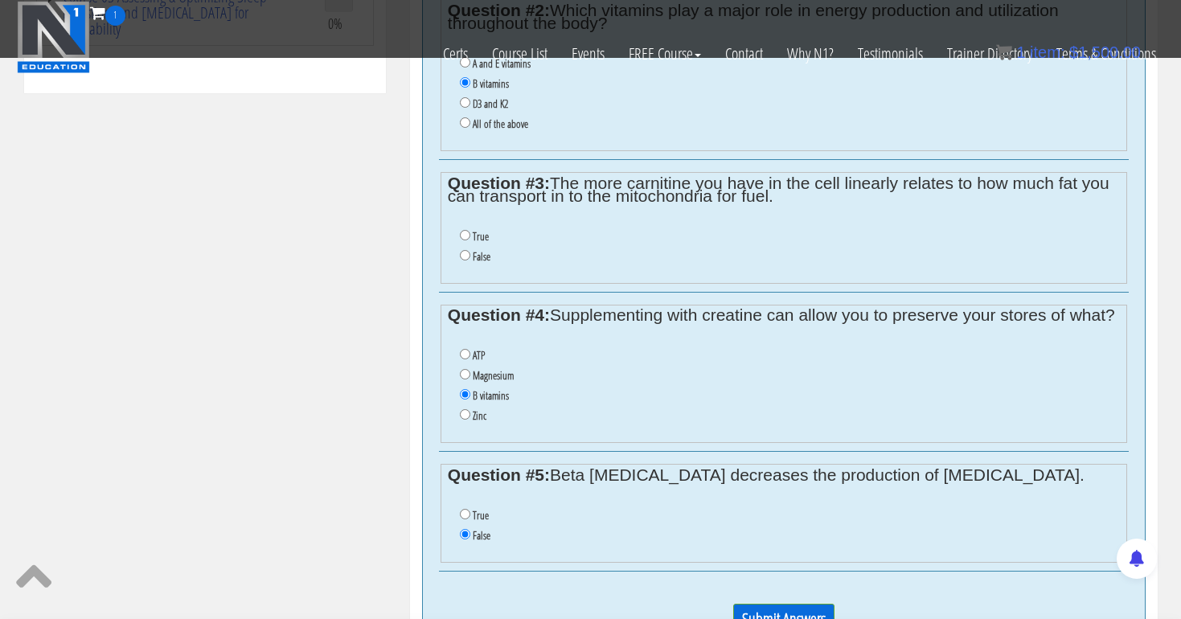
click at [464, 250] on input "False" at bounding box center [465, 255] width 10 height 10
radio input "true"
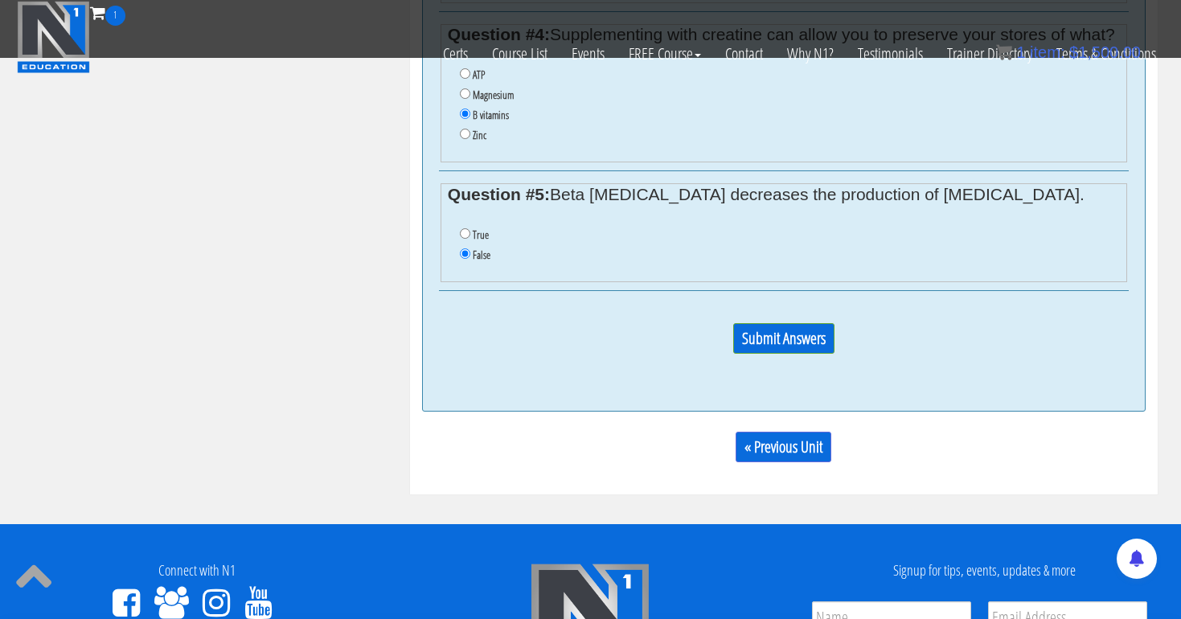
scroll to position [1253, 0]
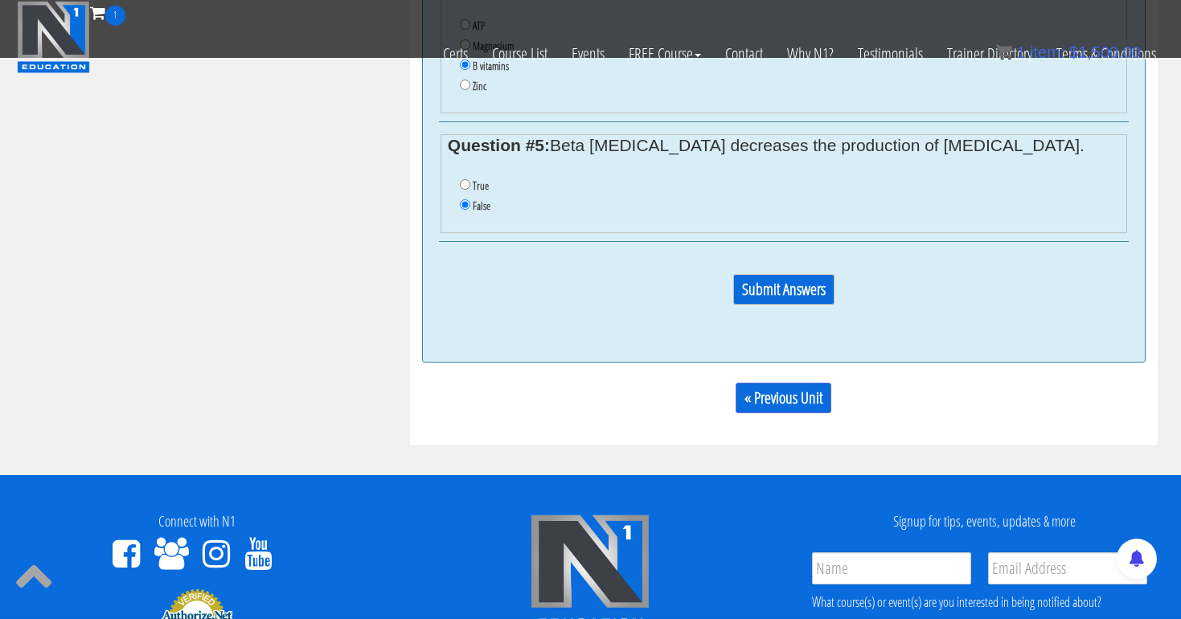
click at [792, 274] on input "Submit Answers" at bounding box center [783, 289] width 101 height 31
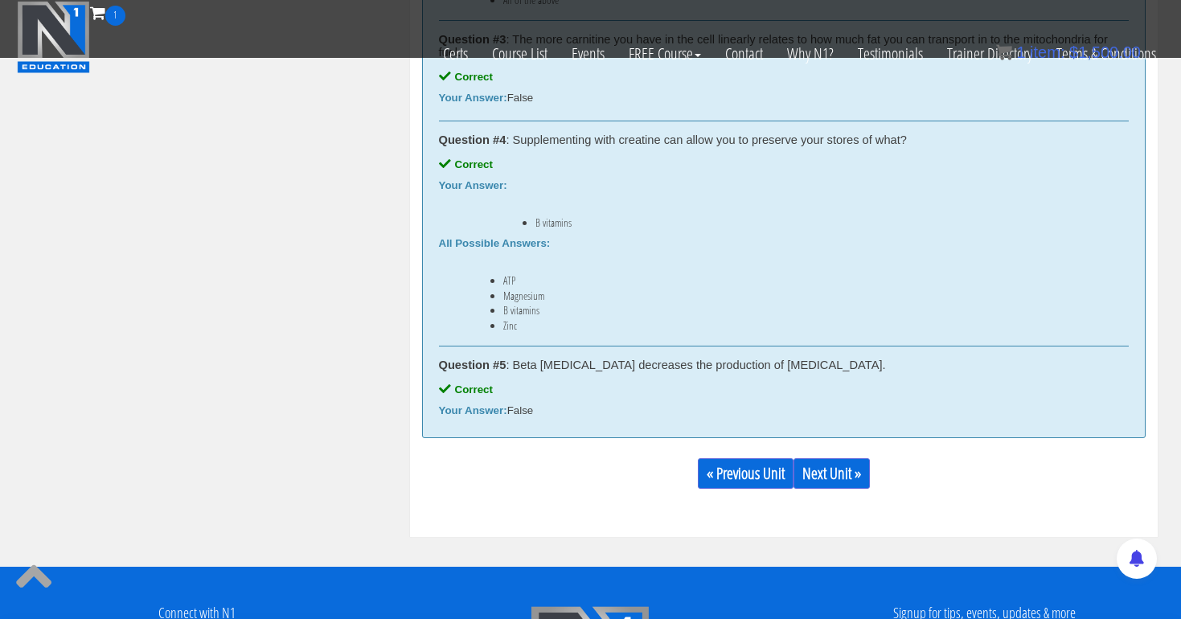
scroll to position [1197, 0]
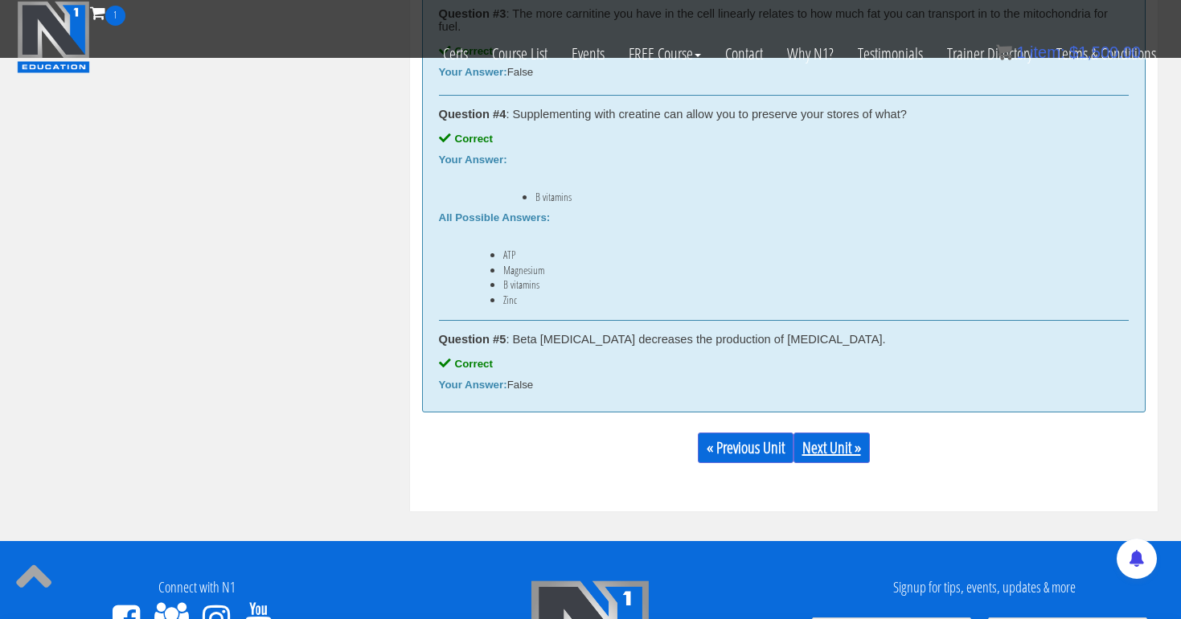
click at [854, 437] on link "Next Unit »" at bounding box center [832, 448] width 76 height 31
